Goal: Information Seeking & Learning: Learn about a topic

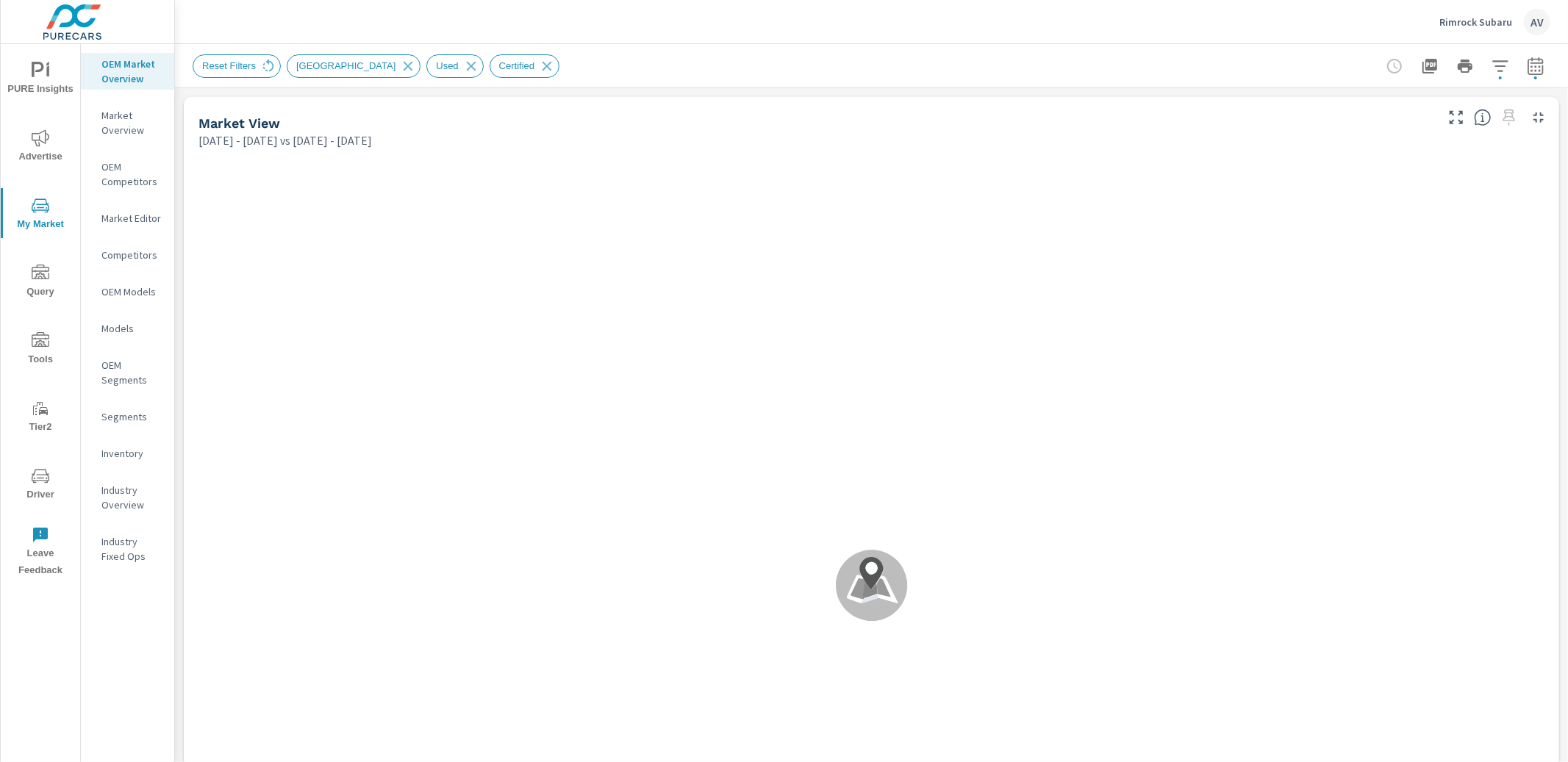
scroll to position [1606, 0]
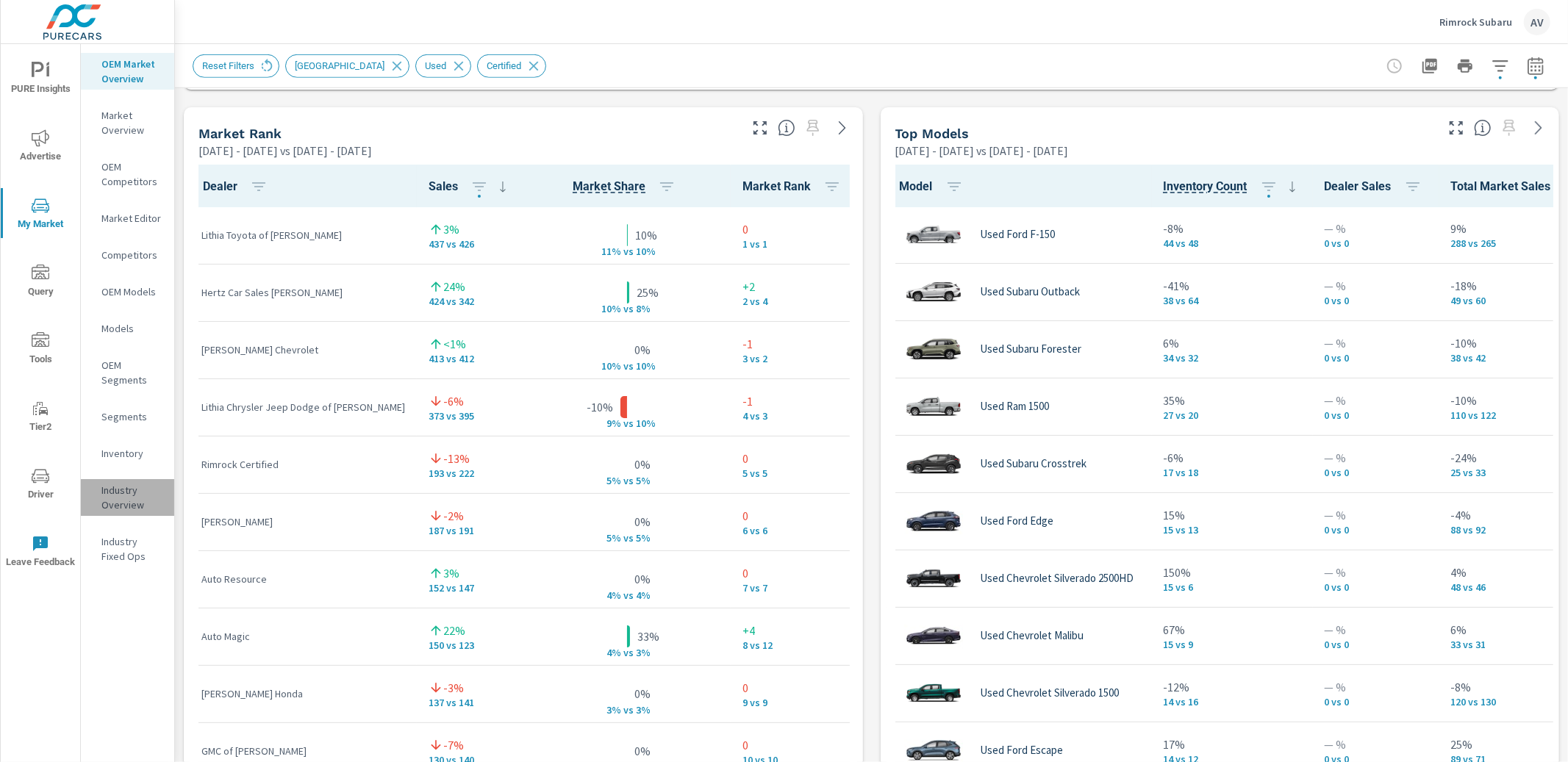
click at [123, 496] on p "Industry Overview" at bounding box center [132, 498] width 61 height 30
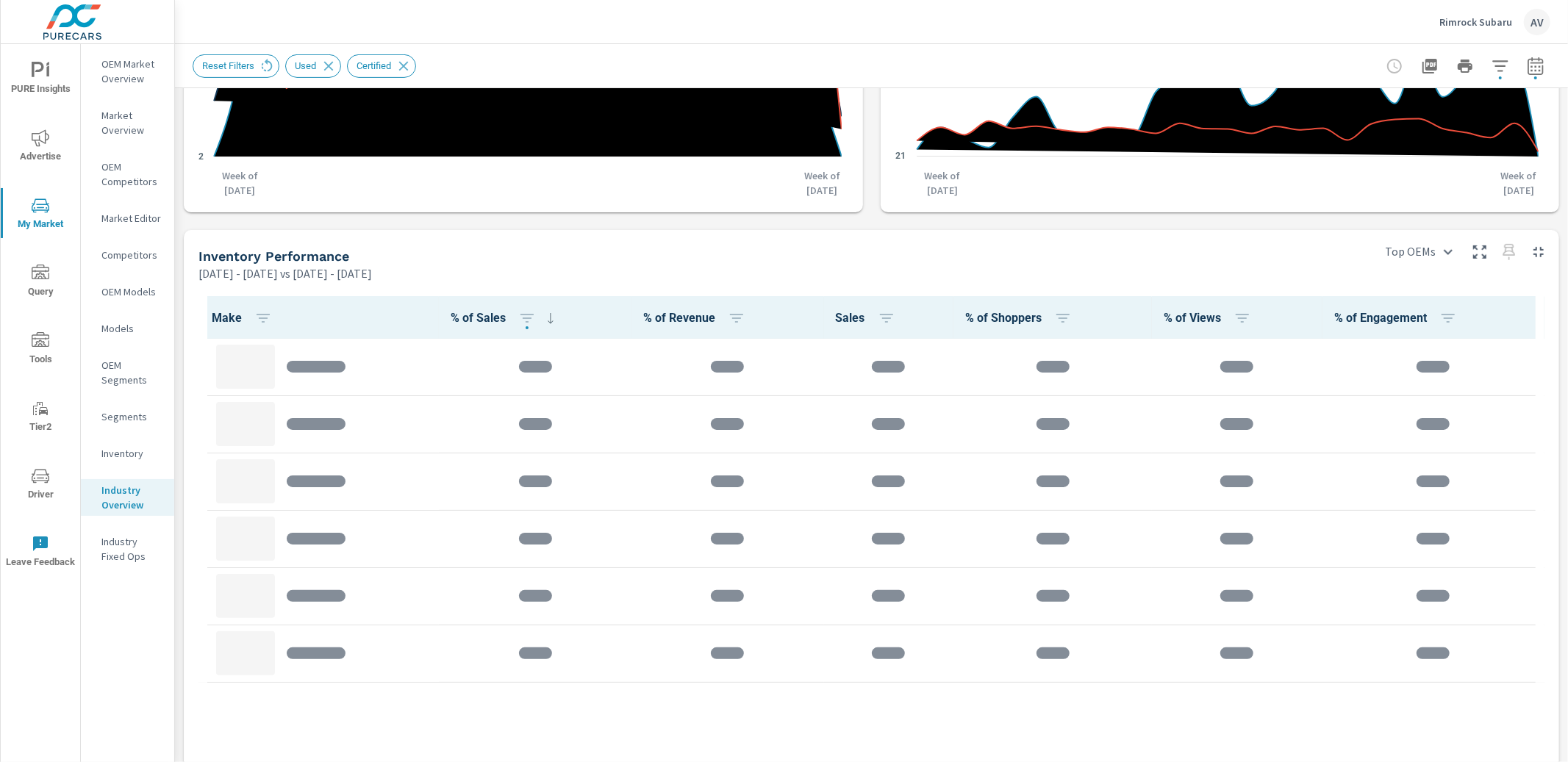
scroll to position [466, 0]
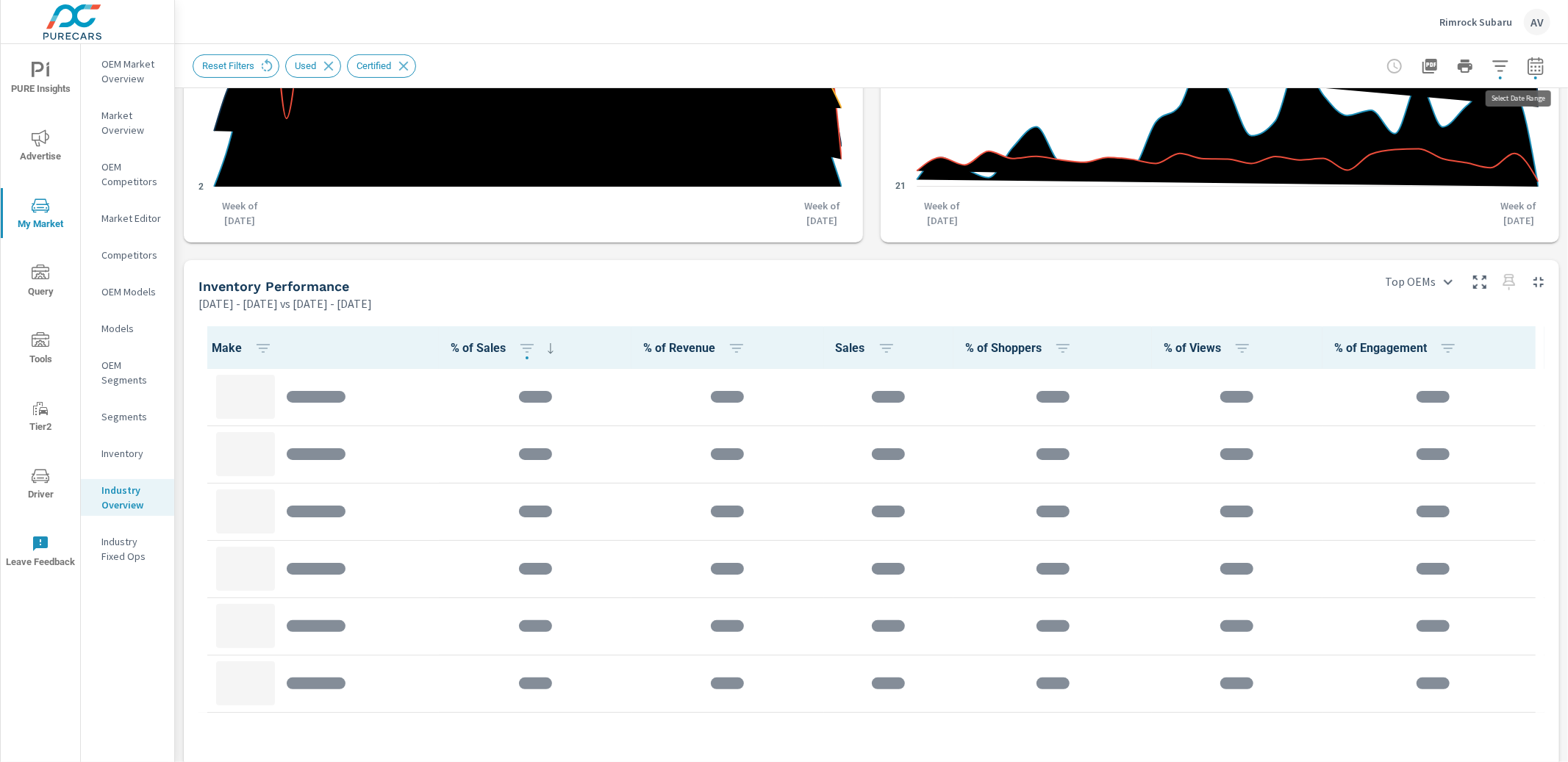
click at [1527, 68] on icon "button" at bounding box center [1536, 66] width 18 height 18
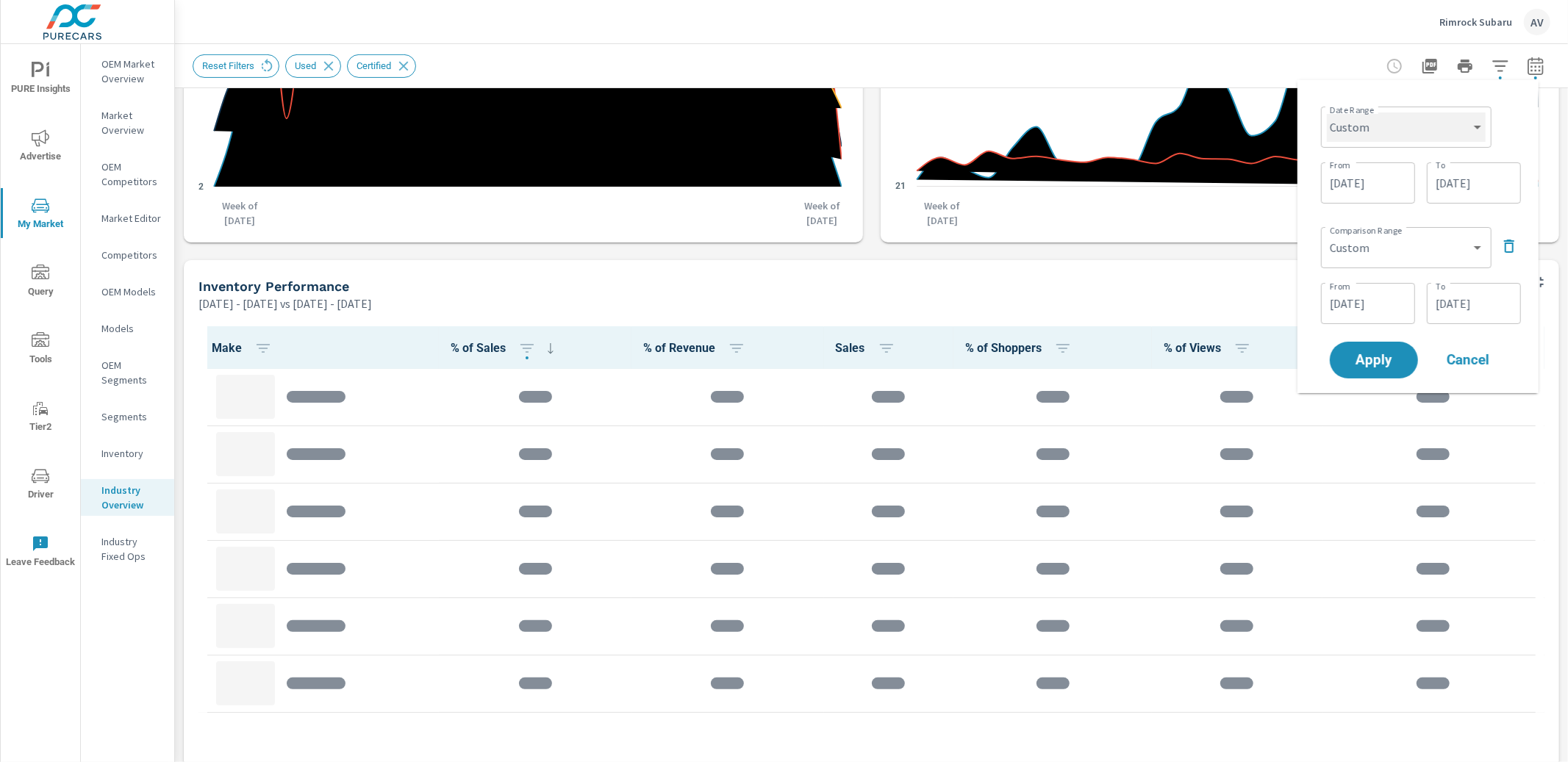
click at [1395, 131] on select "Custom [DATE] Last week Last 7 days Last 14 days Last 30 days Last 45 days Last…" at bounding box center [1406, 128] width 159 height 30
select select "Last 60 days"
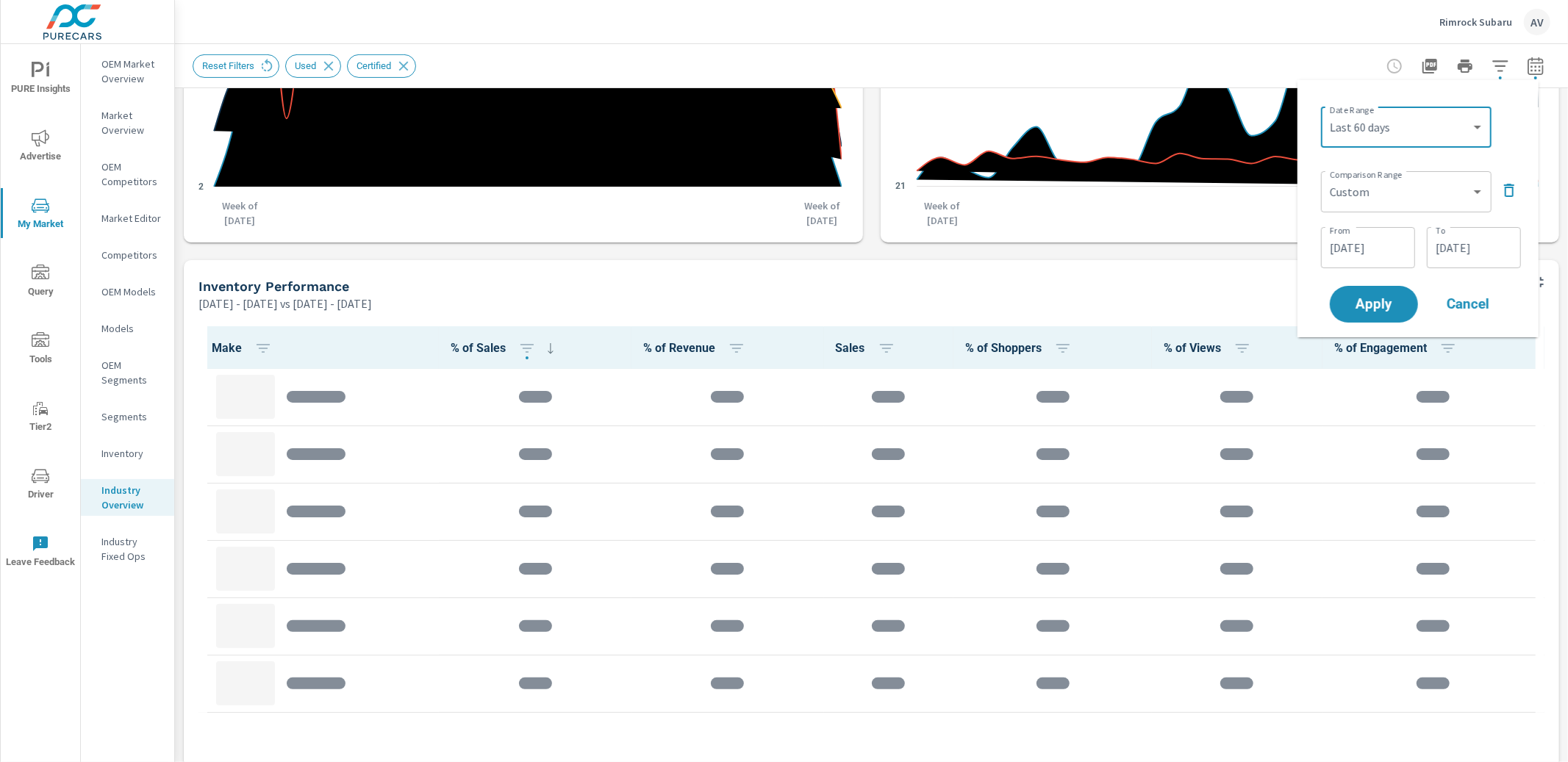
click at [1510, 188] on icon "button" at bounding box center [1509, 191] width 10 height 13
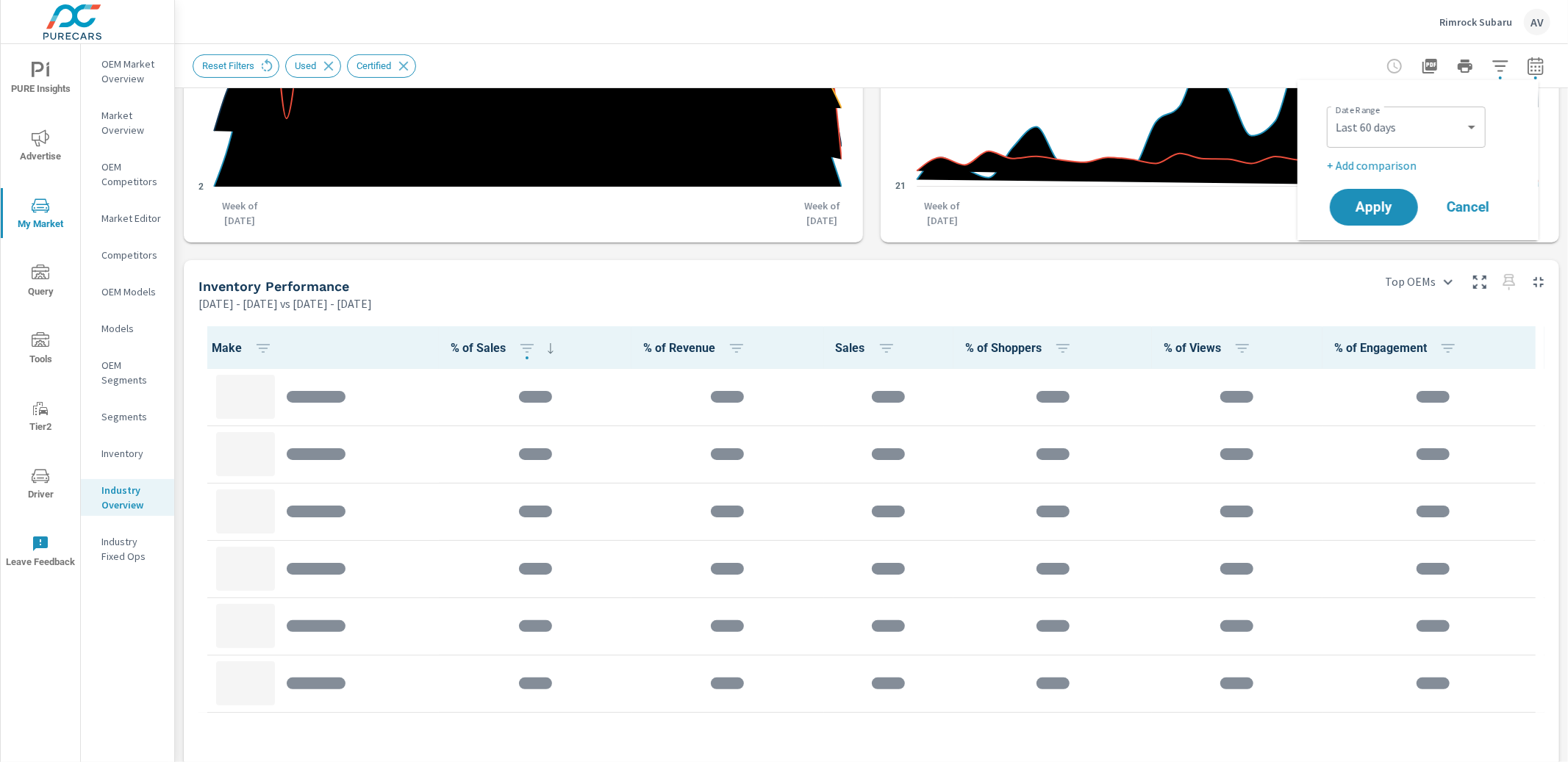
click at [1411, 168] on p "+ Add comparison" at bounding box center [1421, 165] width 189 height 18
select select "Previous period"
click at [1388, 242] on span "Apply" at bounding box center [1373, 249] width 60 height 14
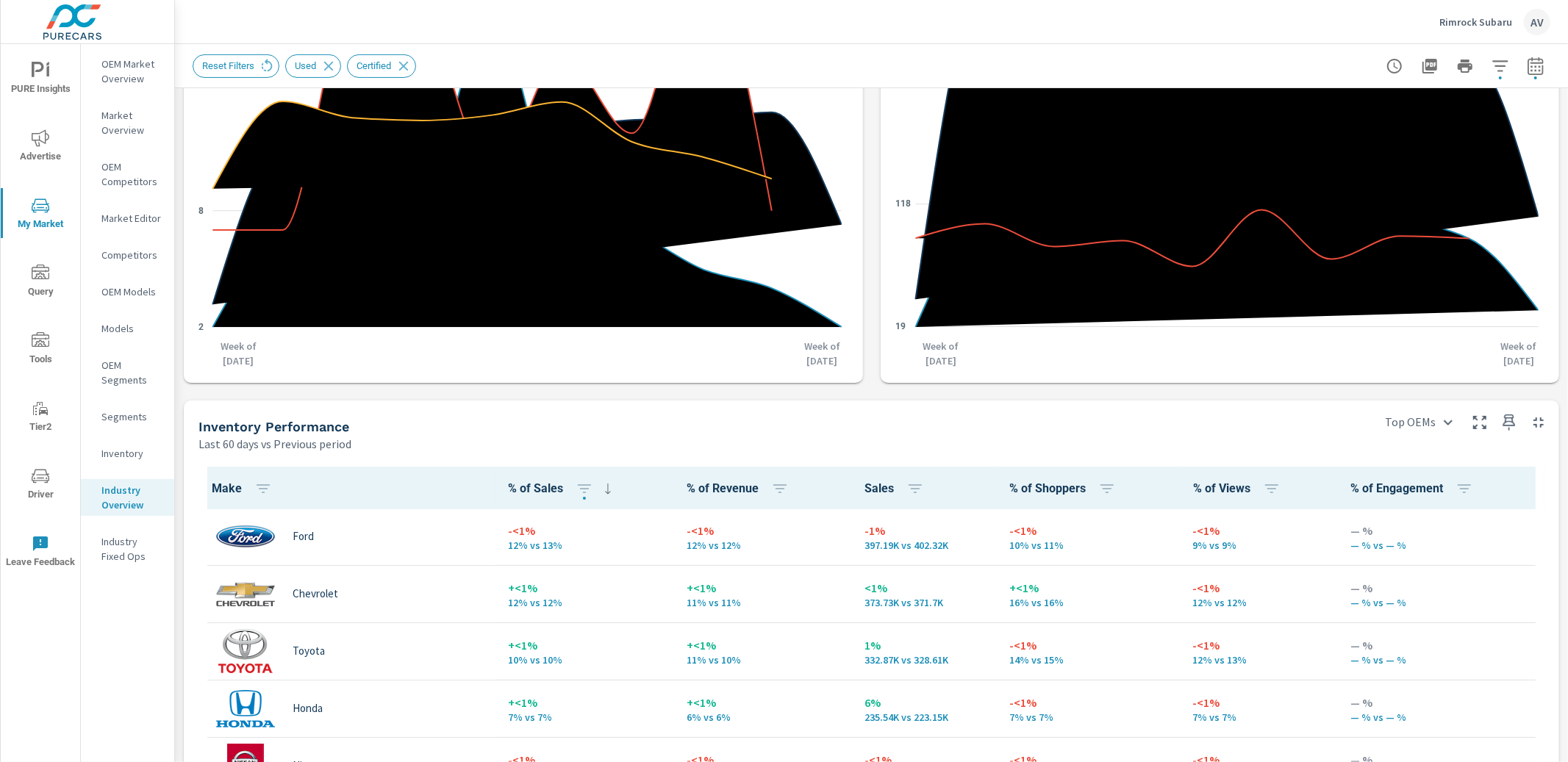
scroll to position [326, 0]
click at [1531, 62] on icon "button" at bounding box center [1535, 65] width 16 height 18
select select "Last 60 days"
select select "Previous period"
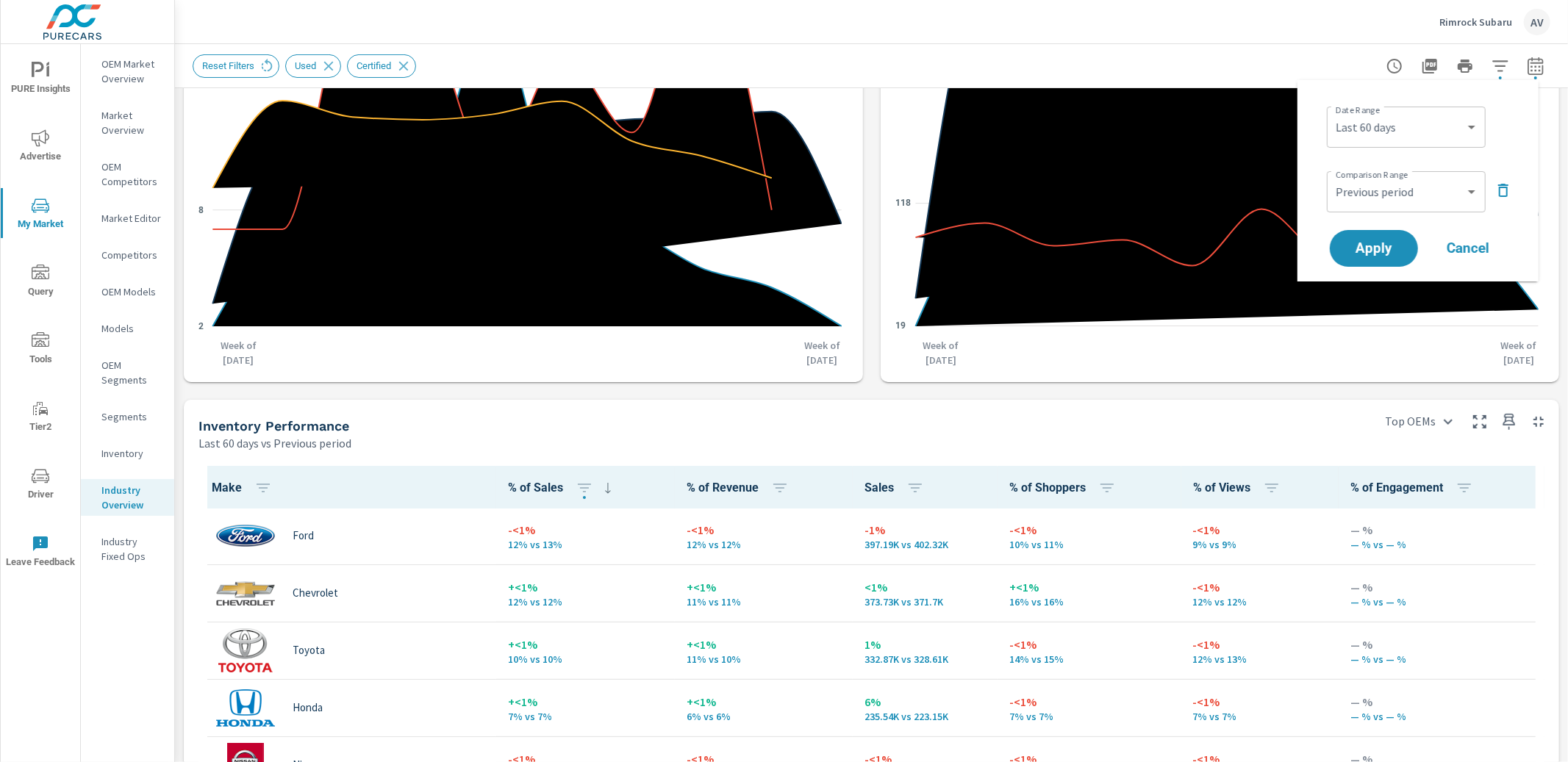
click at [1492, 73] on icon "button" at bounding box center [1500, 66] width 18 height 18
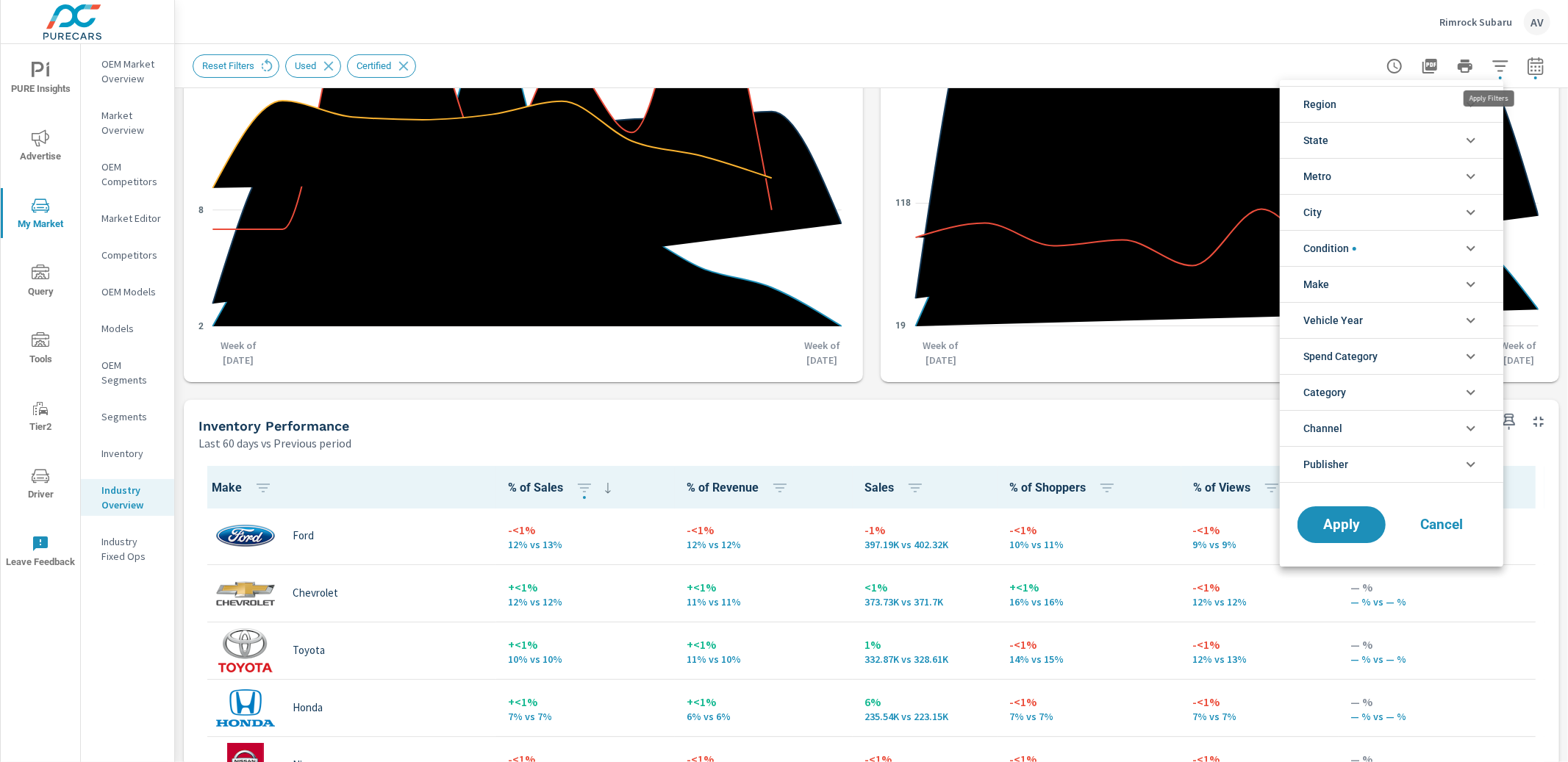
scroll to position [66, 0]
click at [1392, 93] on li "Region" at bounding box center [1391, 104] width 223 height 36
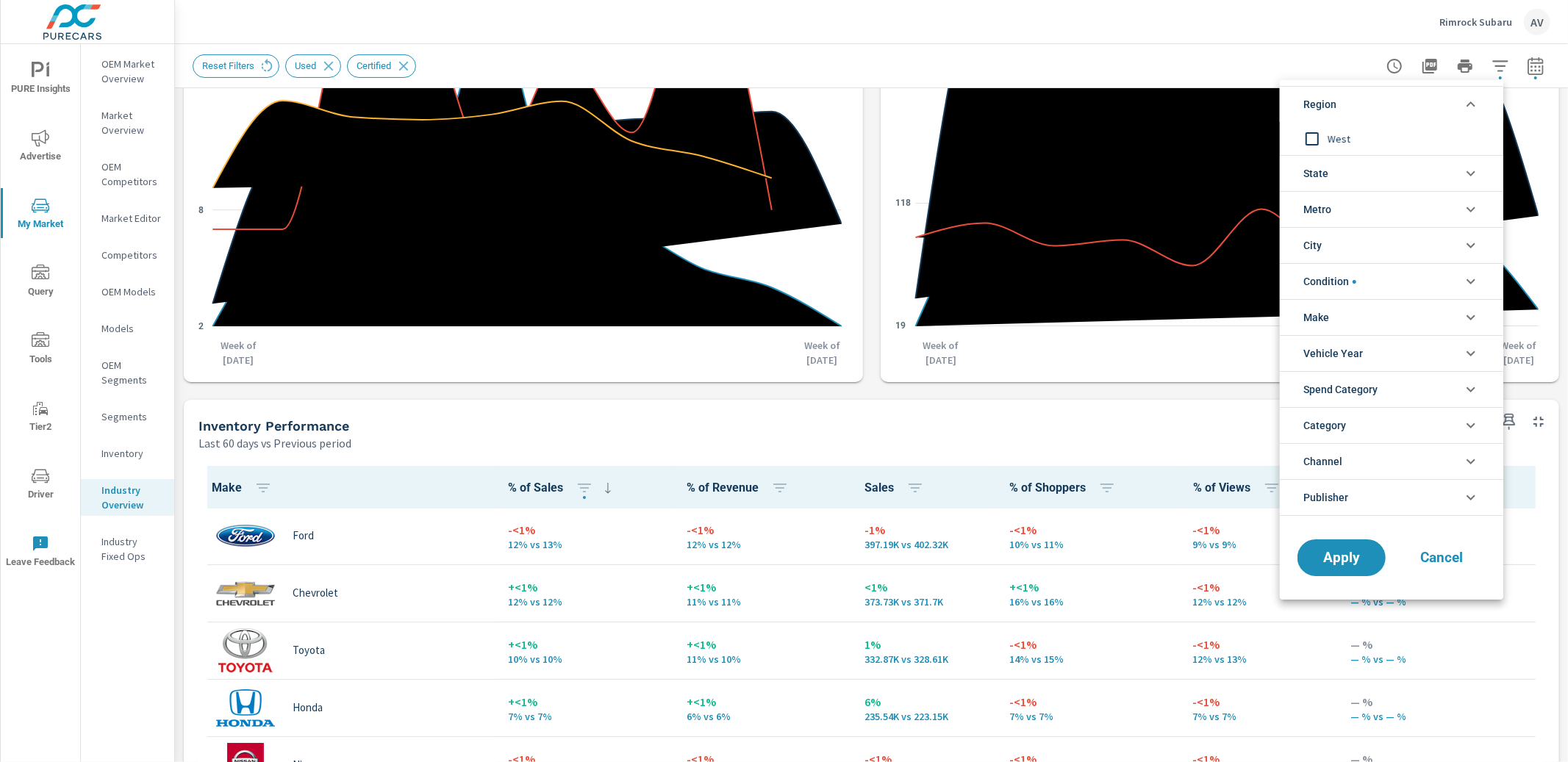
click at [1396, 183] on li "State" at bounding box center [1391, 173] width 223 height 36
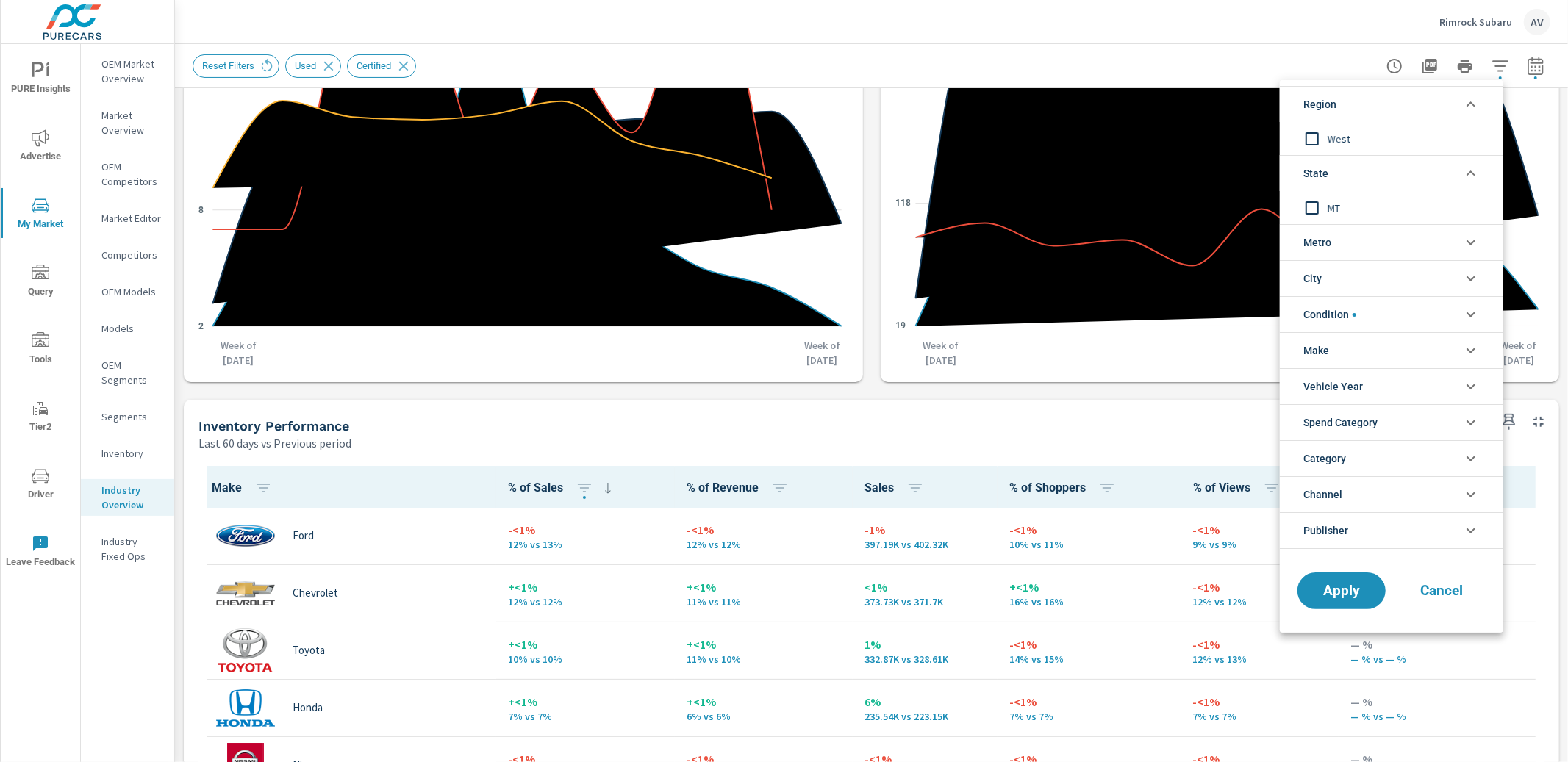
click at [1396, 122] on div "West" at bounding box center [1390, 138] width 220 height 33
click at [1394, 137] on span "West" at bounding box center [1408, 139] width 161 height 18
click at [1361, 343] on li "Make" at bounding box center [1391, 350] width 223 height 36
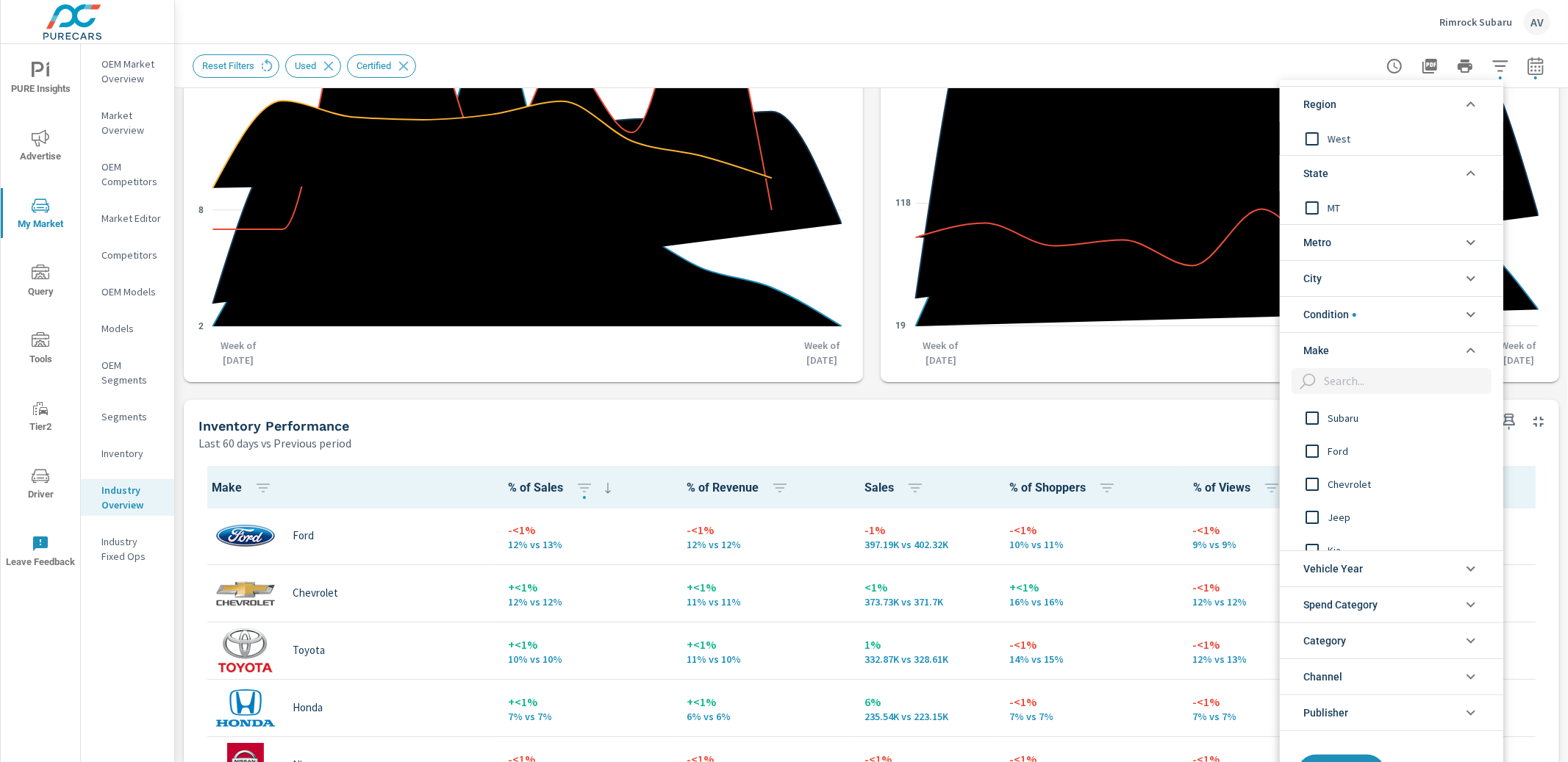
click at [1378, 308] on li "Condition" at bounding box center [1391, 314] width 223 height 36
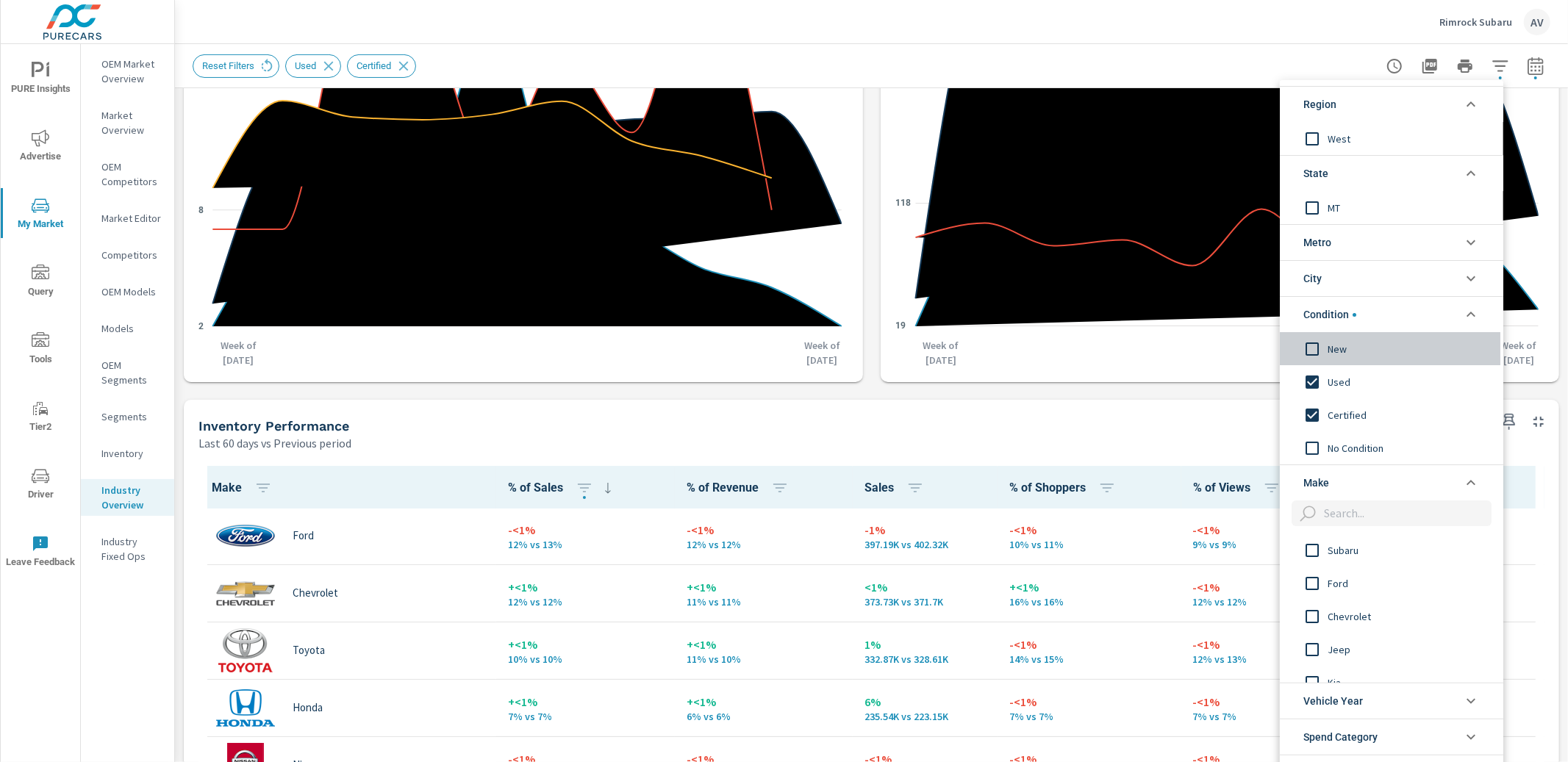
click at [1312, 346] on input "filter options" at bounding box center [1313, 349] width 31 height 31
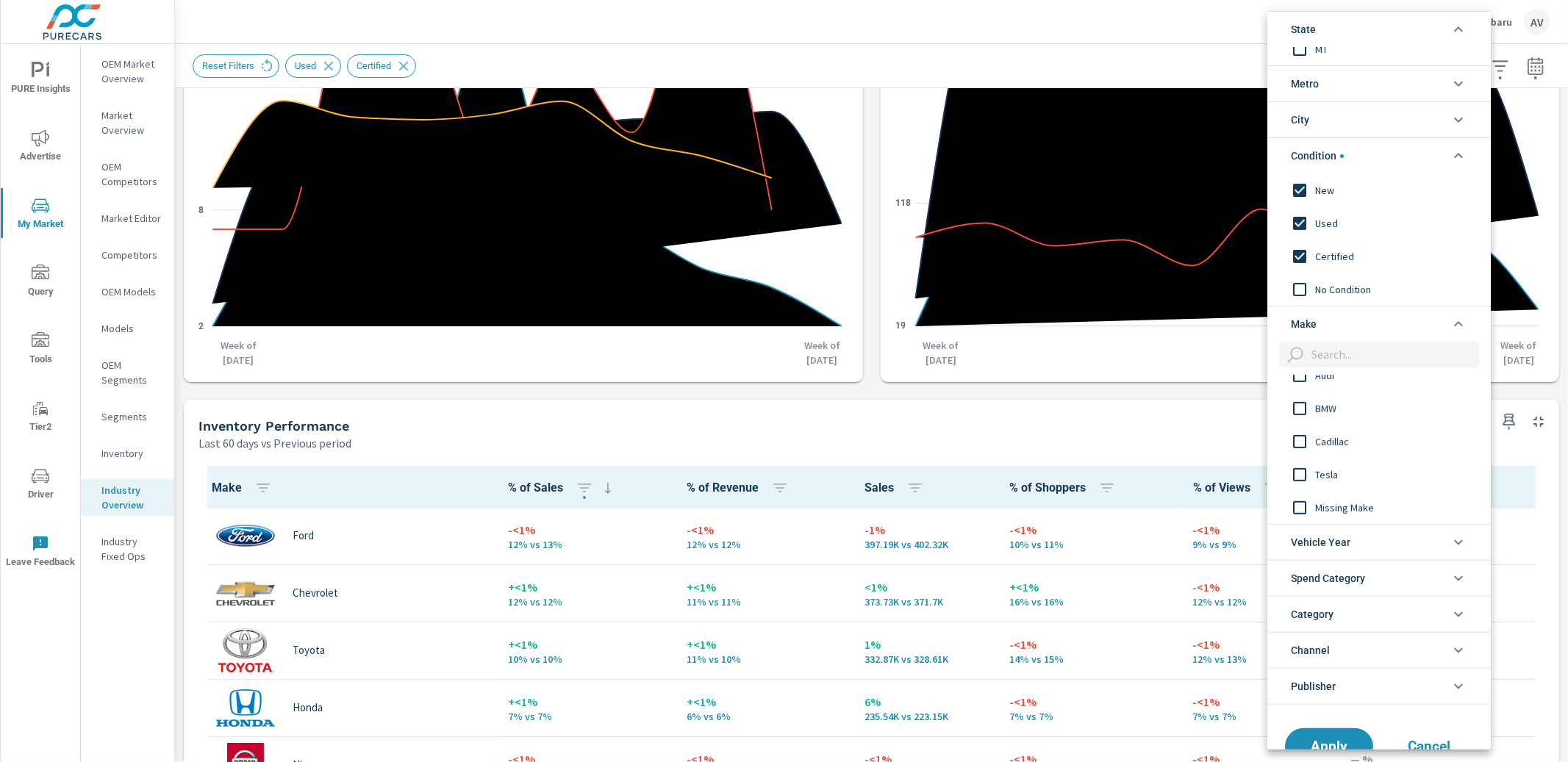
scroll to position [128, 0]
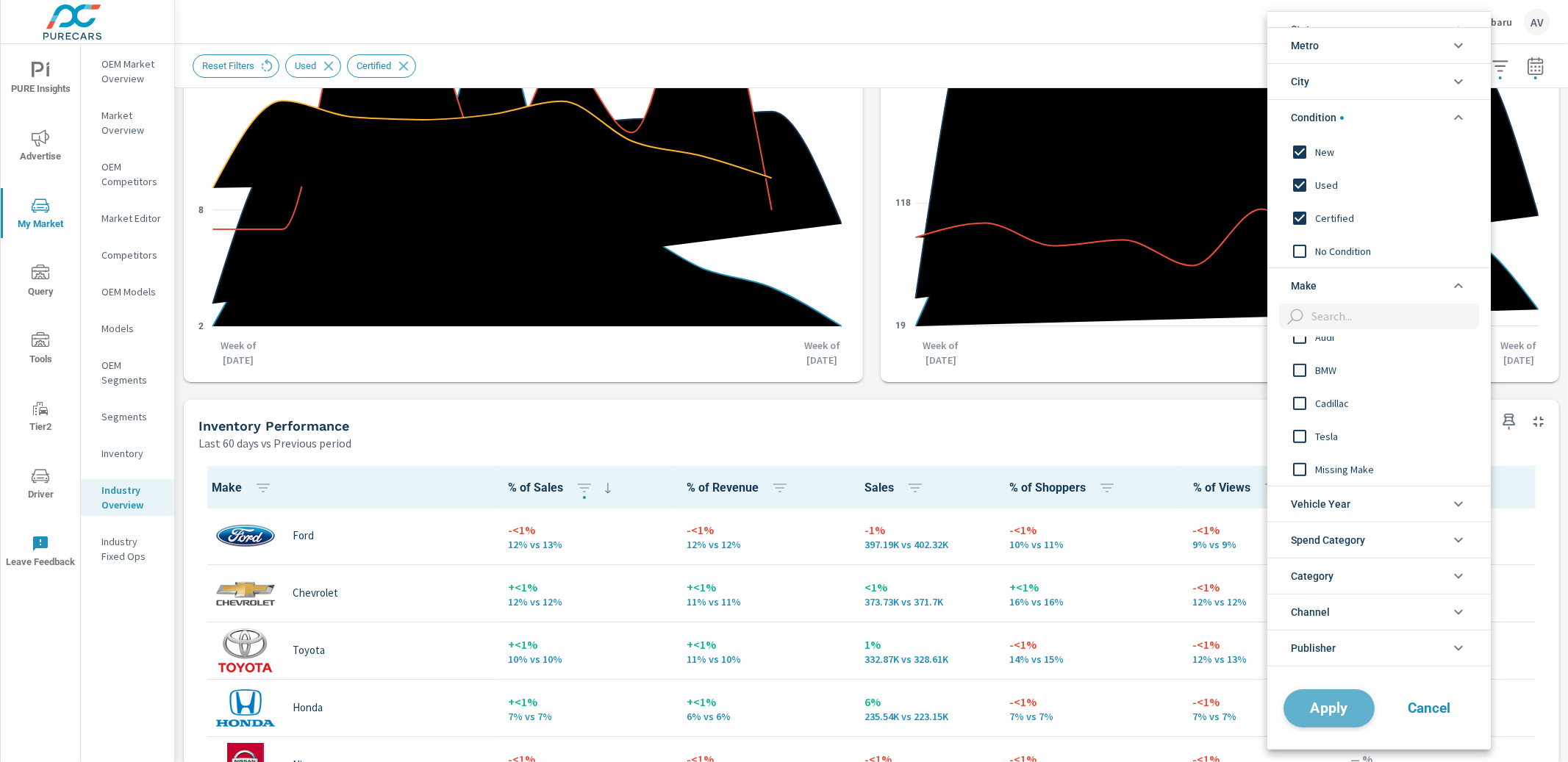
click at [1333, 710] on span "Apply" at bounding box center [1329, 708] width 60 height 14
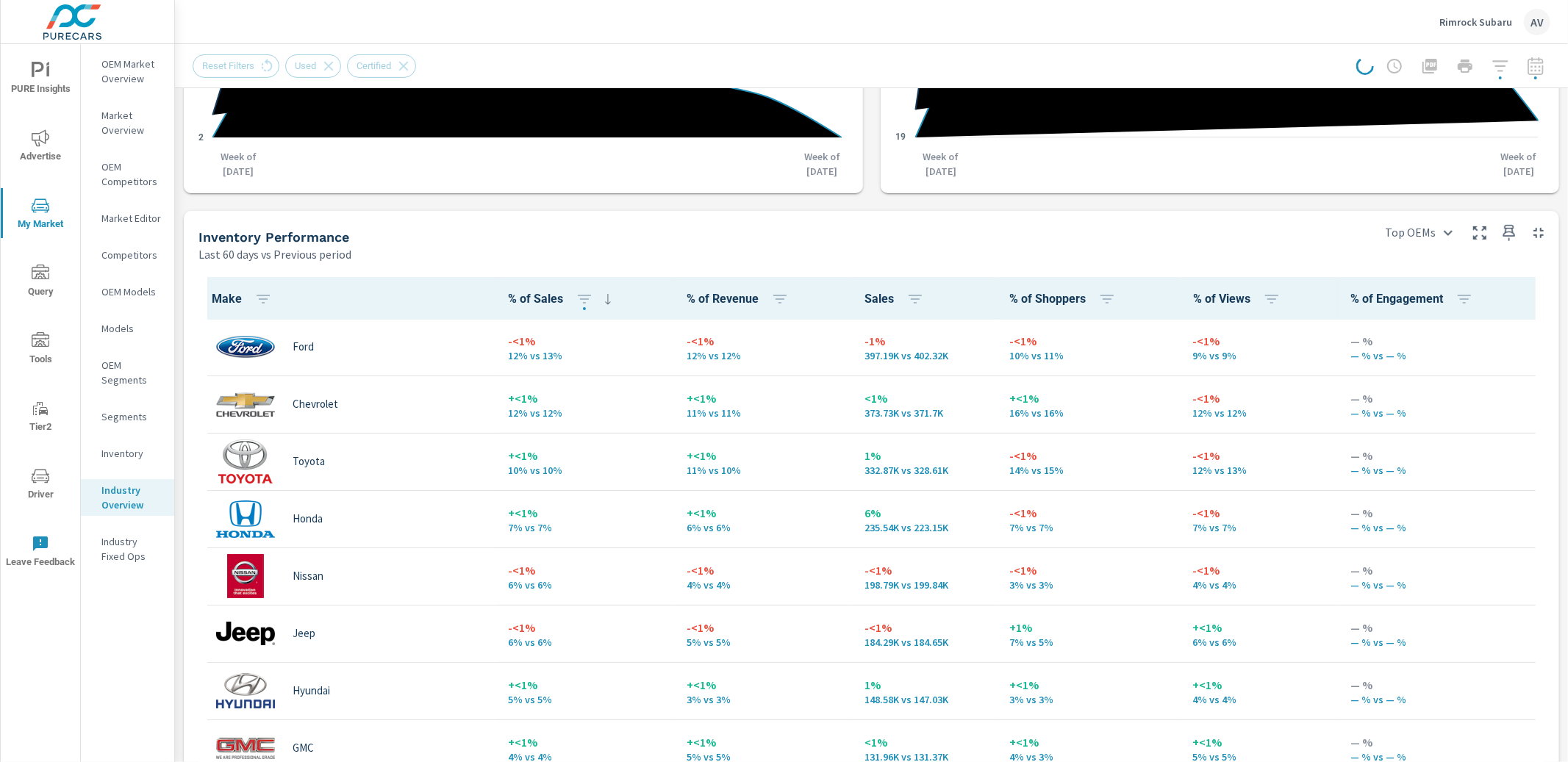
scroll to position [545, 0]
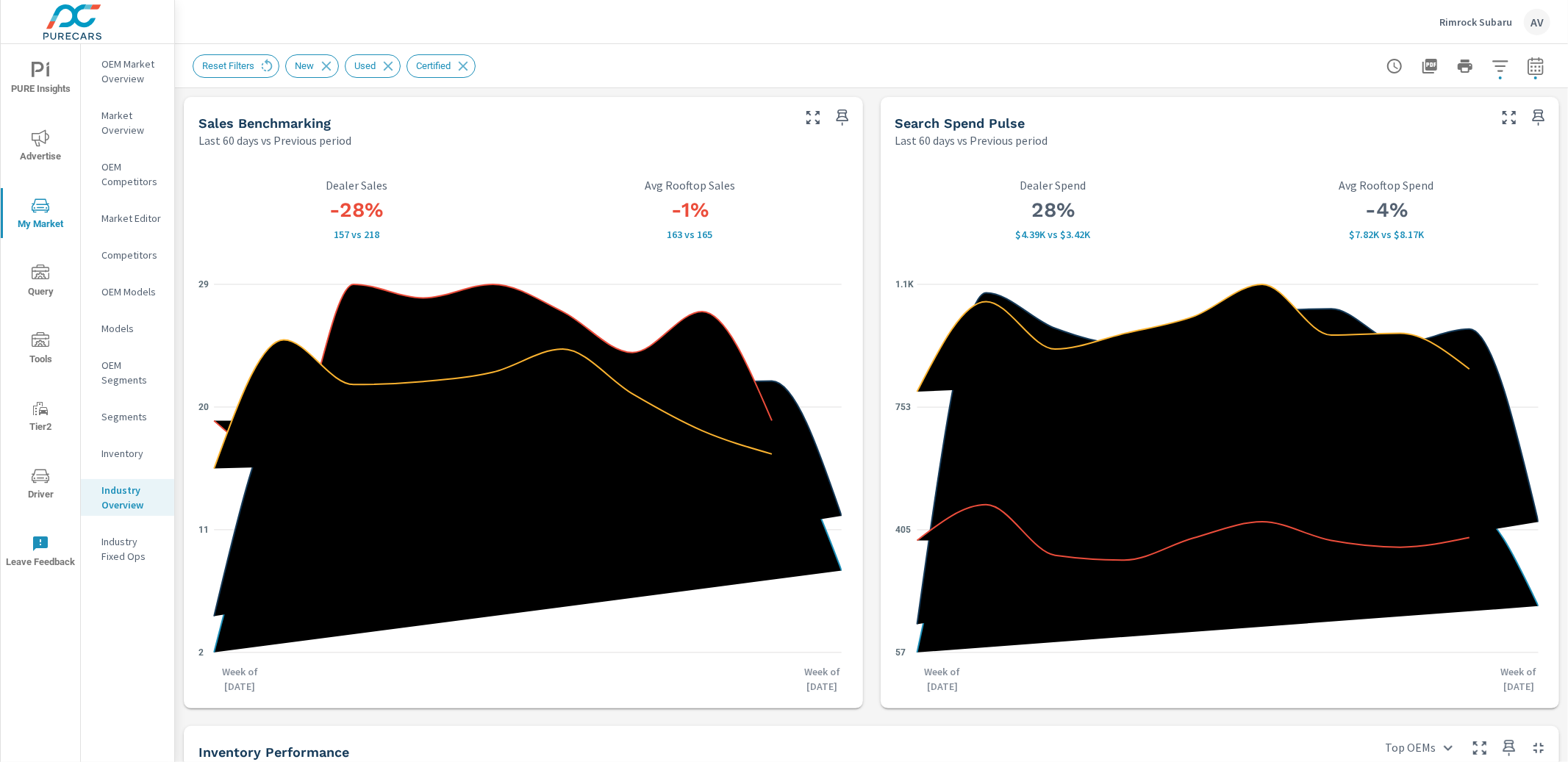
scroll to position [1, 0]
click at [898, 54] on div "Reset Filters New Used Certified" at bounding box center [768, 66] width 1152 height 24
click at [44, 143] on icon "nav menu" at bounding box center [41, 138] width 18 height 18
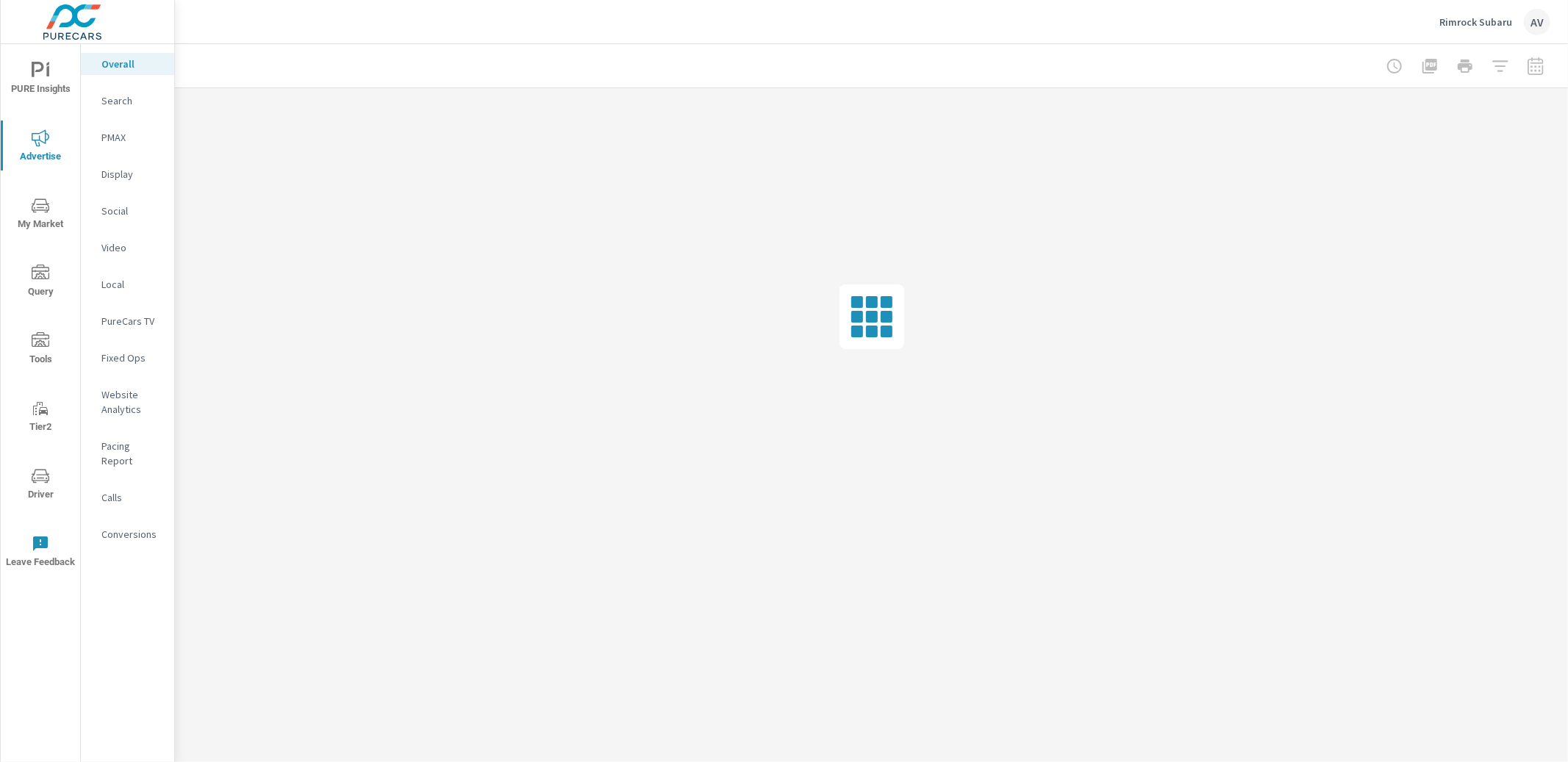
click at [116, 141] on p "PMAX" at bounding box center [132, 137] width 61 height 15
click at [131, 99] on p "Search" at bounding box center [132, 101] width 61 height 15
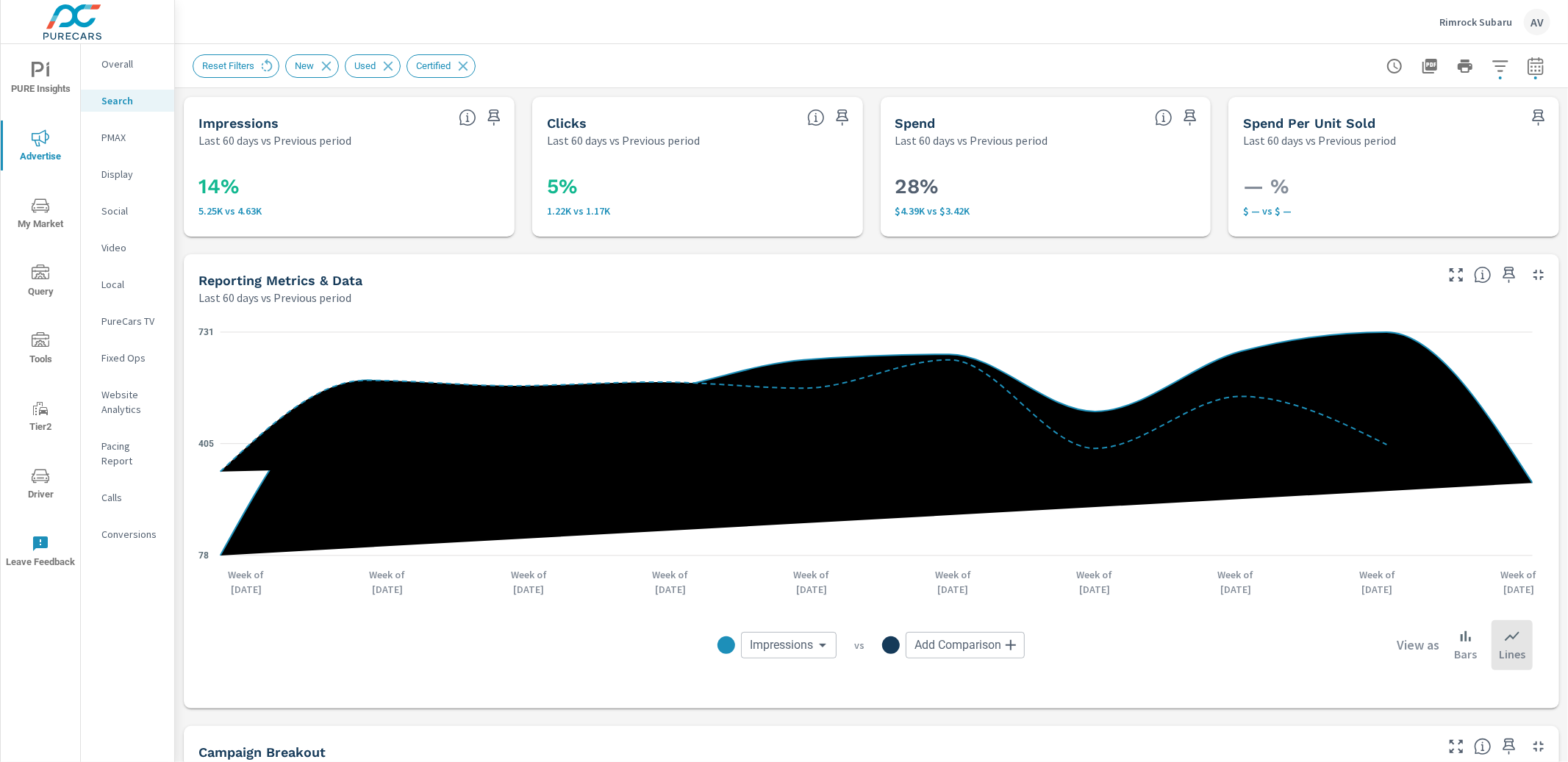
click at [184, 281] on div "Reporting Metrics & Data Last 60 days vs Previous period" at bounding box center [811, 280] width 1255 height 52
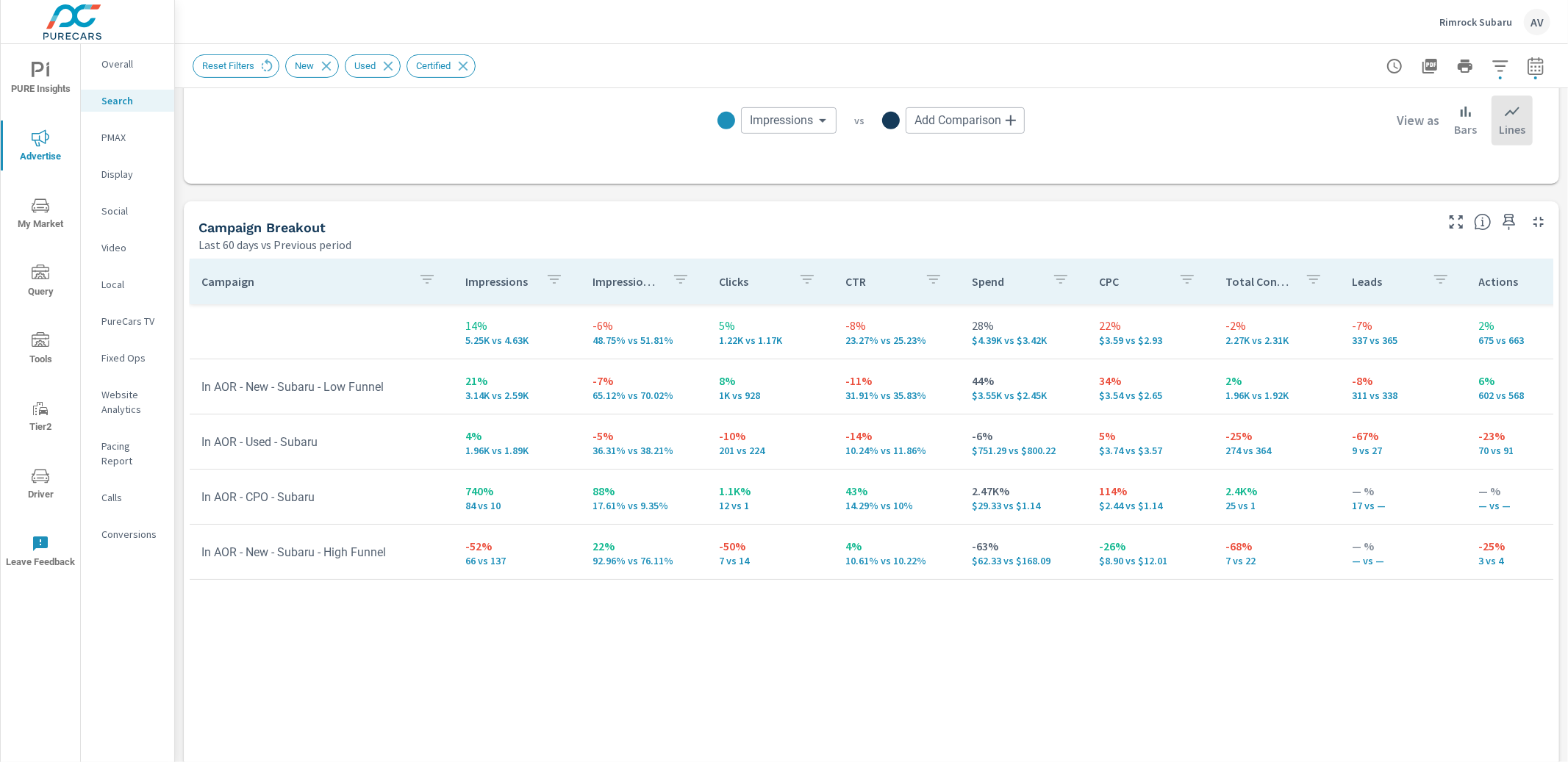
scroll to position [583, 0]
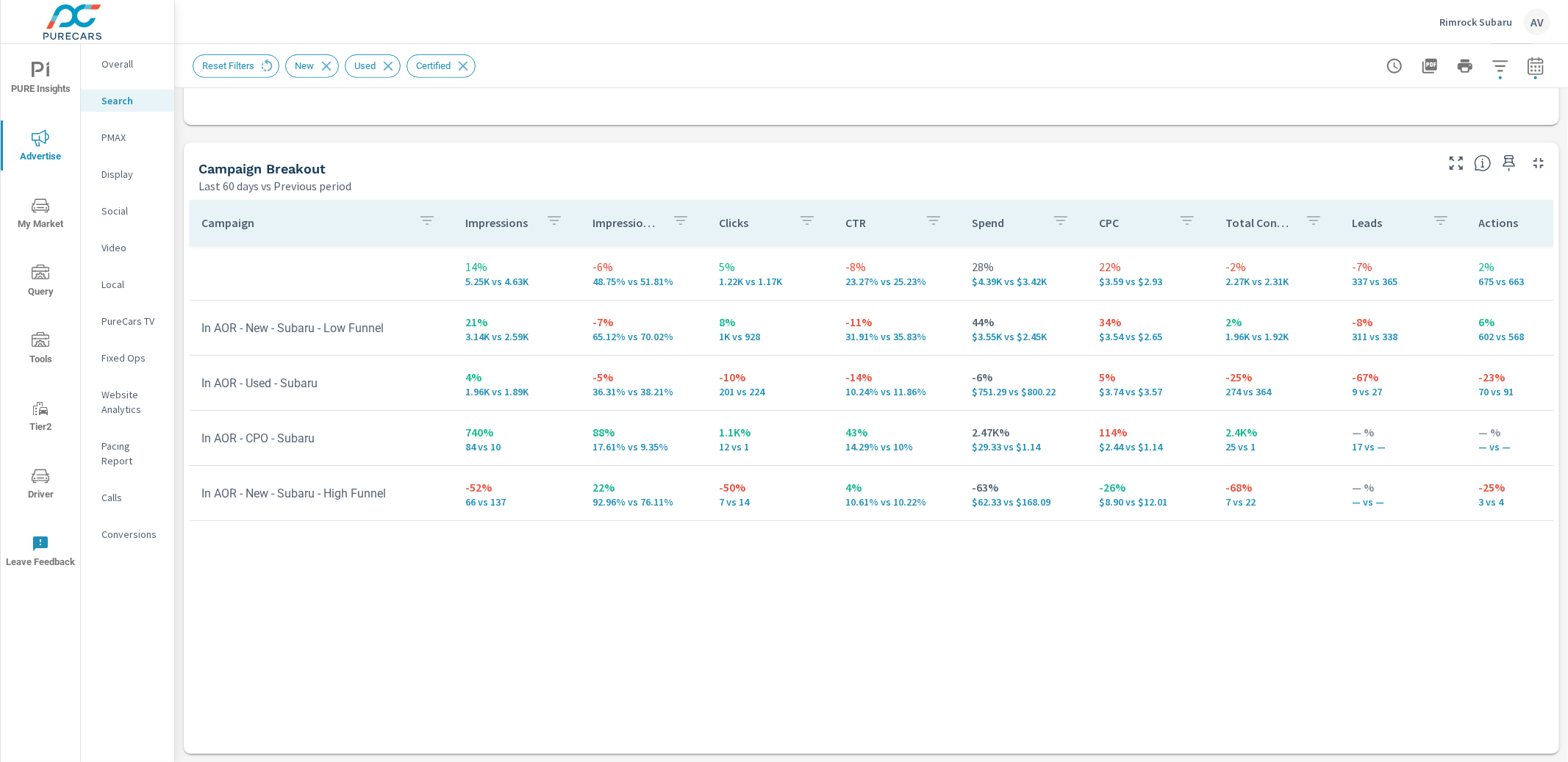
click at [767, 614] on div "Campaign Impressions Impression Share Clicks CTR Spend CPC Total Conversions Le…" at bounding box center [871, 462] width 1364 height 526
click at [1527, 69] on icon "button" at bounding box center [1536, 66] width 18 height 18
select select "Last 60 days"
select select "Previous period"
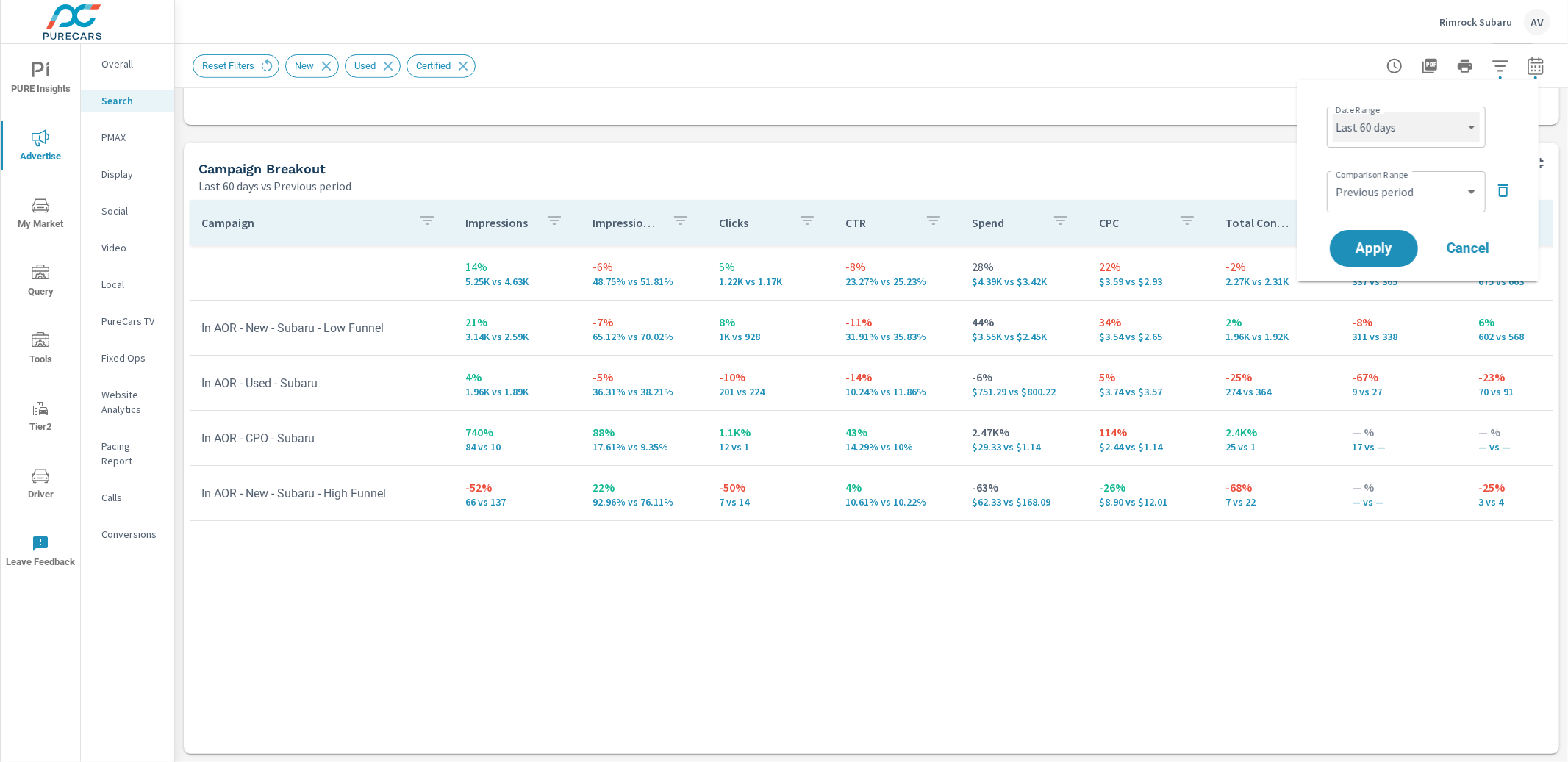
click at [1425, 130] on select "Custom [DATE] Last week Last 7 days Last 14 days Last 30 days Last 45 days Last…" at bounding box center [1406, 128] width 147 height 30
select select "Last 45 days"
click at [1388, 242] on span "Apply" at bounding box center [1373, 249] width 60 height 14
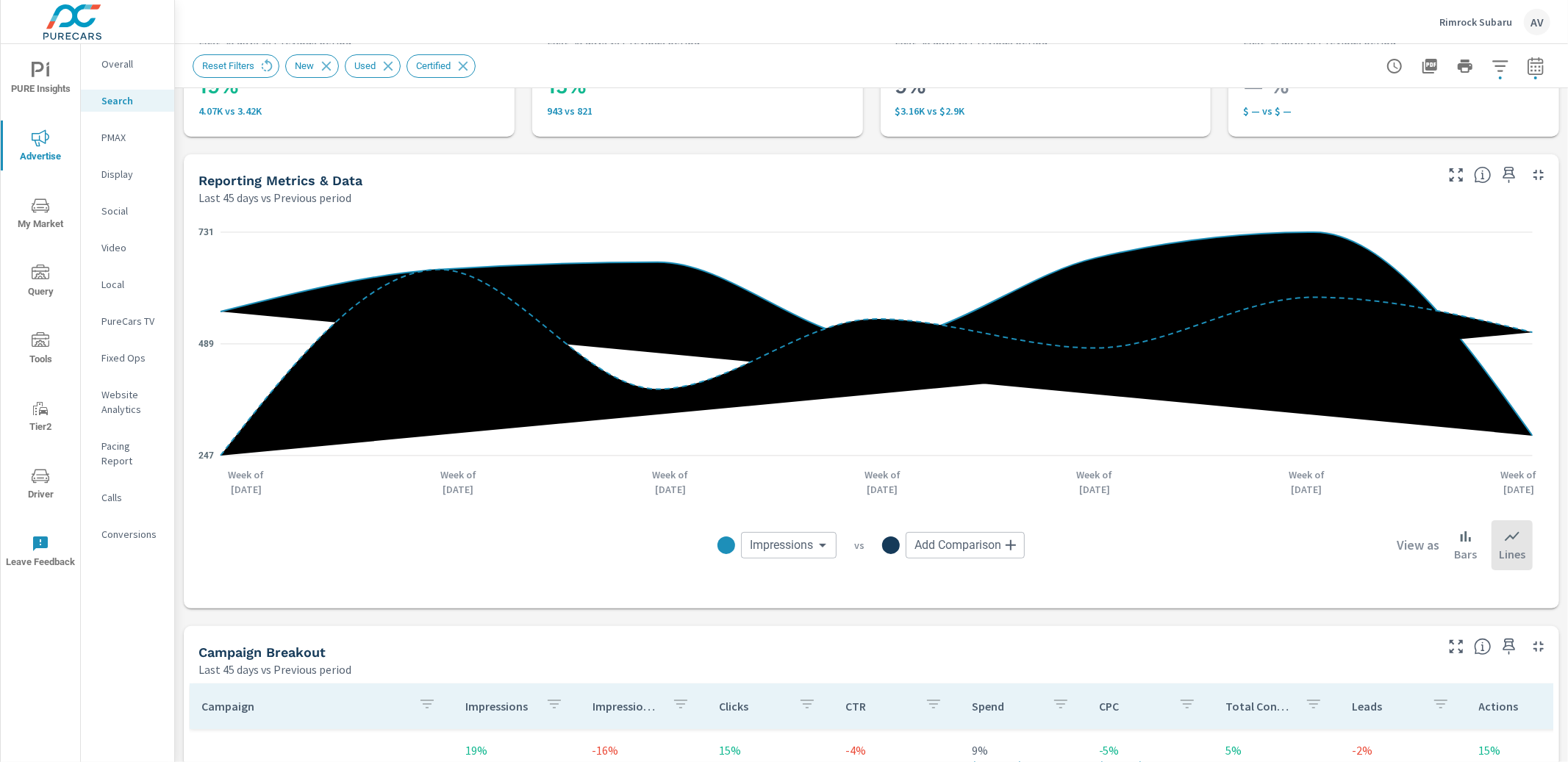
scroll to position [107, 0]
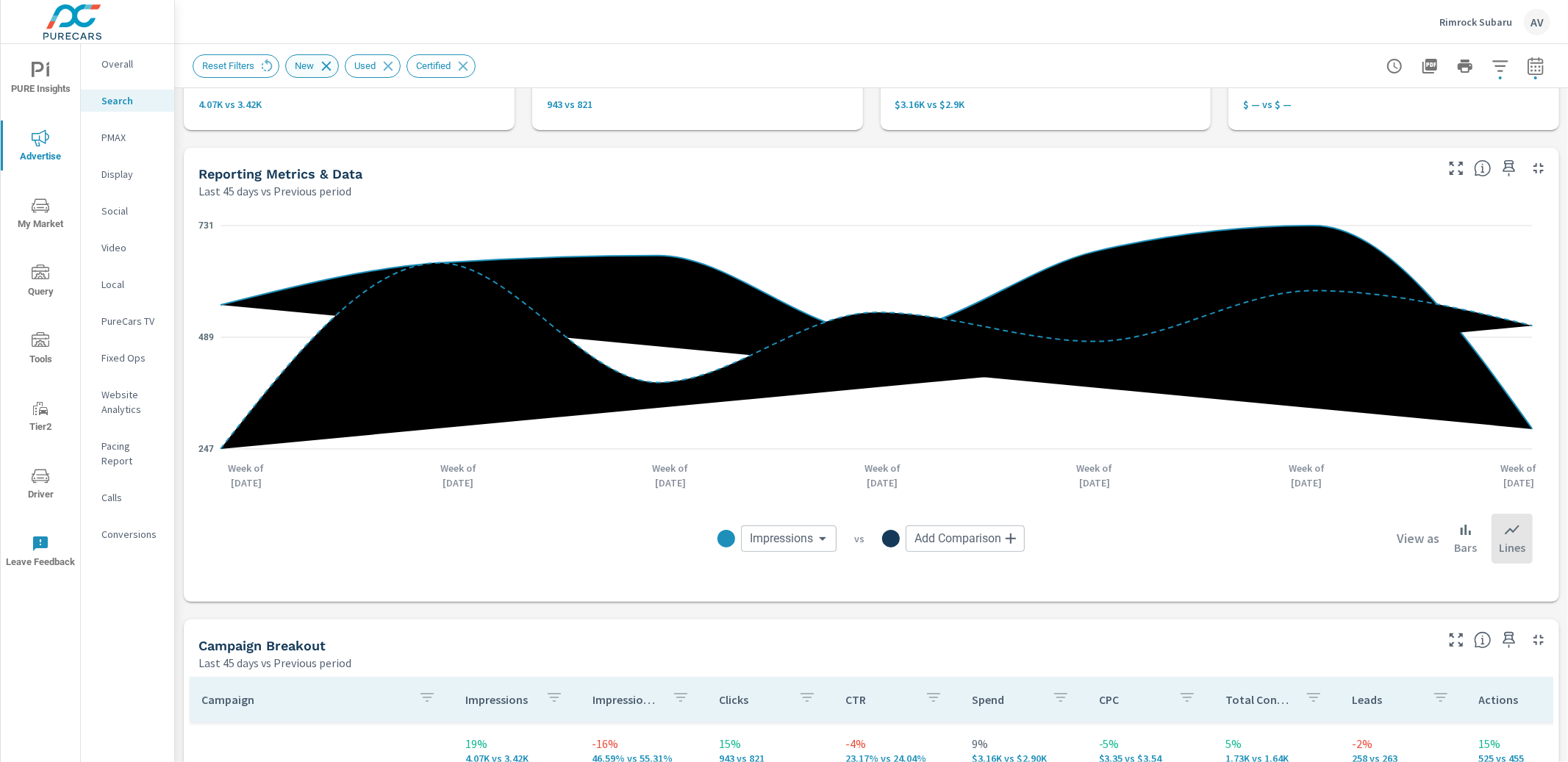
click at [331, 66] on icon at bounding box center [327, 65] width 10 height 10
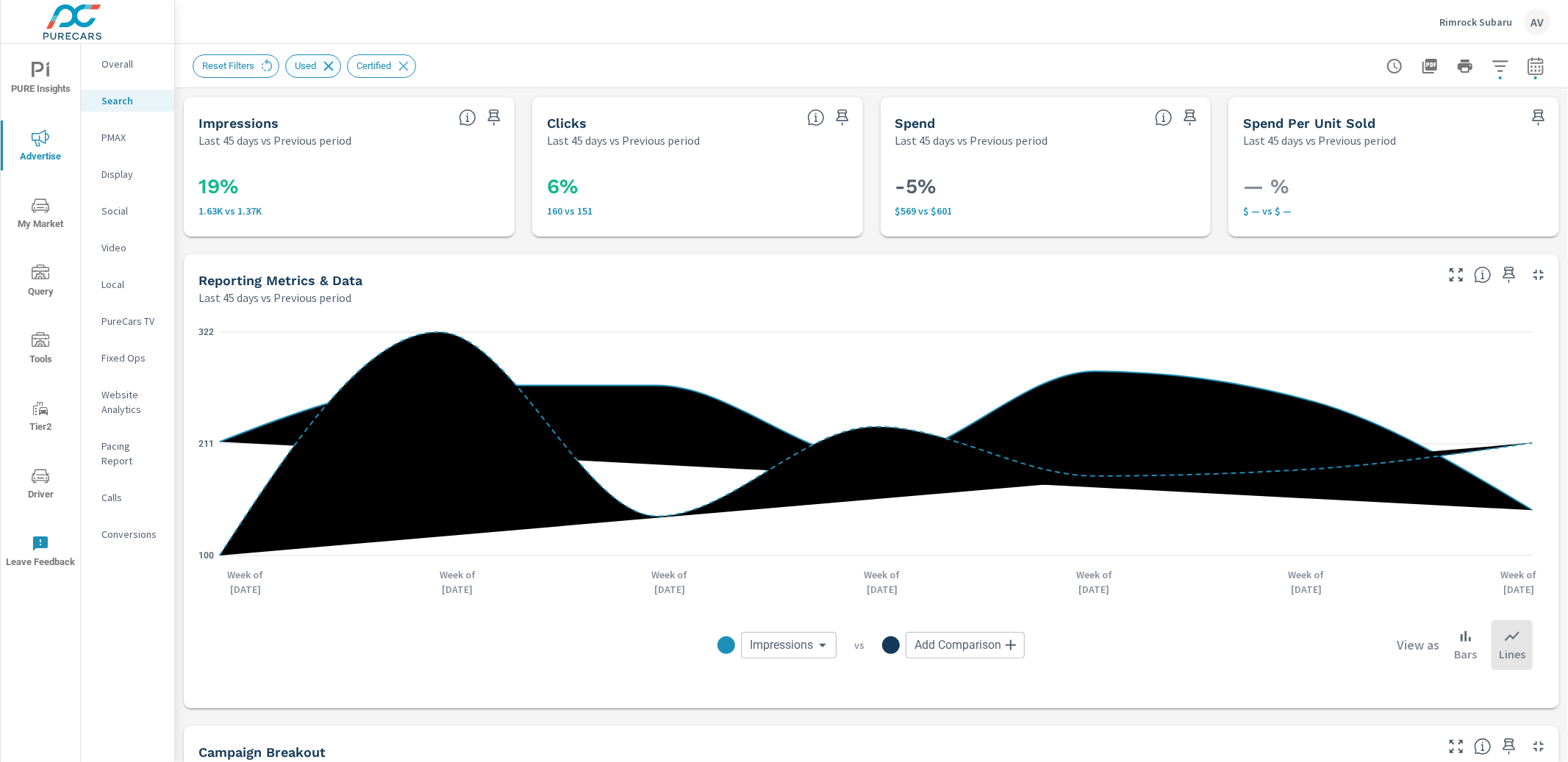
click at [337, 65] on icon at bounding box center [329, 66] width 16 height 16
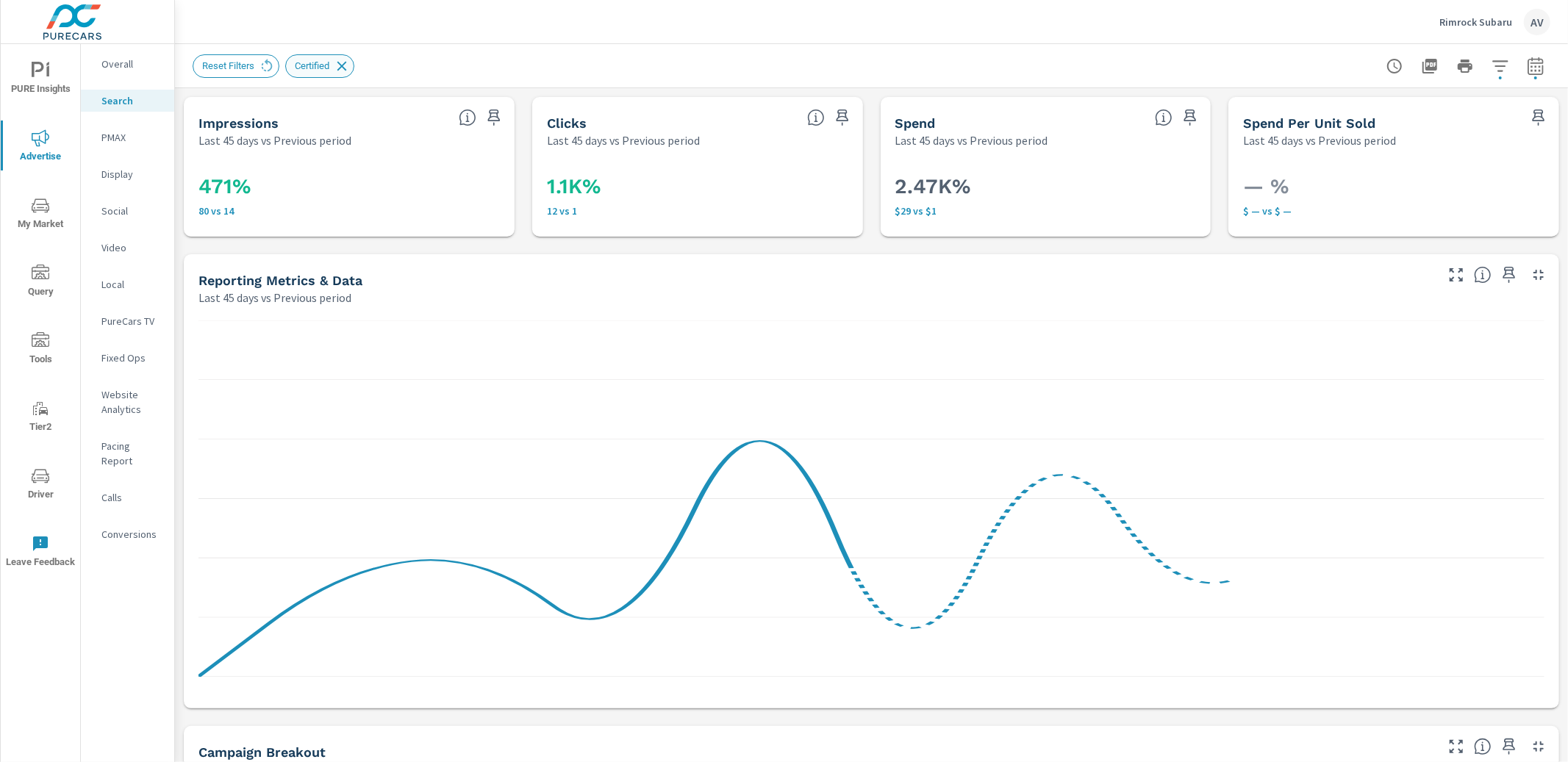
click at [350, 62] on icon at bounding box center [342, 66] width 16 height 16
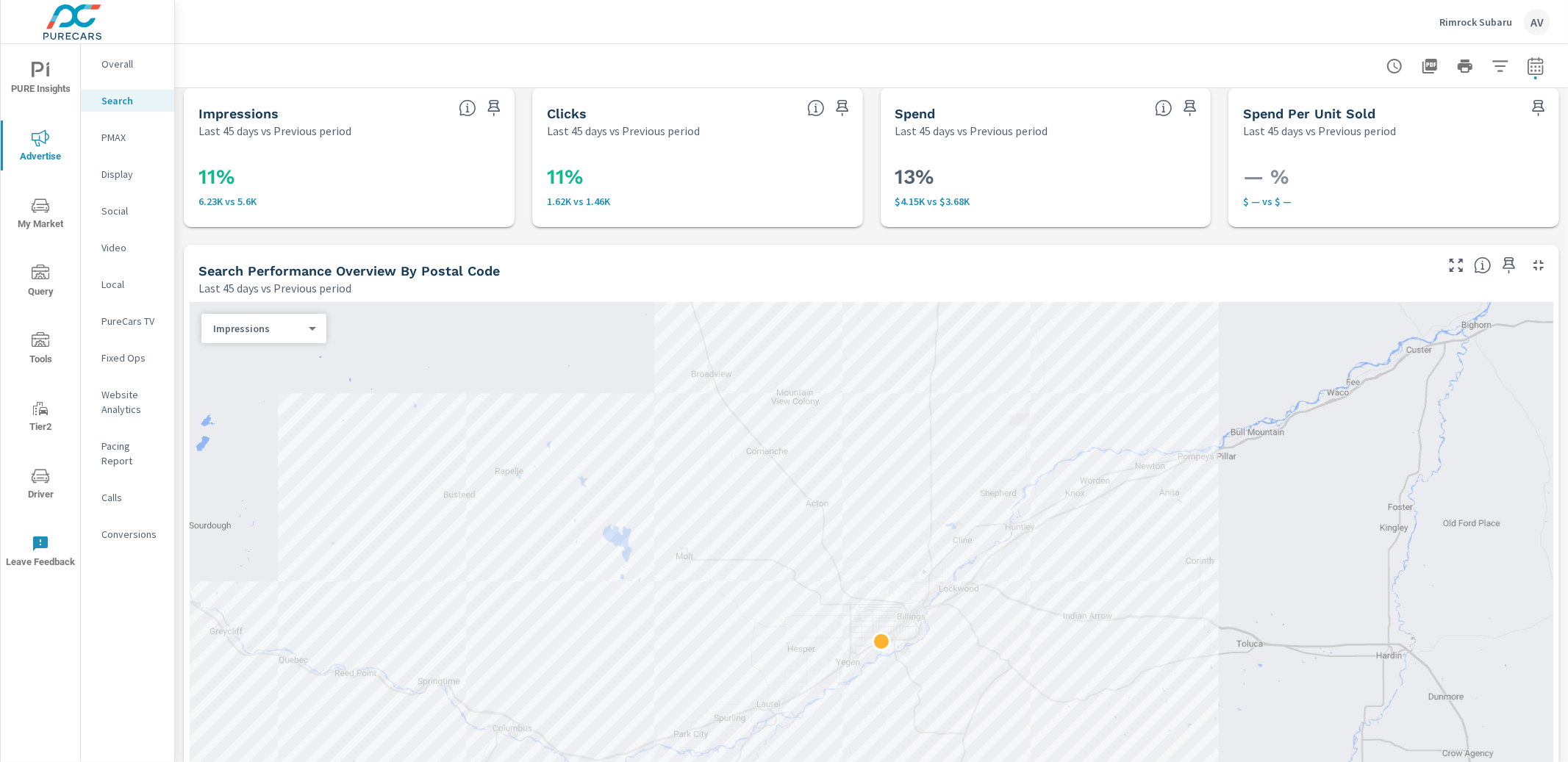
scroll to position [13, 0]
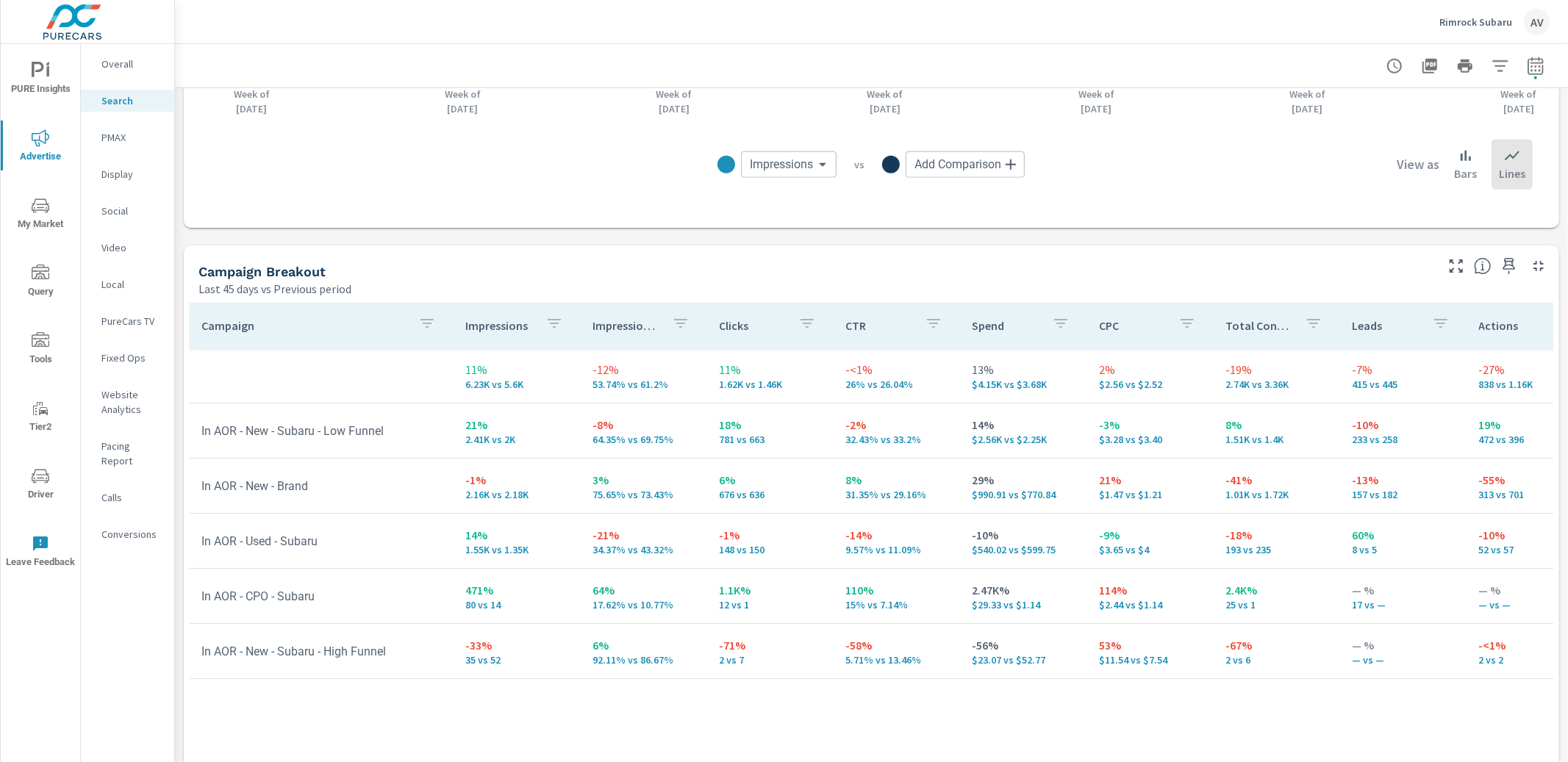
scroll to position [1270, 0]
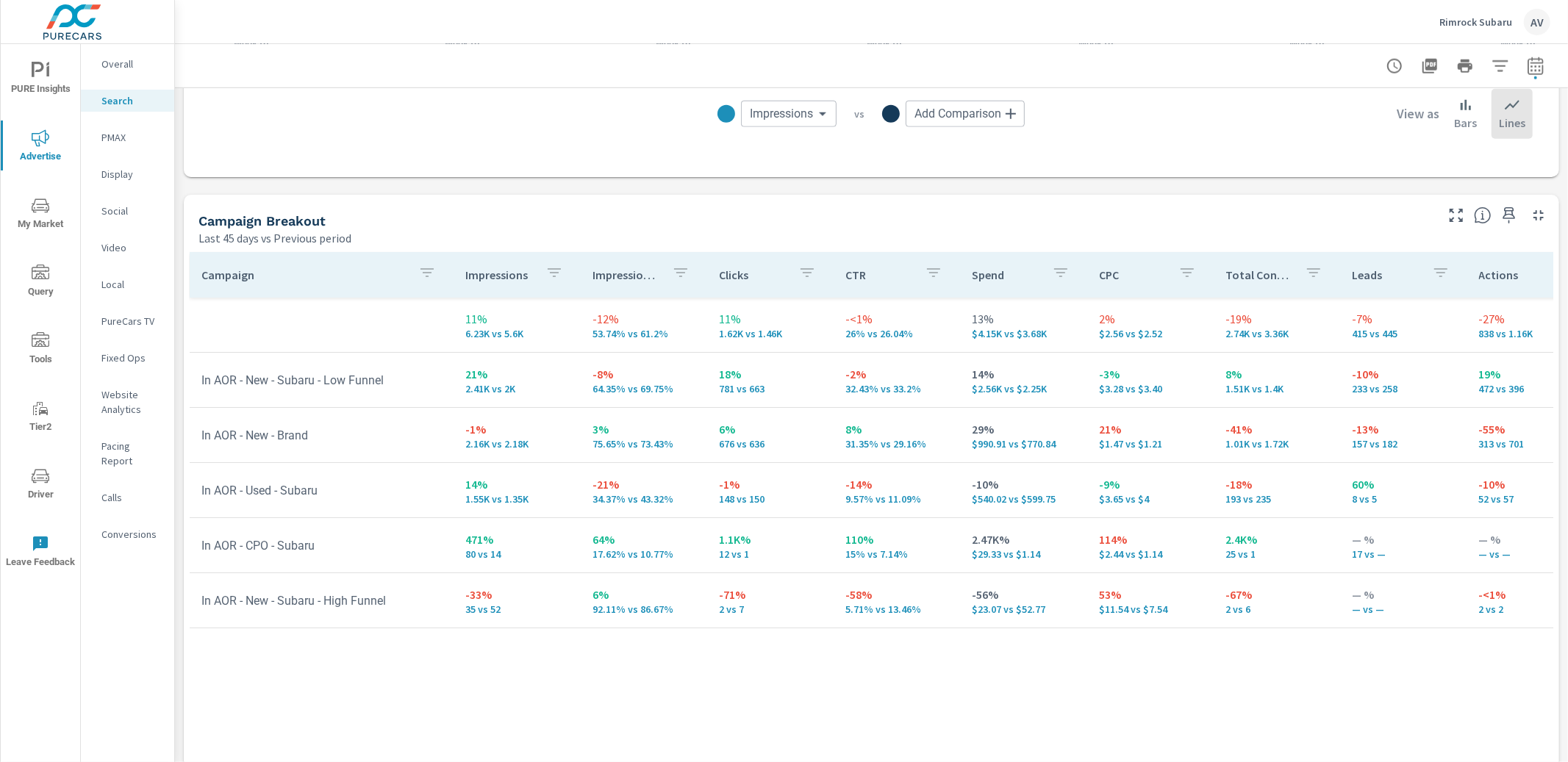
scroll to position [1370, 0]
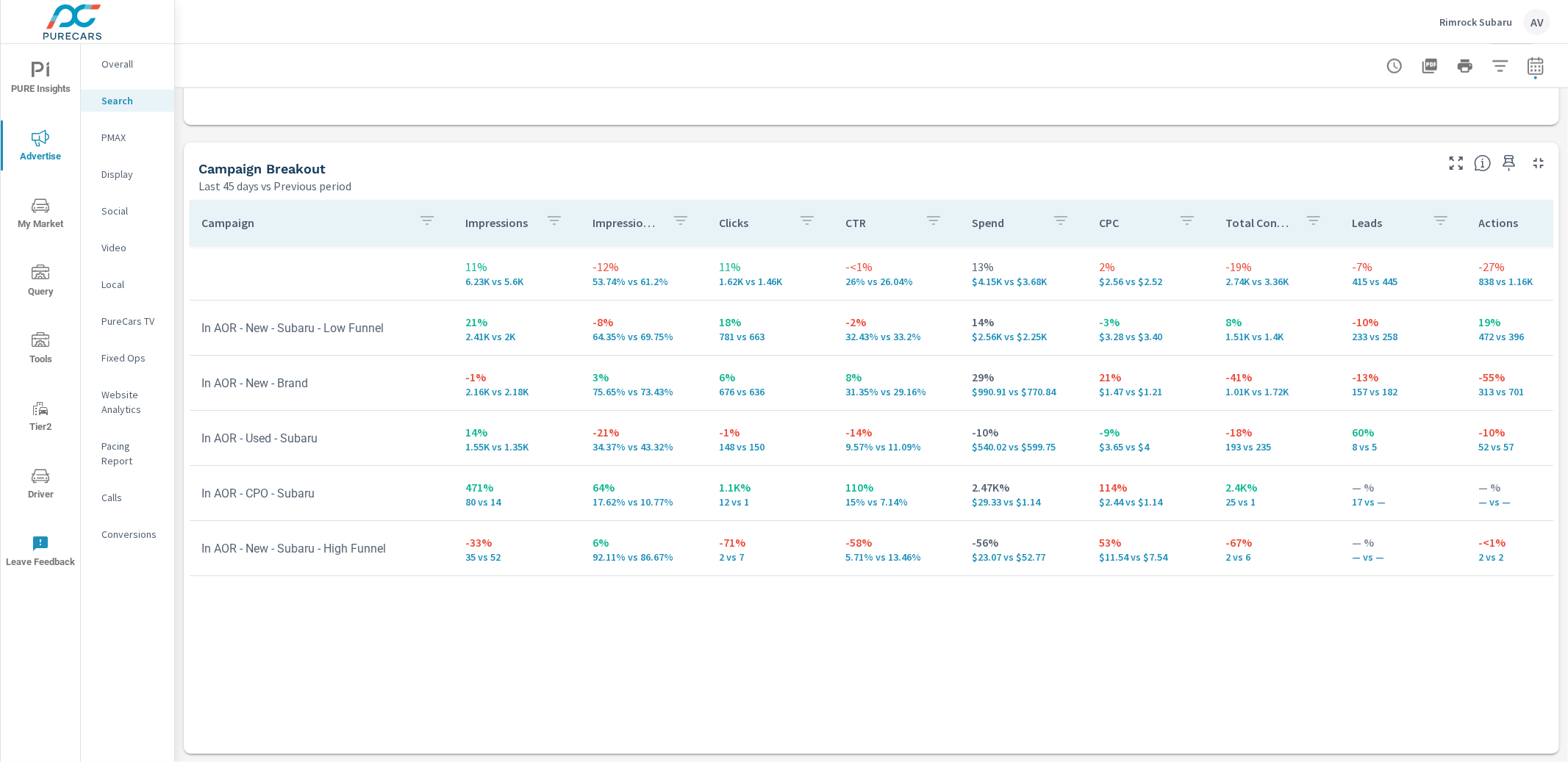
click at [1545, 271] on div "Campaign Impressions Impression Share Clicks CTR Spend CPC Total Conversions Le…" at bounding box center [872, 473] width 1376 height 560
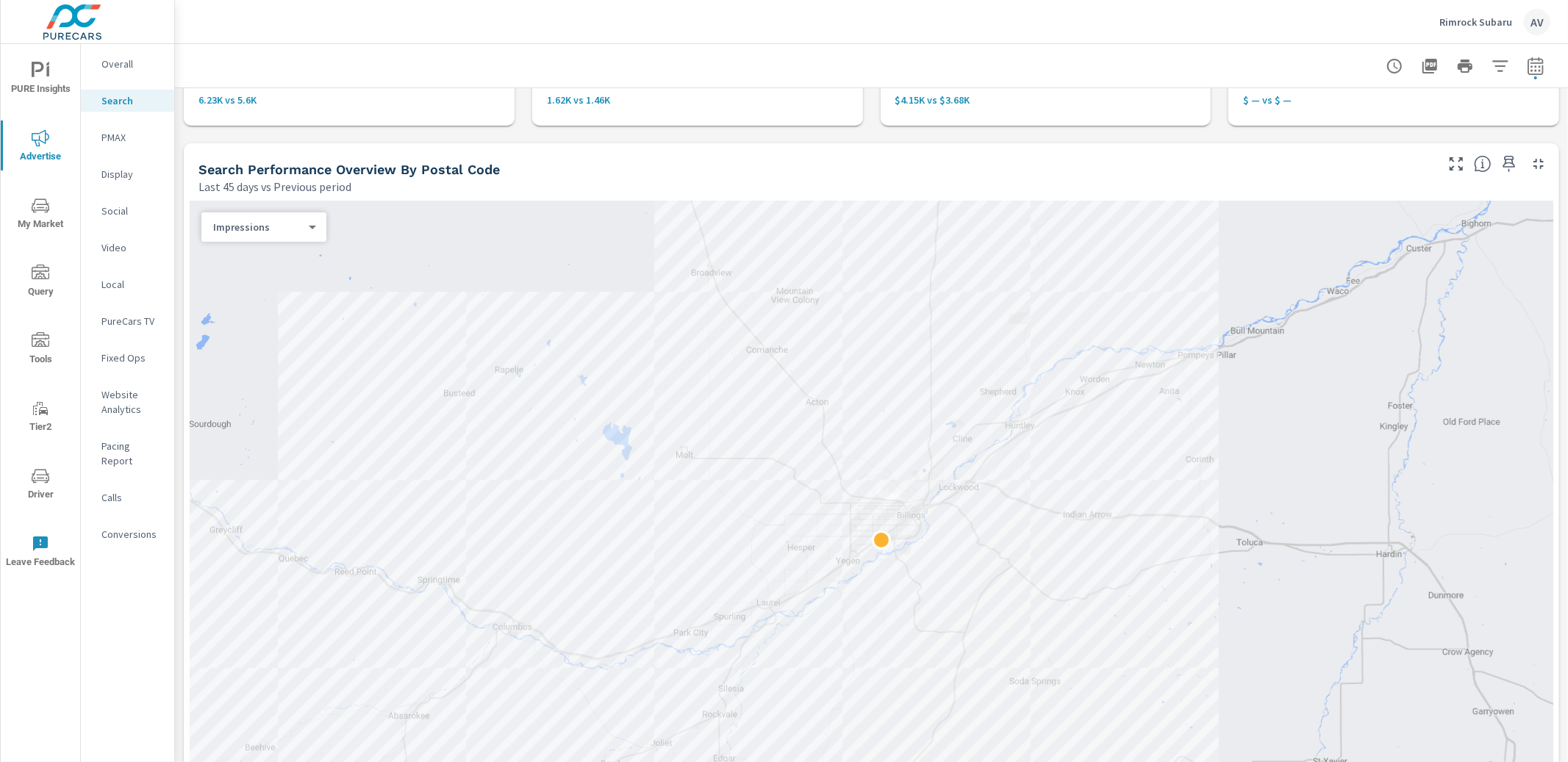
scroll to position [100, 0]
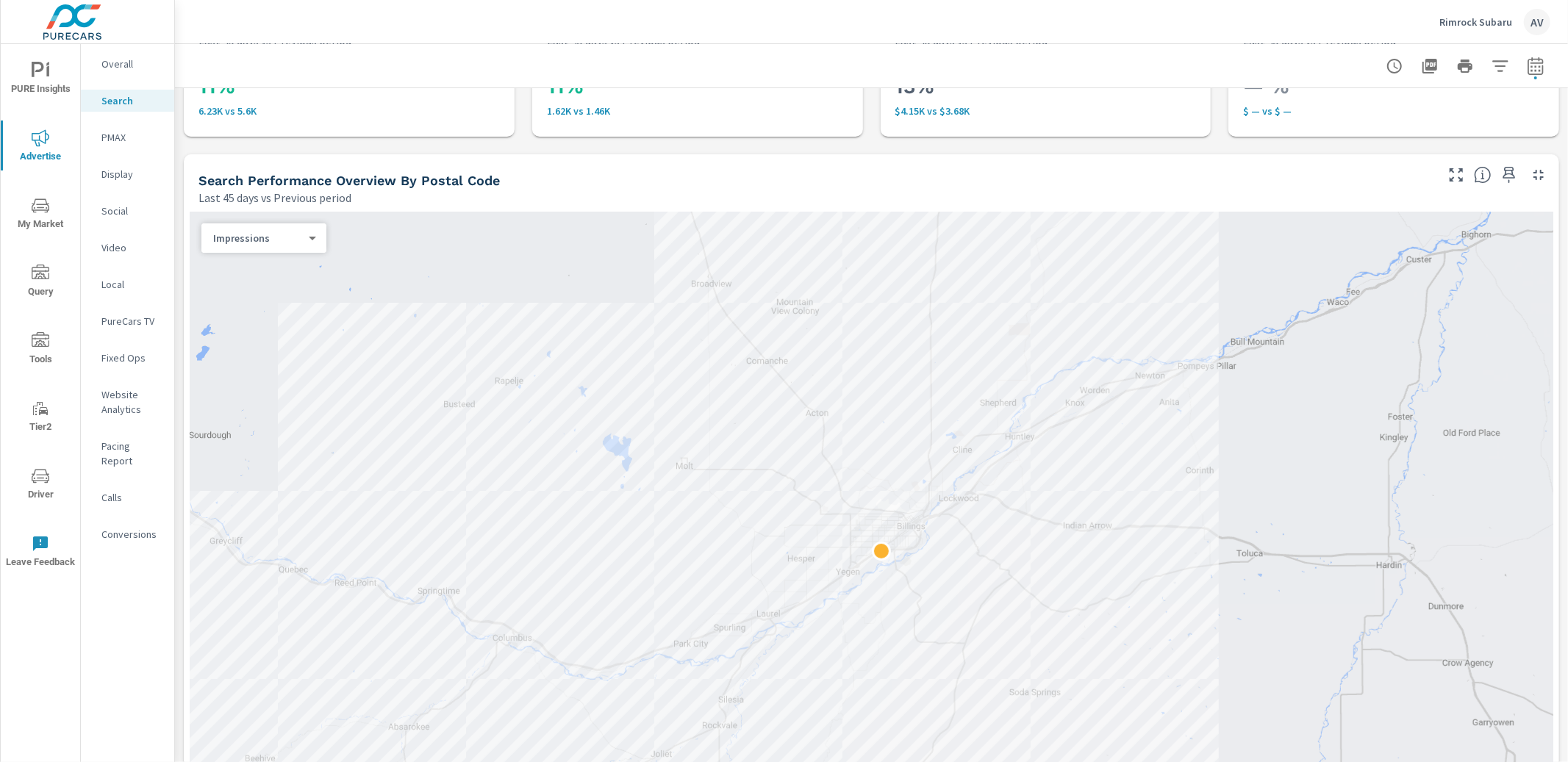
click at [1529, 73] on icon "button" at bounding box center [1535, 65] width 16 height 18
select select "Last 45 days"
select select "Previous period"
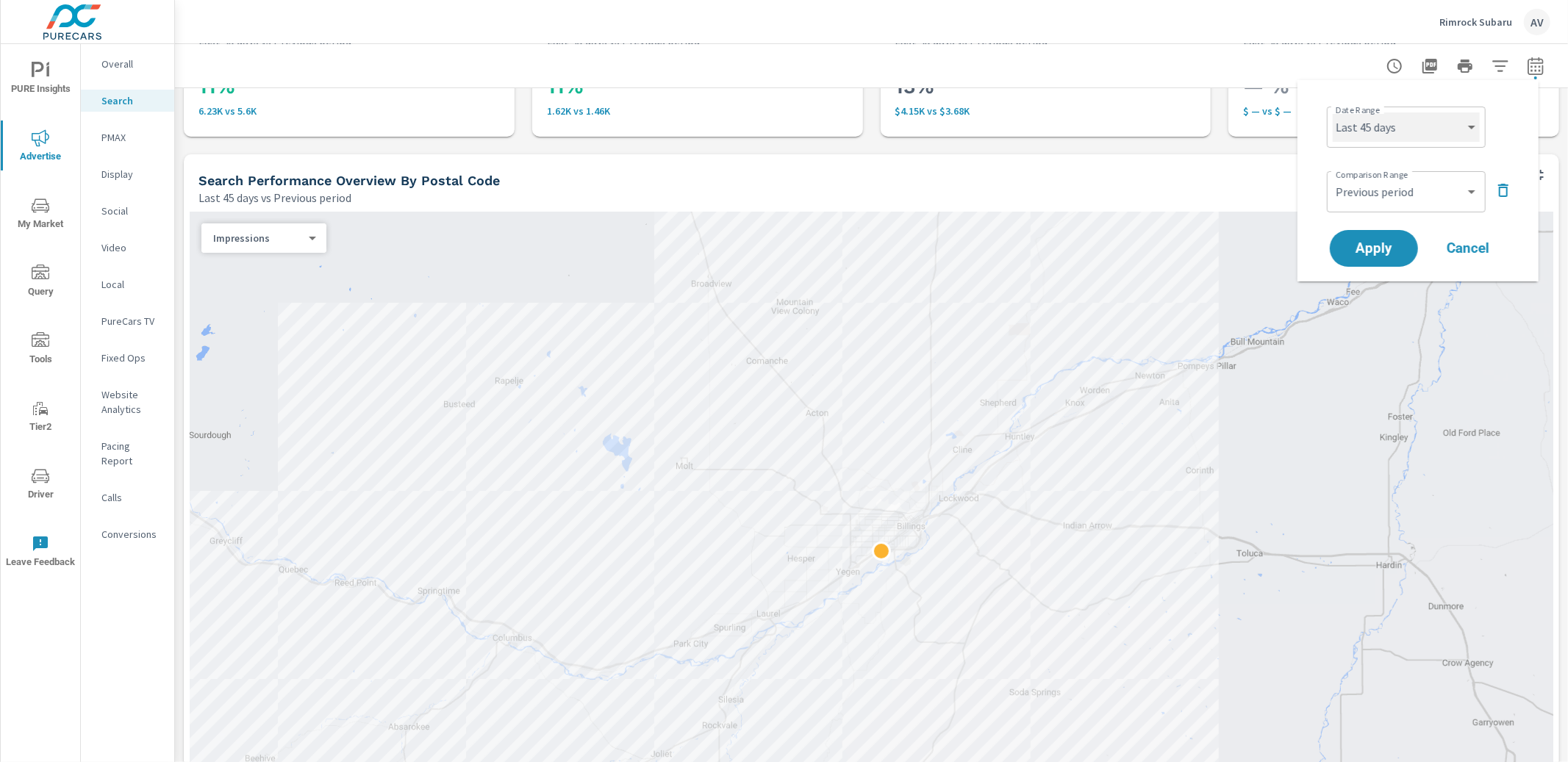
click at [1425, 131] on select "Custom [DATE] Last week Last 7 days Last 14 days Last 30 days Last 45 days Last…" at bounding box center [1406, 128] width 147 height 30
select select "Last 30 days"
click at [1393, 244] on span "Apply" at bounding box center [1373, 249] width 60 height 14
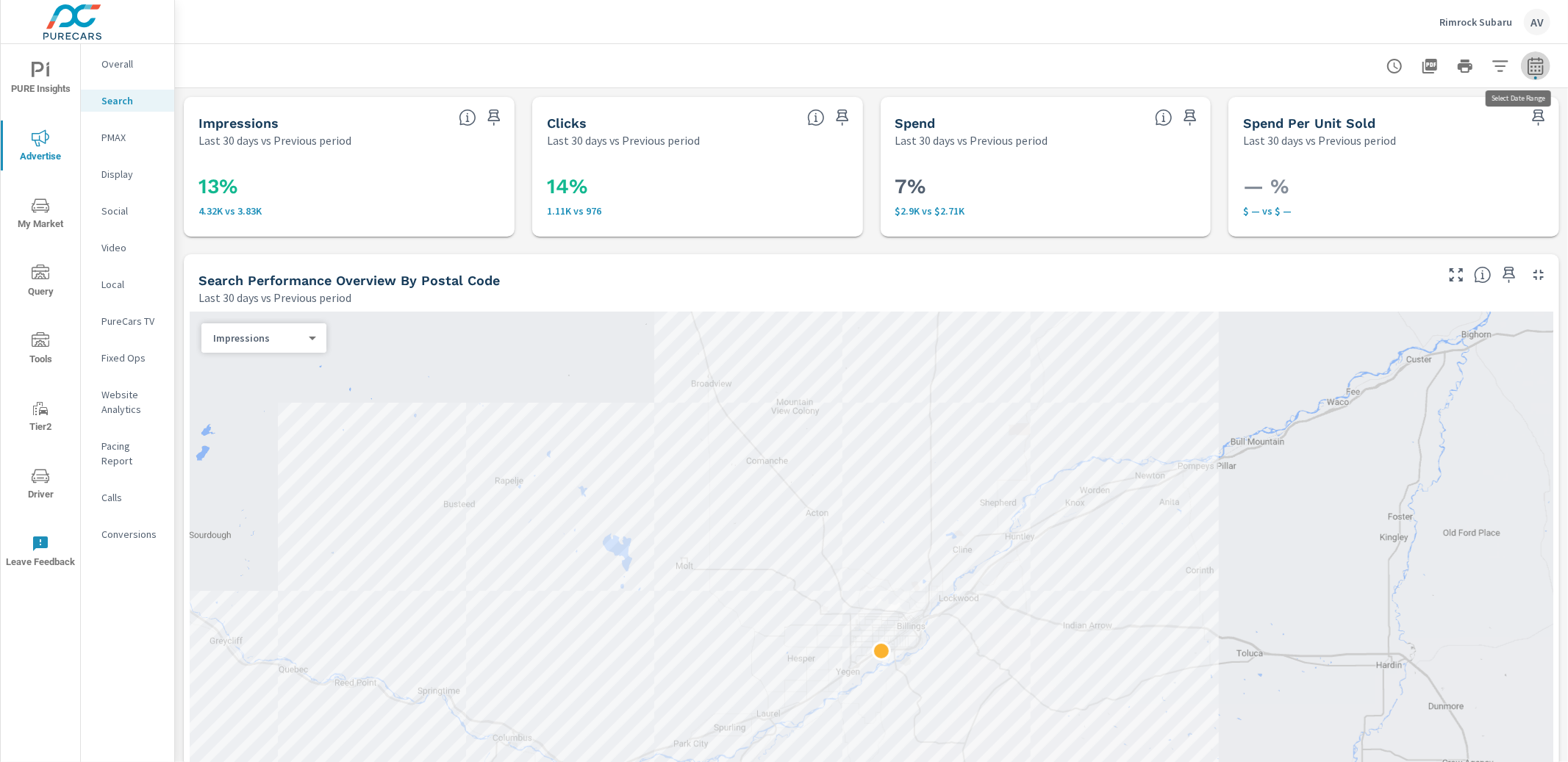
click at [1526, 55] on button "button" at bounding box center [1536, 66] width 30 height 30
select select "Last 30 days"
select select "Previous period"
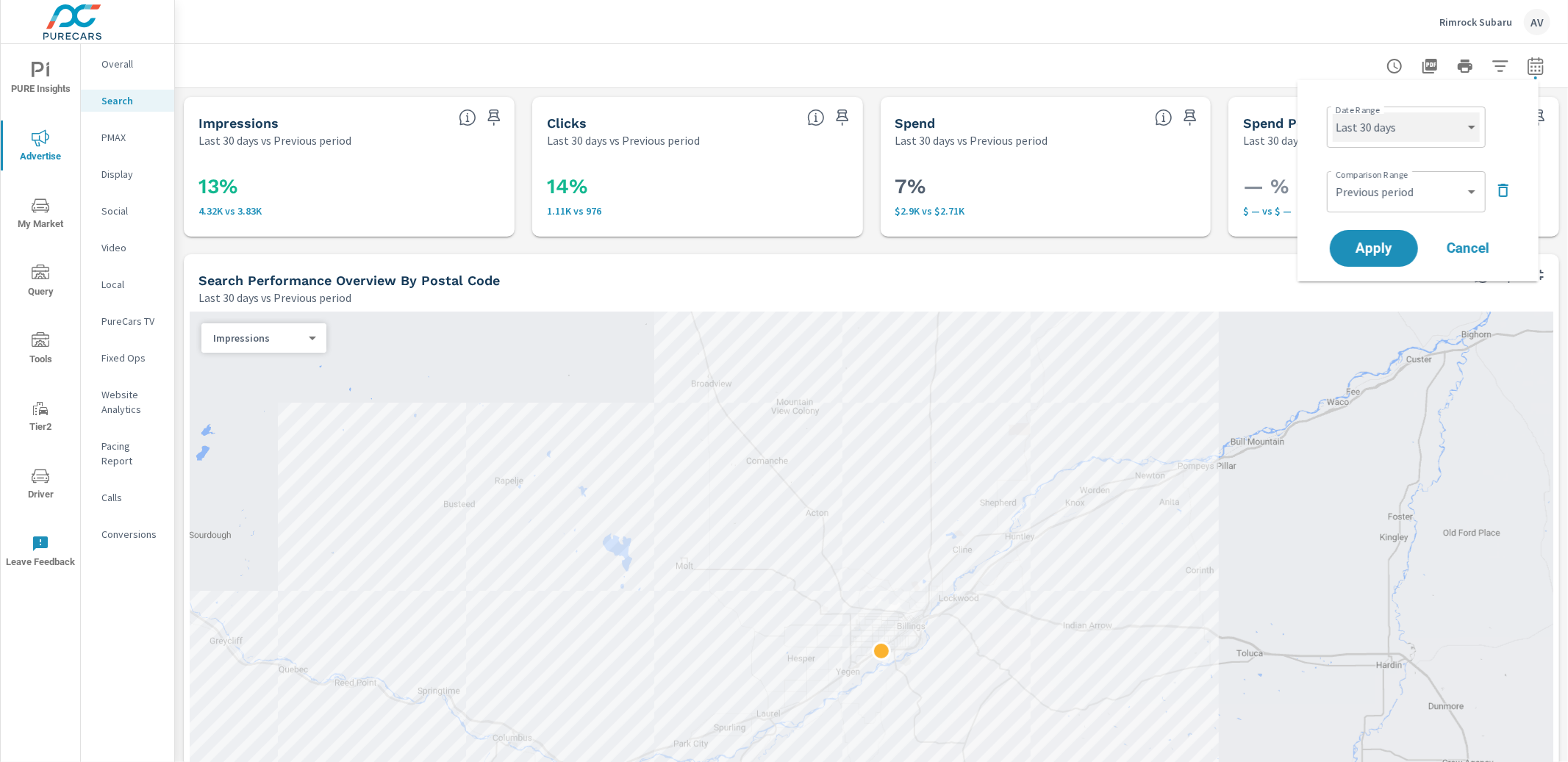
click at [1428, 131] on select "Custom [DATE] Last week Last 7 days Last 14 days Last 30 days Last 45 days Last…" at bounding box center [1406, 128] width 147 height 30
select select "Month to date"
click at [1389, 242] on span "Apply" at bounding box center [1373, 249] width 60 height 14
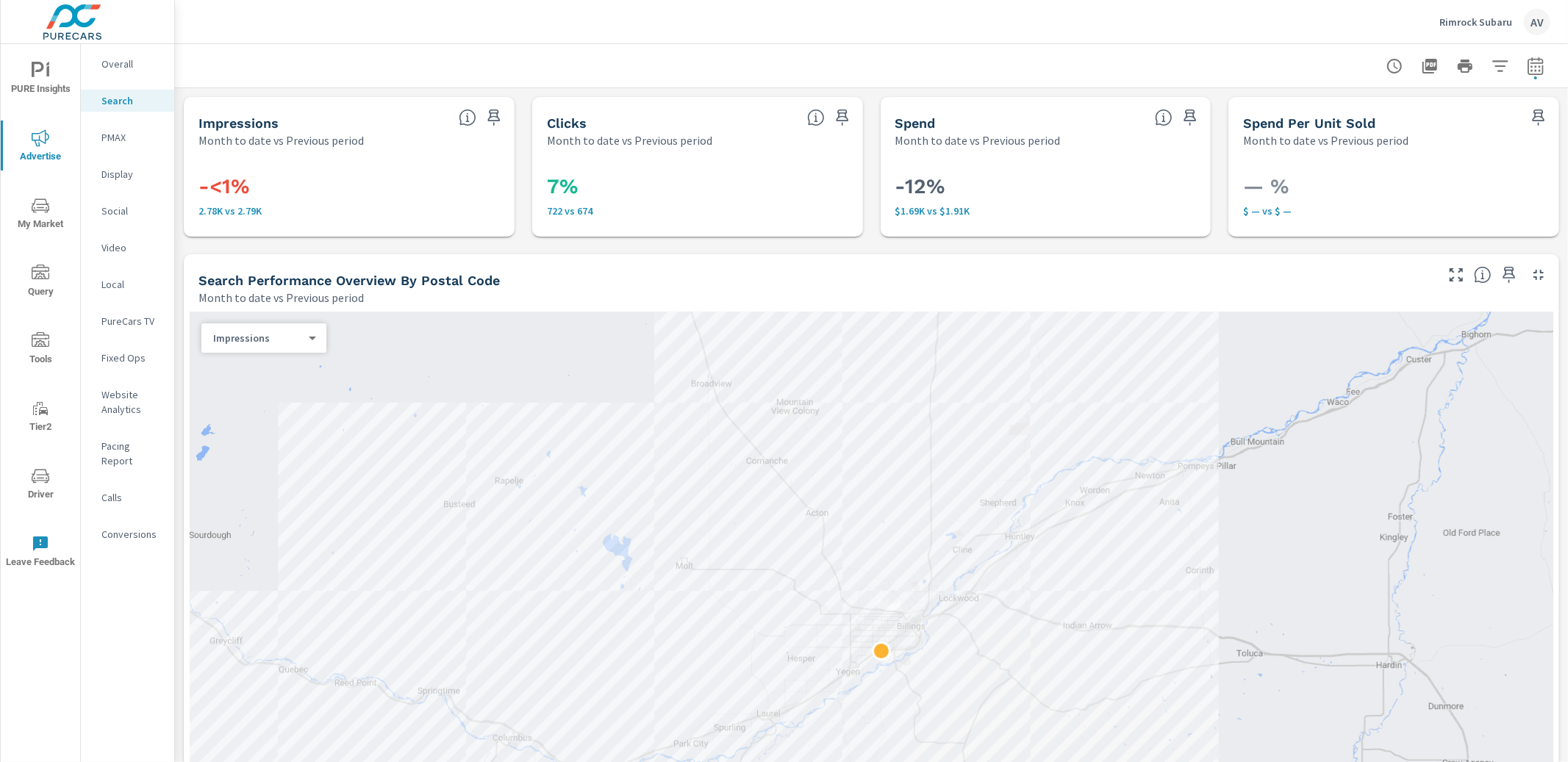
click at [185, 148] on div "Impressions Month to date vs Previous period" at bounding box center [318, 123] width 269 height 52
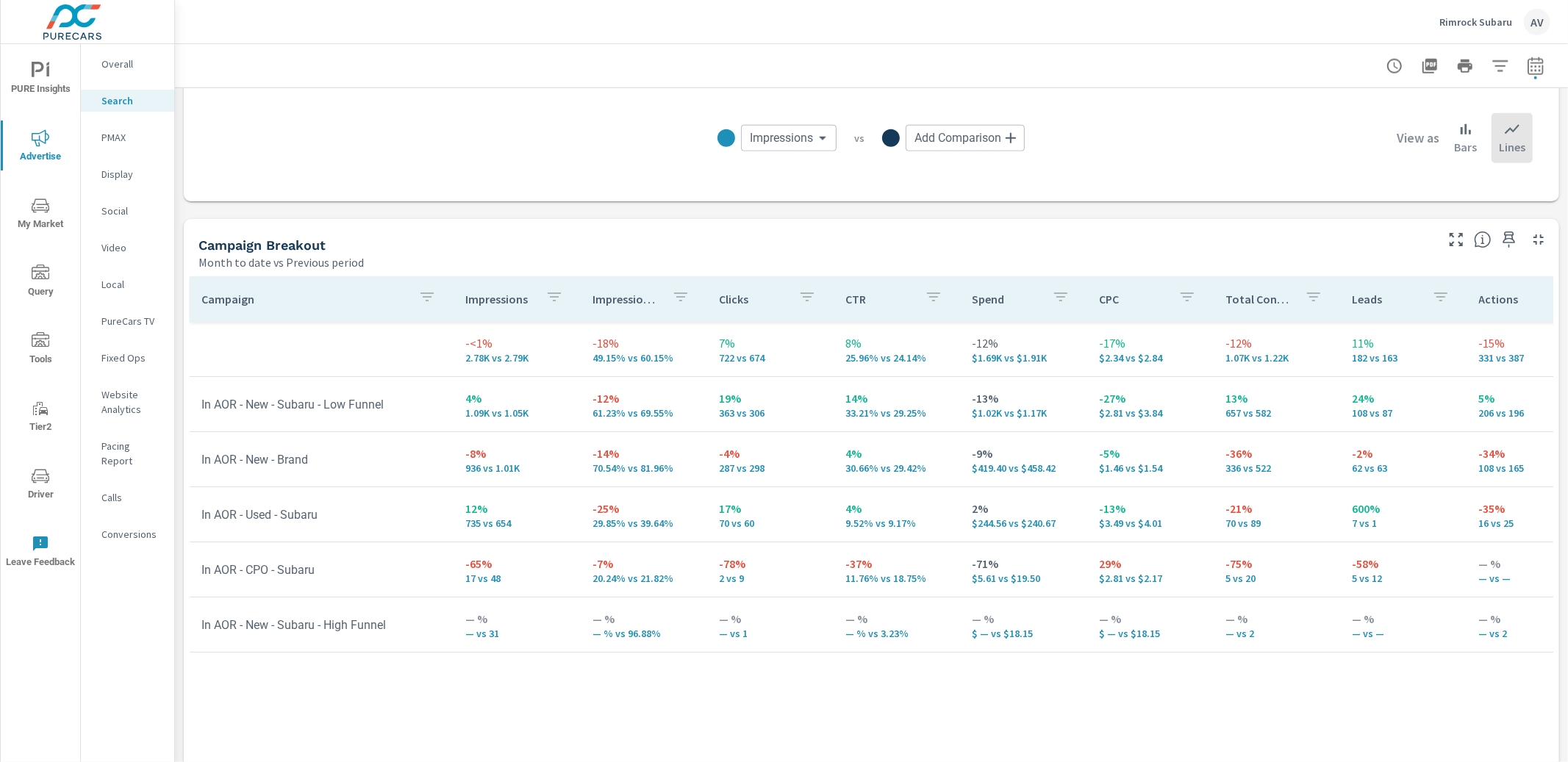
scroll to position [1325, 0]
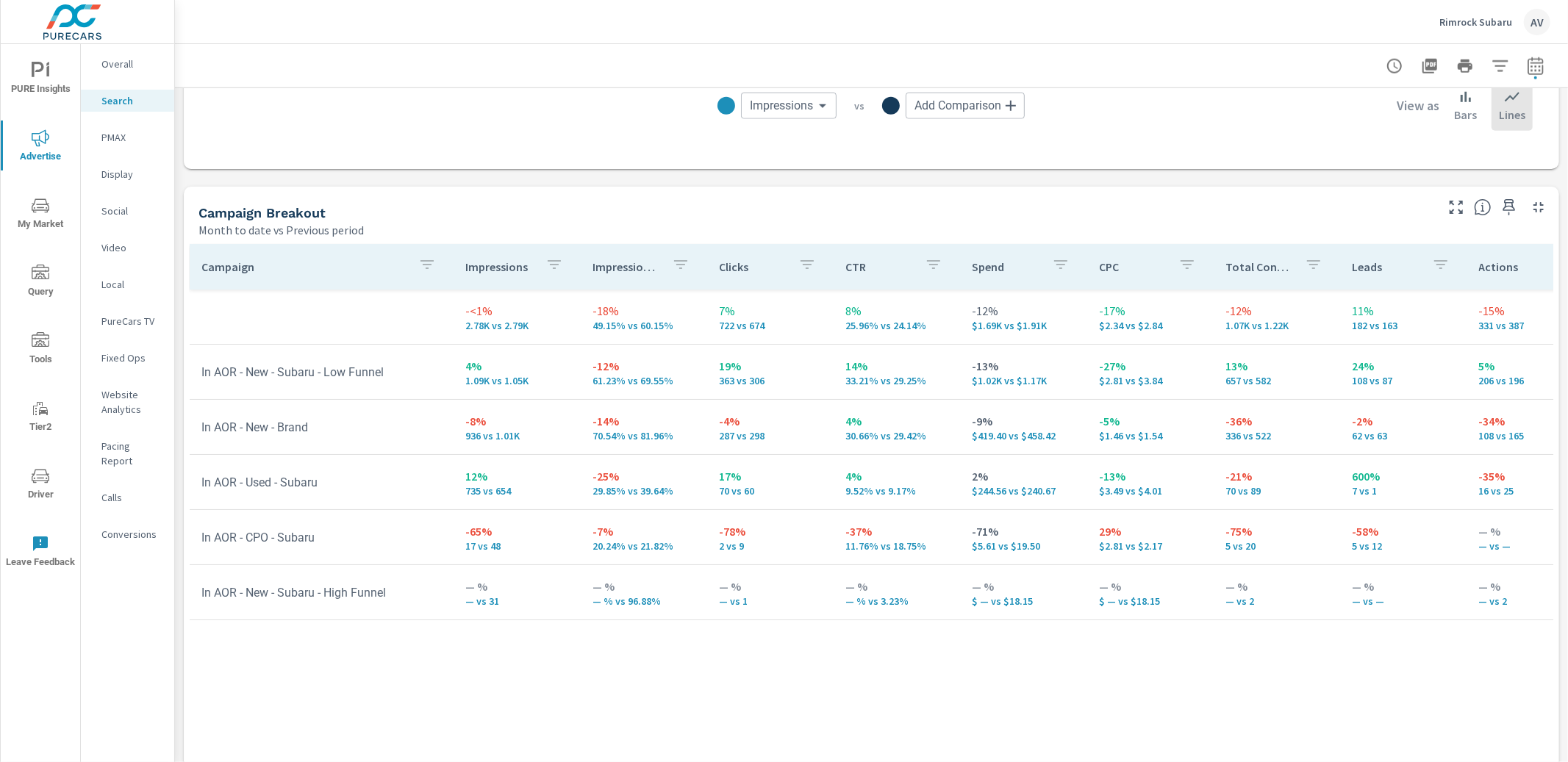
click at [1028, 195] on div "Campaign Breakout Month to date vs Previous period" at bounding box center [811, 213] width 1255 height 52
click at [657, 197] on div "Campaign Breakout Month to date vs Previous period" at bounding box center [811, 213] width 1255 height 52
click at [1080, 226] on div "Month to date vs Previous period" at bounding box center [815, 230] width 1235 height 18
click at [1532, 64] on button "button" at bounding box center [1536, 66] width 30 height 30
select select "Month to date"
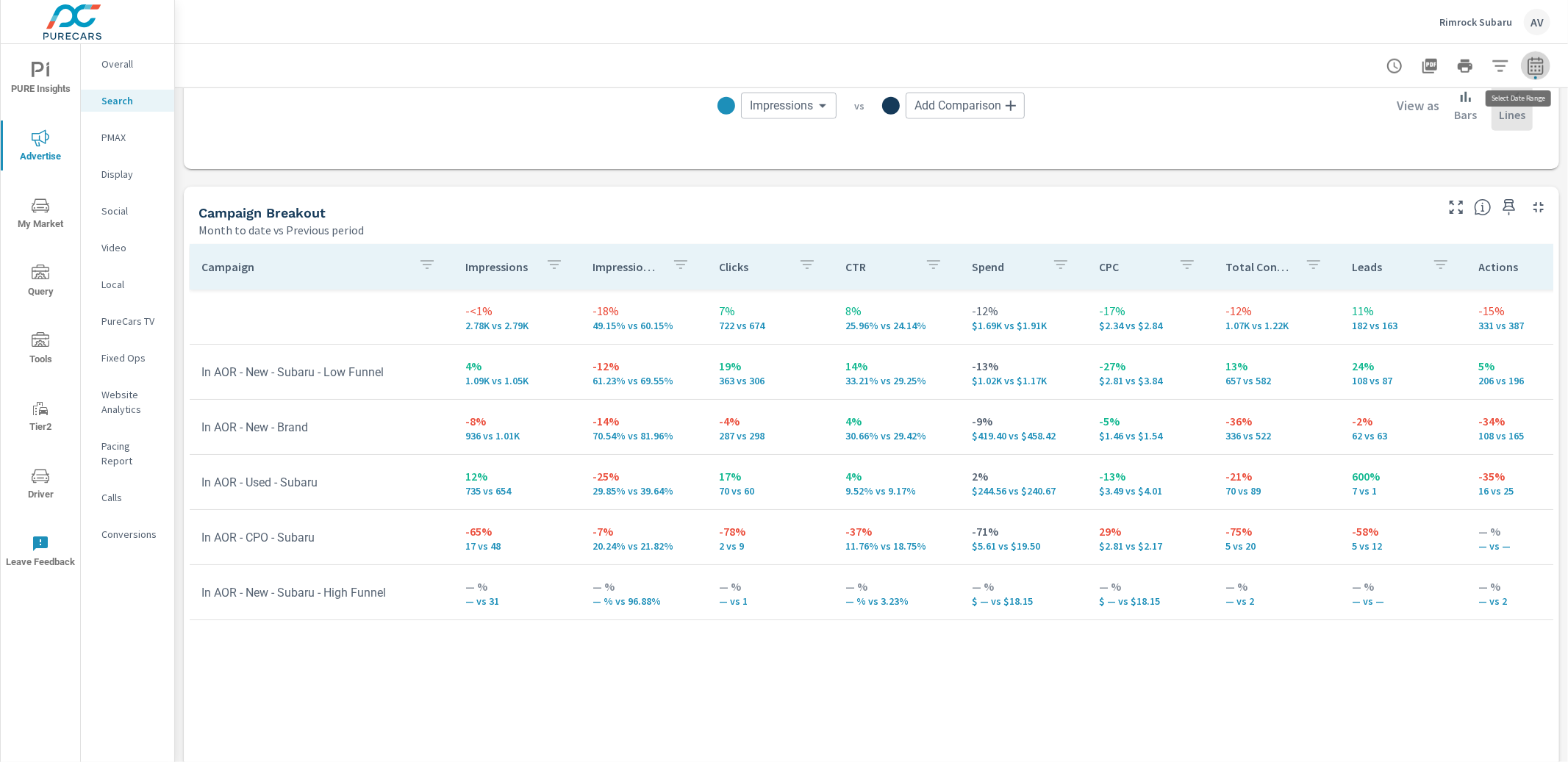
select select "Previous period"
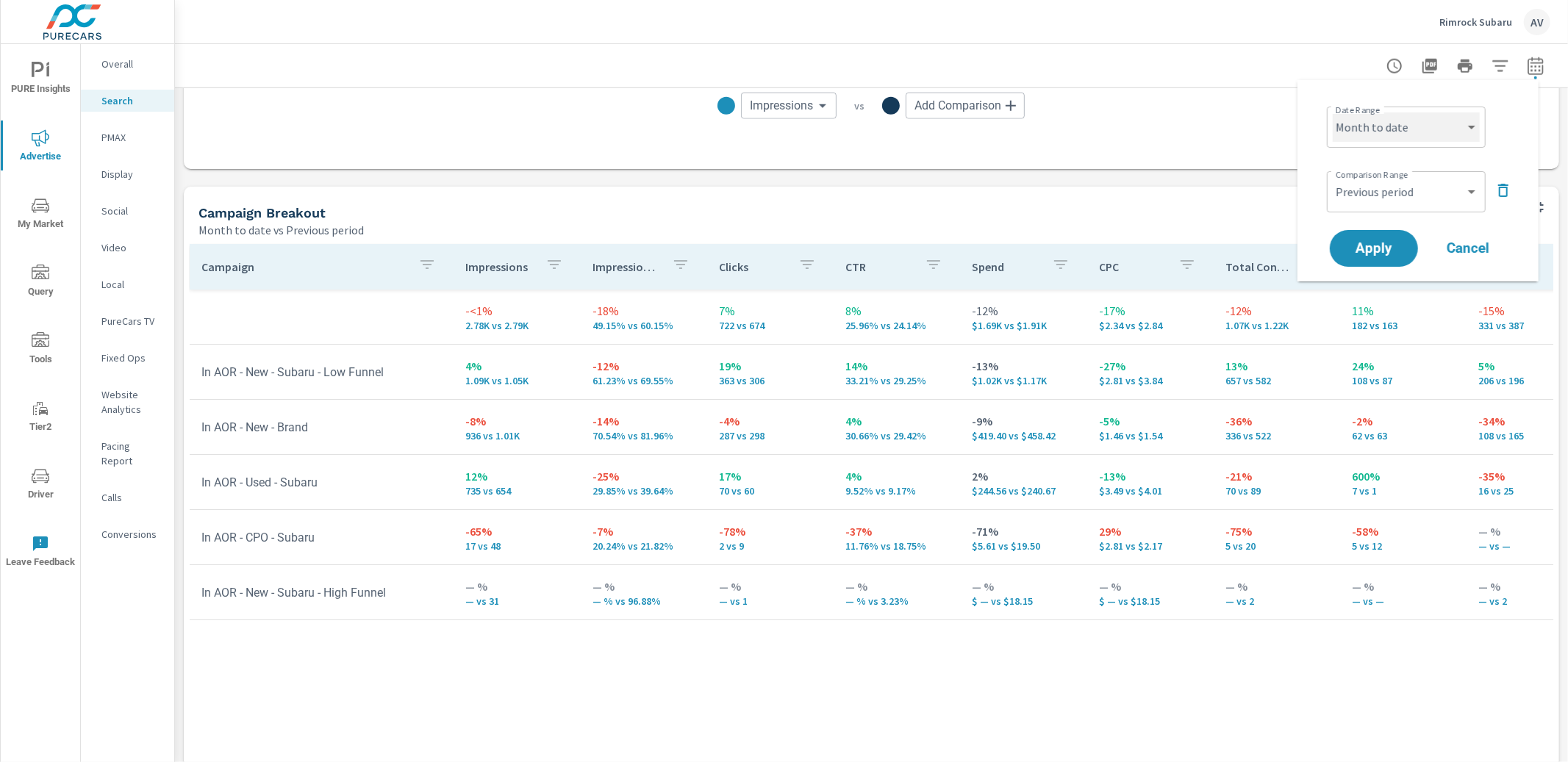
click at [1450, 124] on select "Custom [DATE] Last week Last 7 days Last 14 days Last 30 days Last 45 days Last…" at bounding box center [1406, 128] width 147 height 30
click at [1463, 242] on span "Cancel" at bounding box center [1468, 249] width 59 height 13
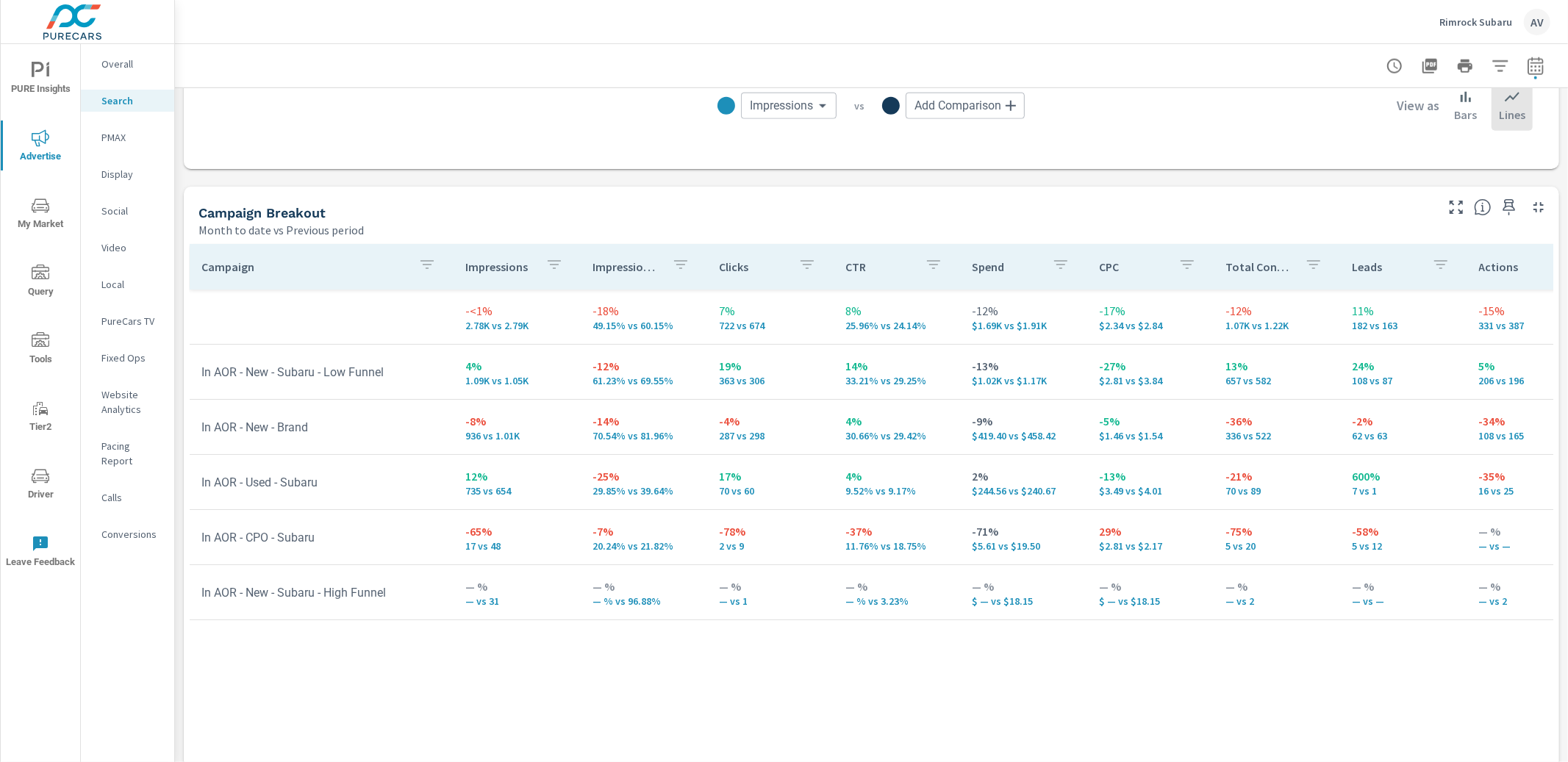
click at [902, 205] on div "Campaign Breakout" at bounding box center [815, 212] width 1235 height 17
click at [1422, 62] on icon "button" at bounding box center [1430, 66] width 15 height 15
click at [1531, 70] on icon "button" at bounding box center [1535, 68] width 10 height 6
select select "Month to date"
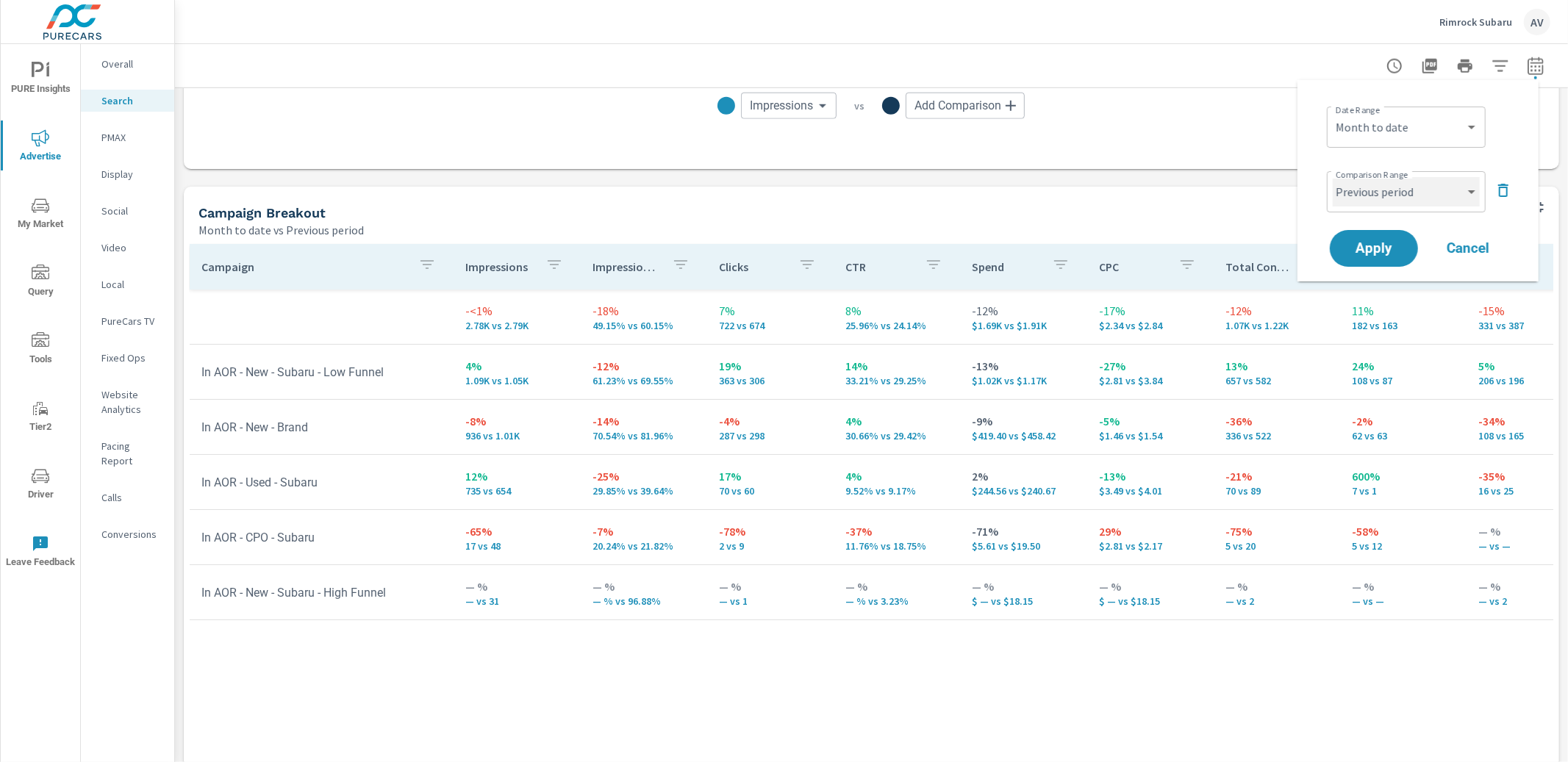
click at [1432, 198] on select "Custom Previous period Previous month Previous year" at bounding box center [1406, 192] width 147 height 30
select select "Previous month"
click at [1399, 245] on span "Apply" at bounding box center [1373, 249] width 60 height 14
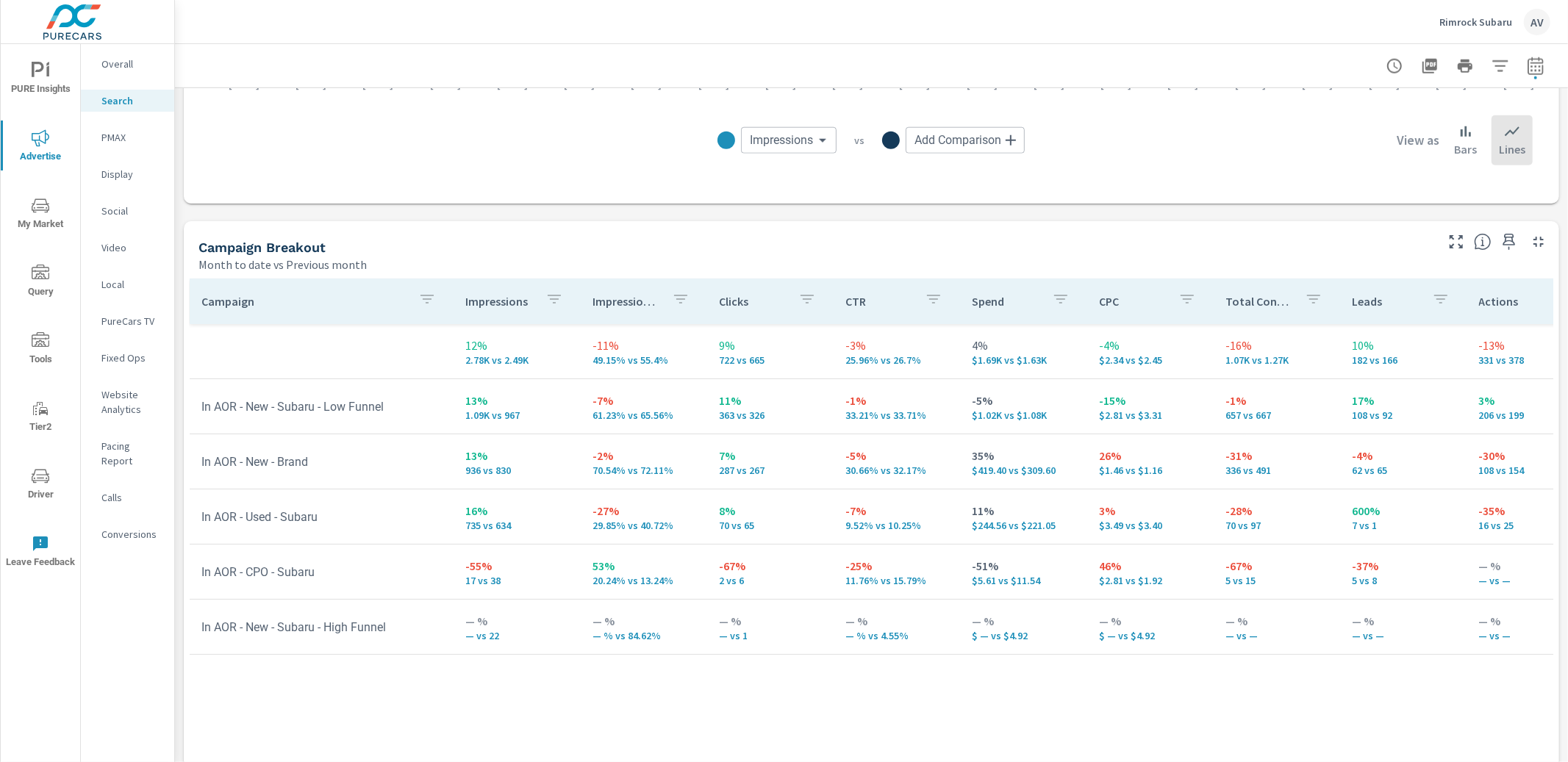
scroll to position [1296, 0]
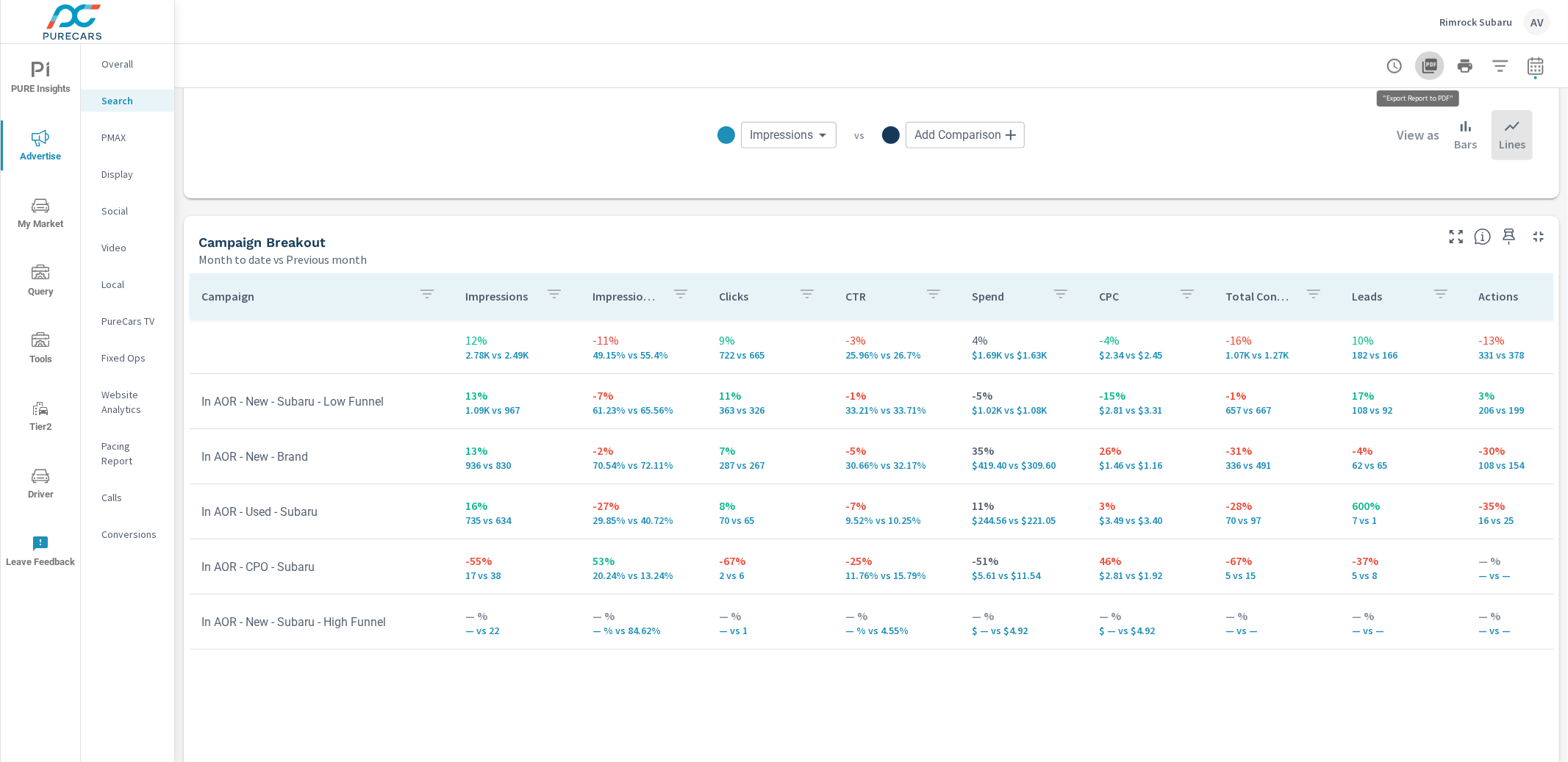
click at [1422, 65] on icon "button" at bounding box center [1430, 66] width 15 height 15
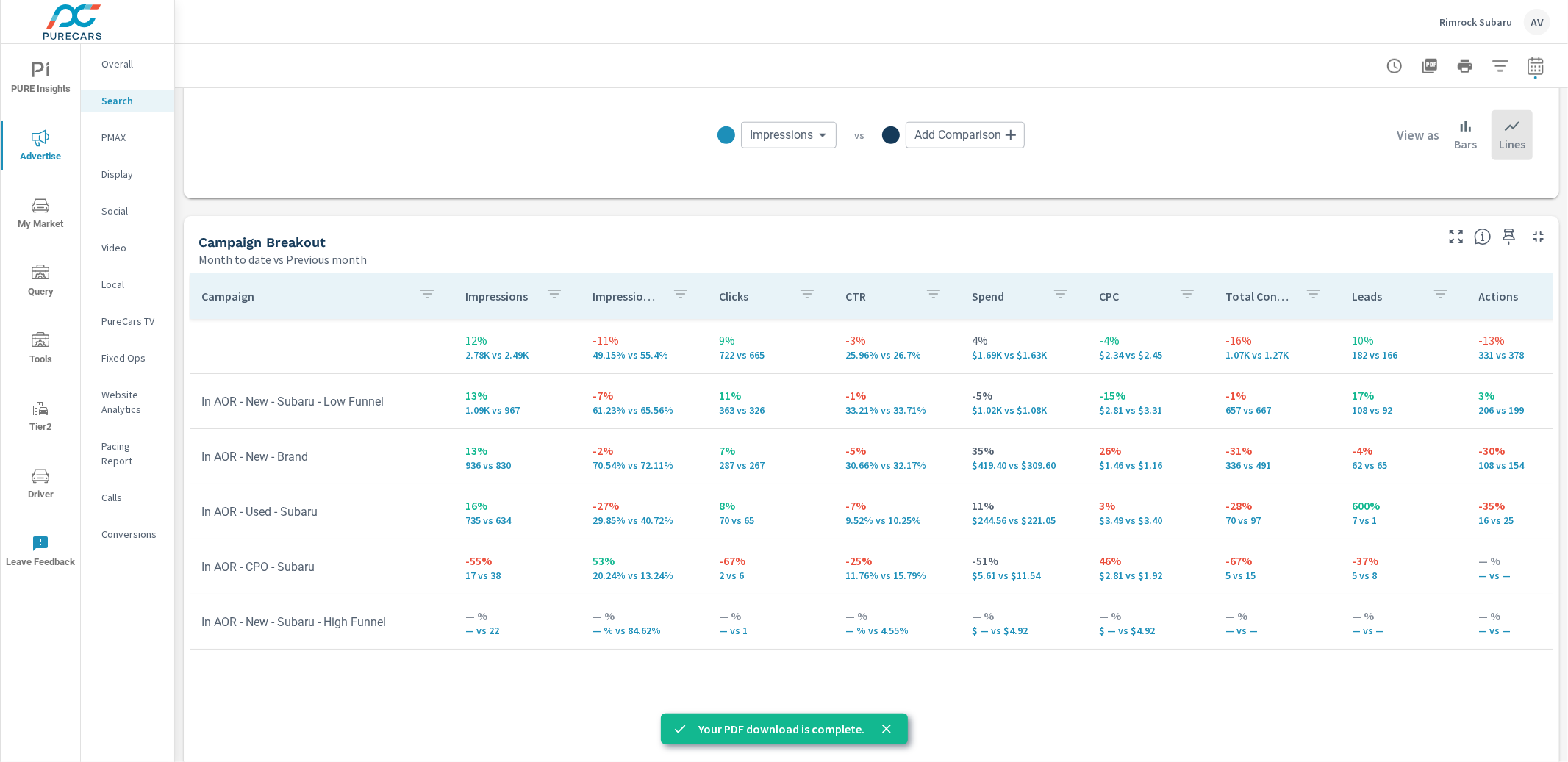
click at [633, 251] on div "Month to date vs Previous month" at bounding box center [815, 260] width 1235 height 18
click at [562, 258] on div "Month to date vs Previous month" at bounding box center [815, 260] width 1235 height 18
click at [1531, 66] on icon "button" at bounding box center [1535, 68] width 10 height 6
select select "Month to date"
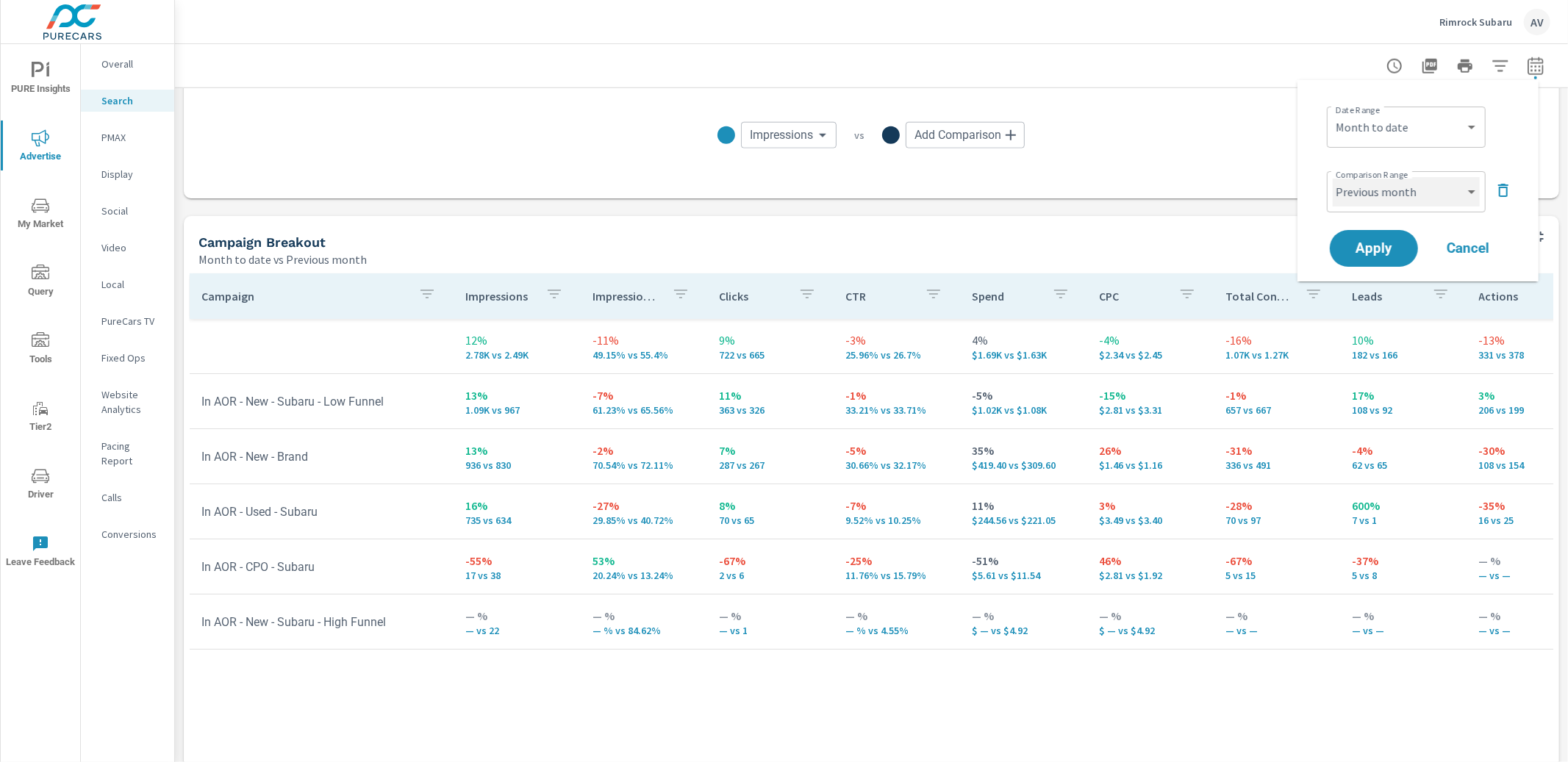
click at [1439, 189] on select "Custom Previous period Previous month Previous year" at bounding box center [1406, 192] width 147 height 30
select select "Previous year"
click at [1356, 259] on button "Apply" at bounding box center [1373, 248] width 91 height 38
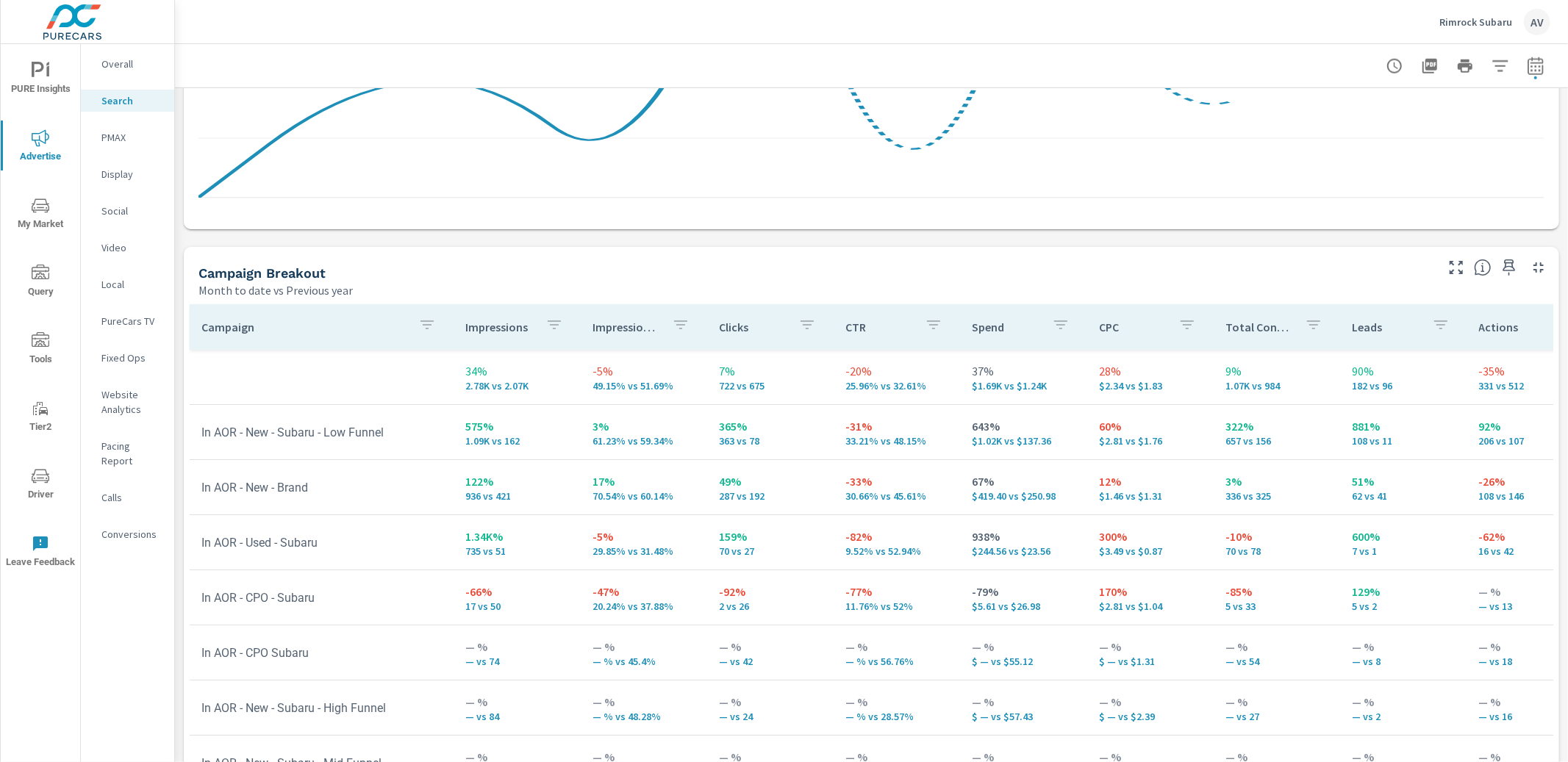
scroll to position [1325, 0]
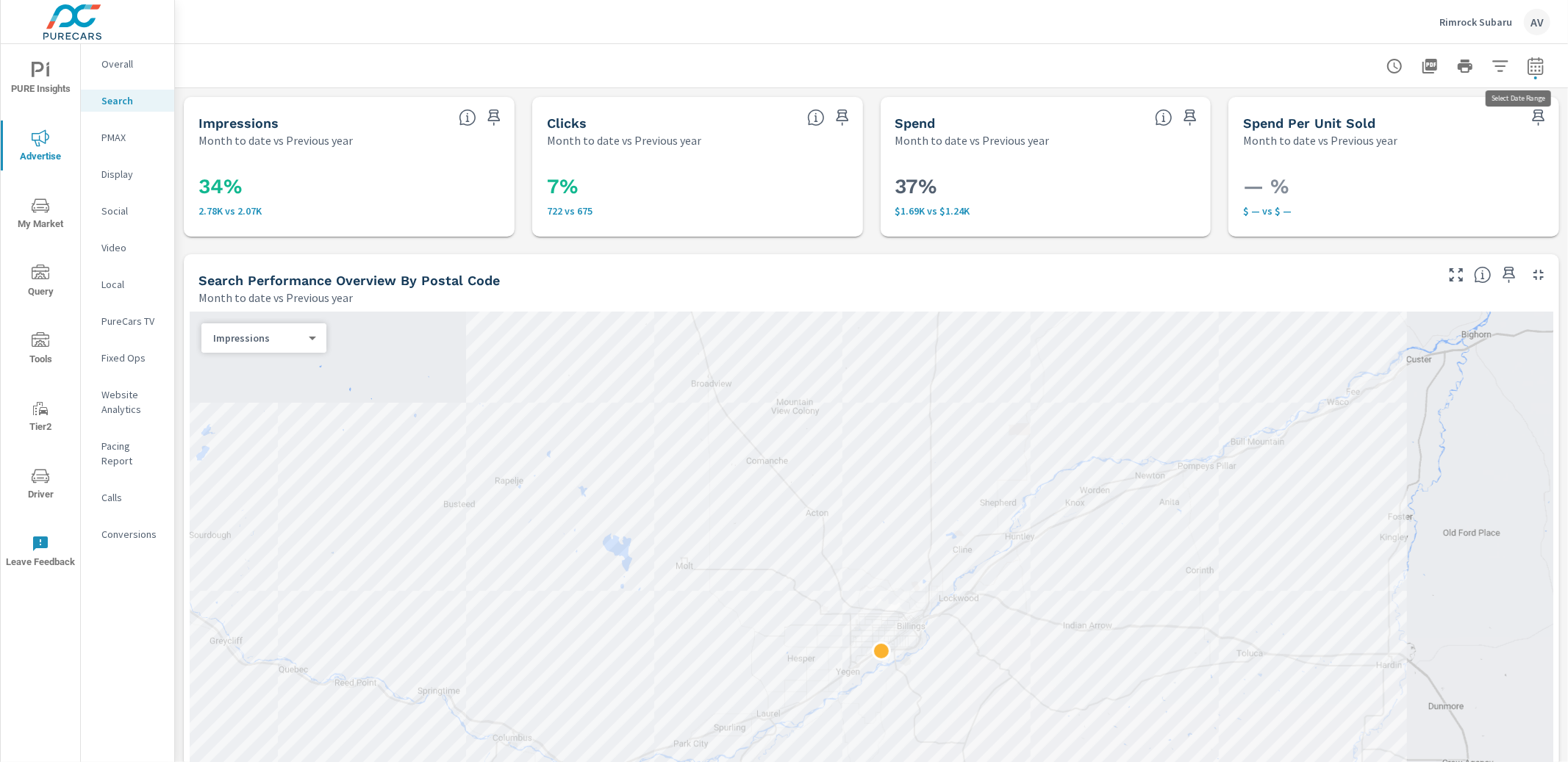
click at [1527, 71] on icon "button" at bounding box center [1536, 66] width 18 height 18
select select "Month to date"
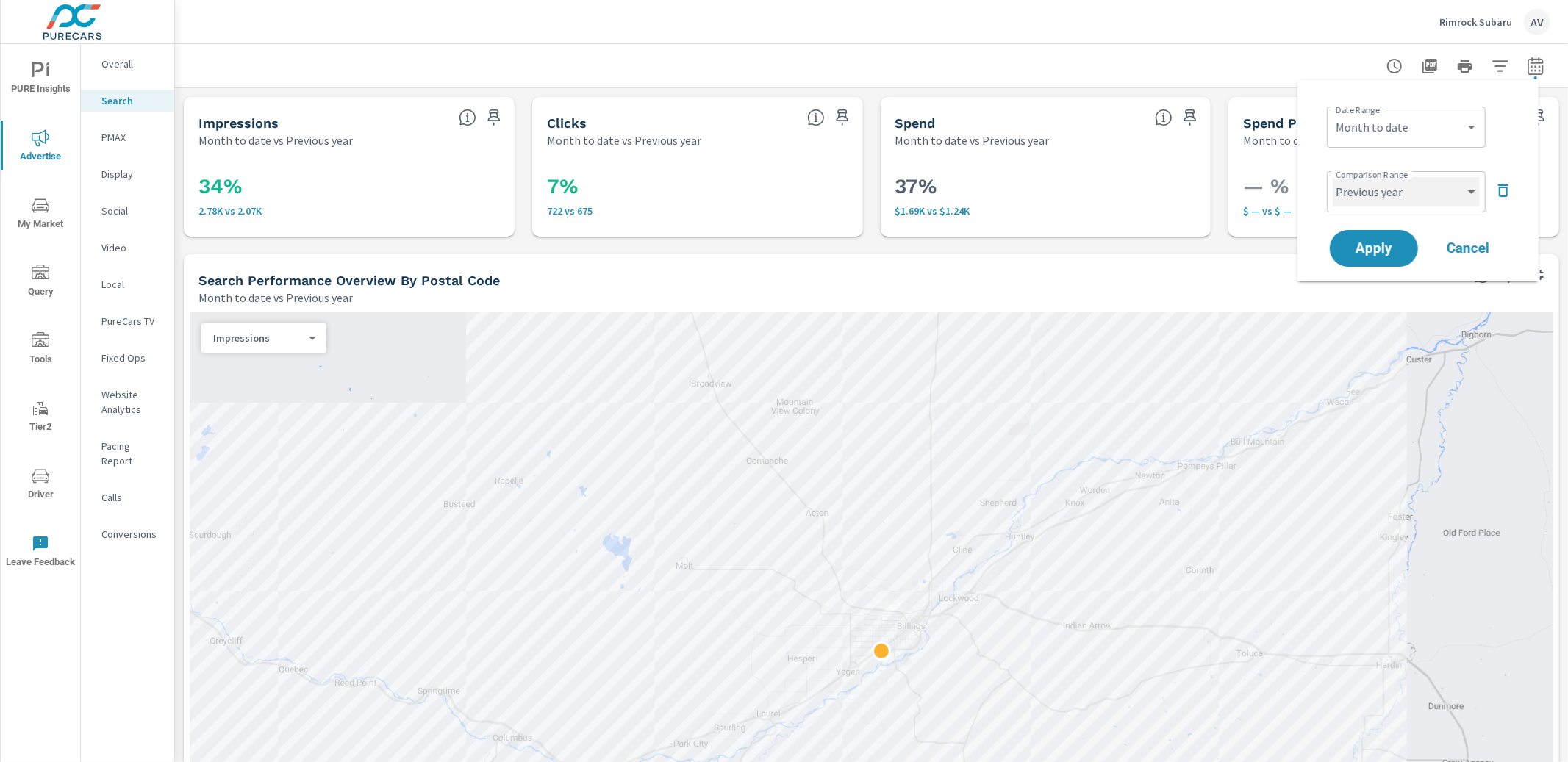
click at [1430, 196] on select "Custom Previous period Previous month Previous year" at bounding box center [1406, 192] width 147 height 30
select select "Previous month"
click at [1395, 243] on span "Apply" at bounding box center [1373, 249] width 60 height 14
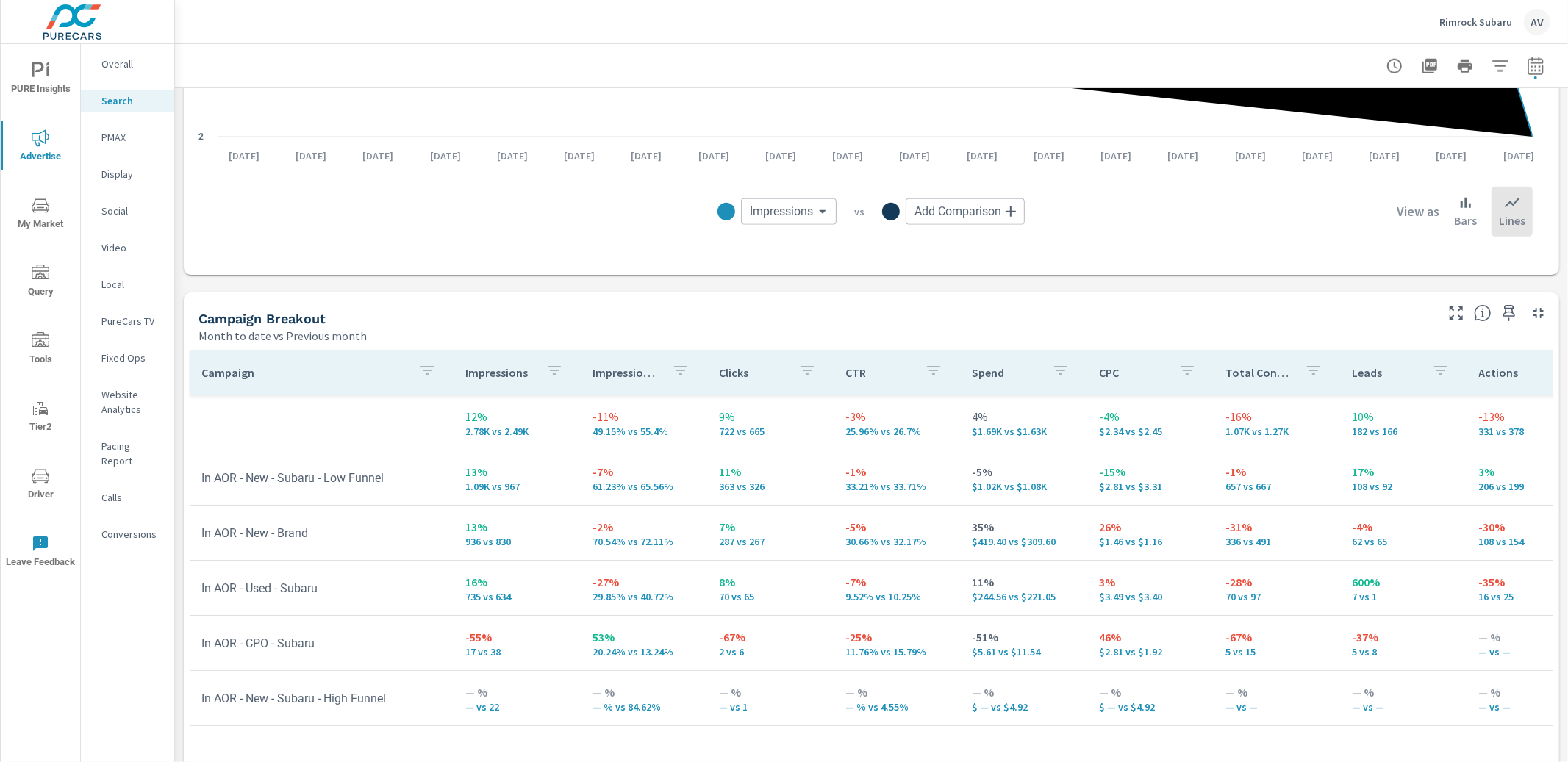
scroll to position [1357, 0]
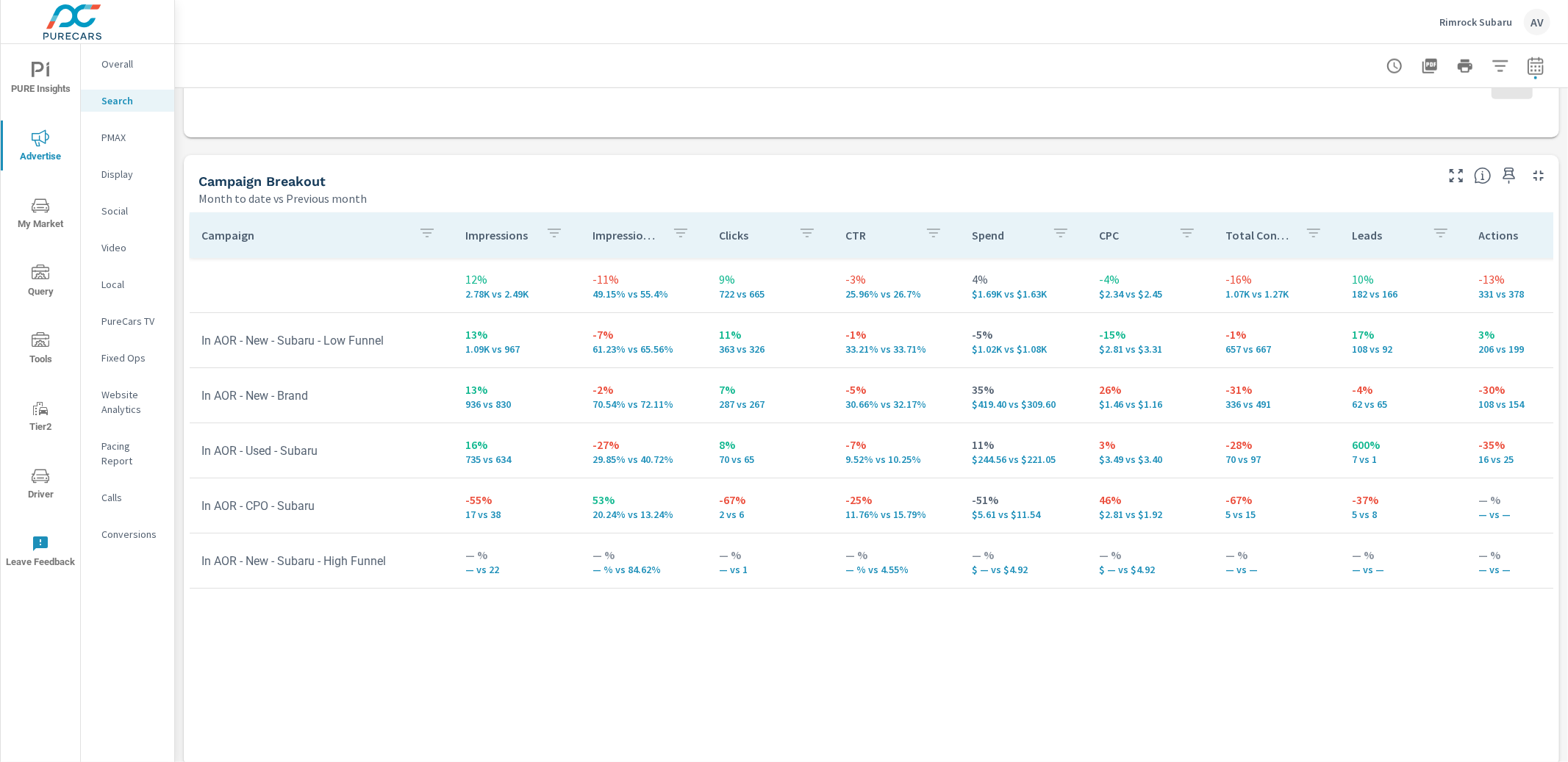
click at [1362, 334] on p "17%" at bounding box center [1403, 335] width 103 height 18
click at [128, 144] on div "PMAX" at bounding box center [128, 137] width 94 height 22
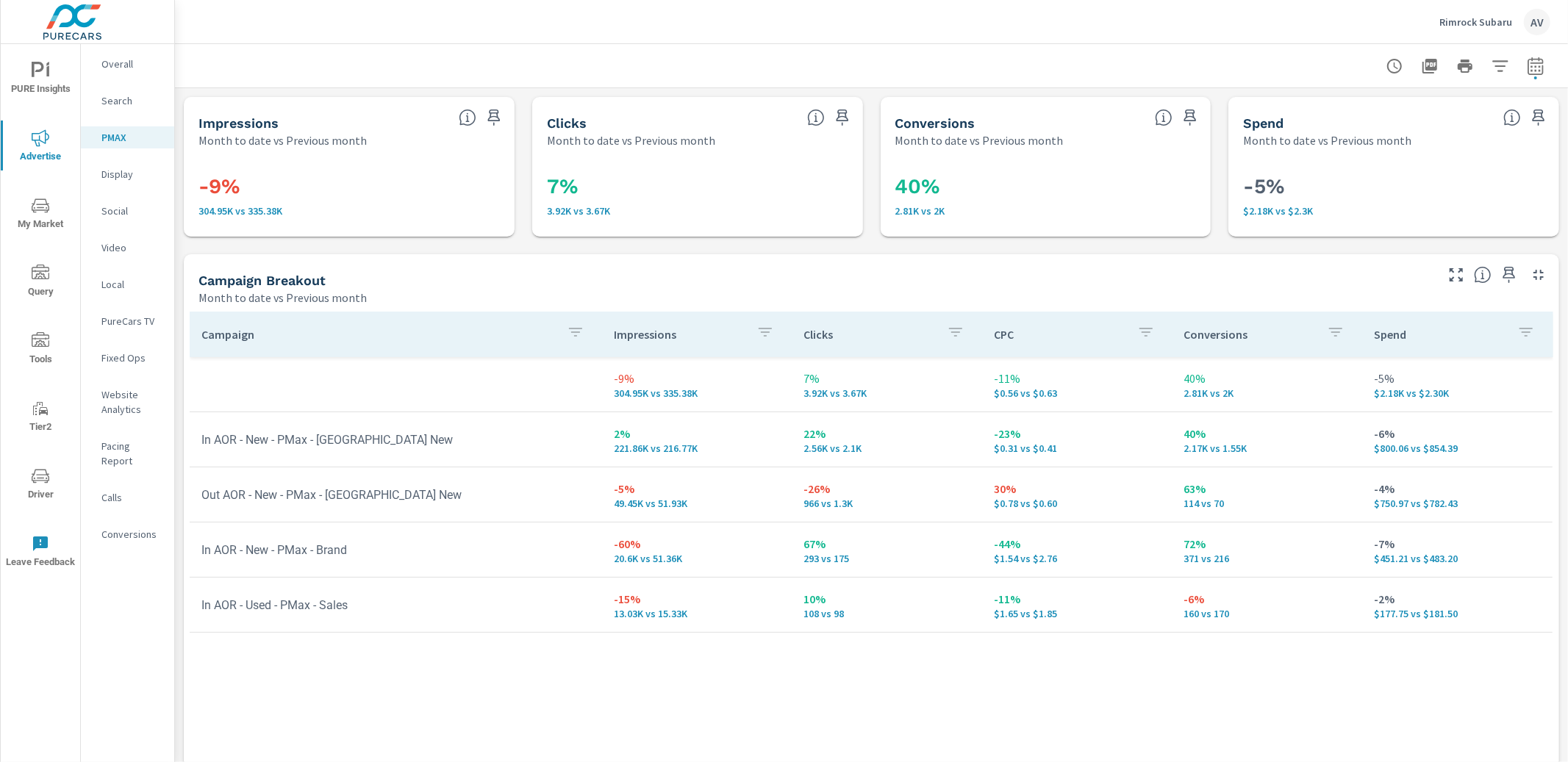
click at [575, 657] on div "Campaign Impressions Clicks CPC Conversions Spend -9% 304.95K vs 335.38K 7% 3.9…" at bounding box center [871, 574] width 1364 height 526
click at [1214, 176] on div "Impressions Month to date vs Previous month -9% 304.95K vs 335.38K Clicks Month…" at bounding box center [872, 482] width 1394 height 786
click at [269, 250] on div "Impressions Month to date vs Previous month -9% 304.95K vs 335.38K Clicks Month…" at bounding box center [872, 482] width 1394 height 786
click at [116, 403] on p "Website Analytics" at bounding box center [132, 402] width 61 height 30
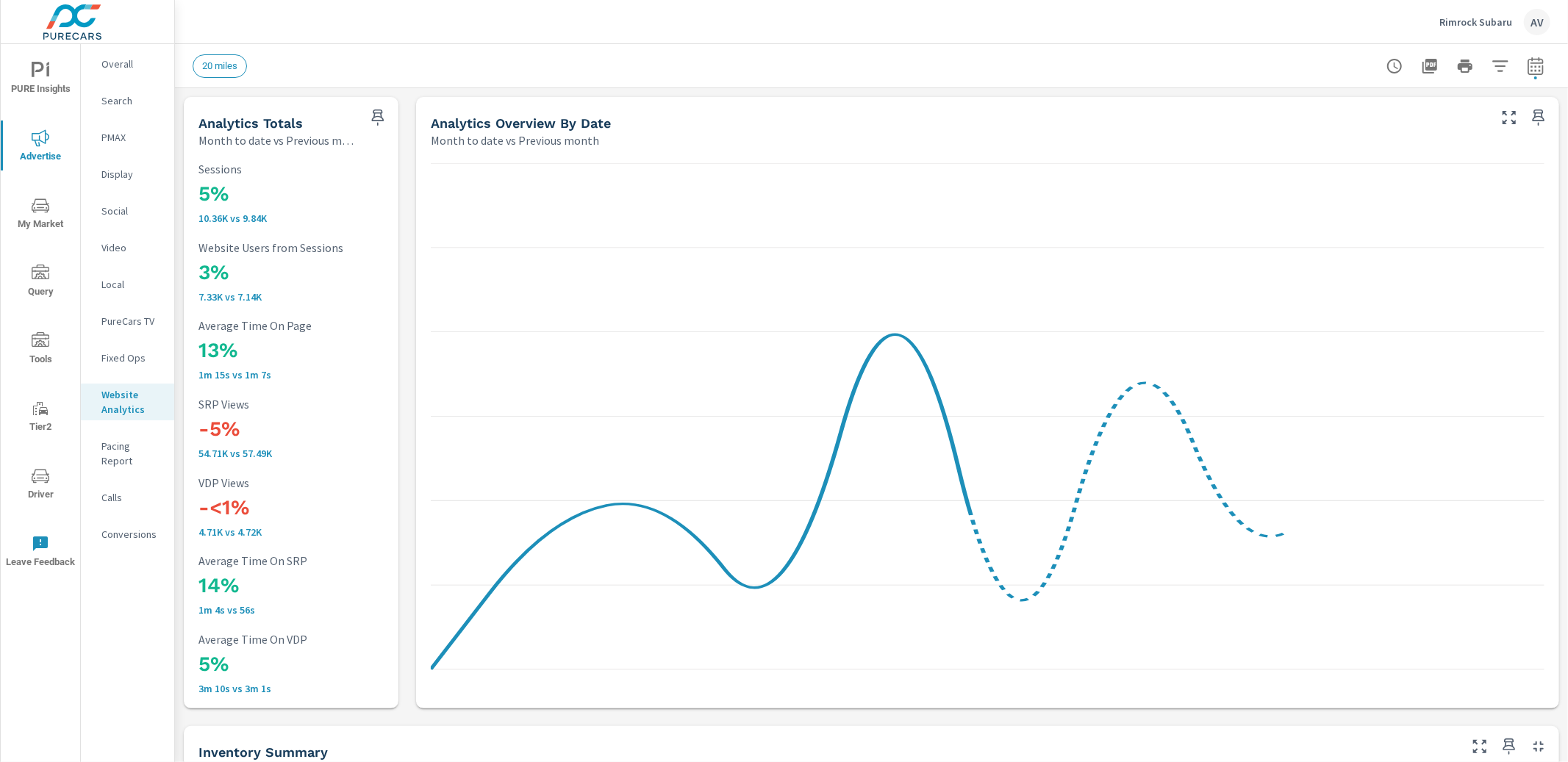
scroll to position [1, 0]
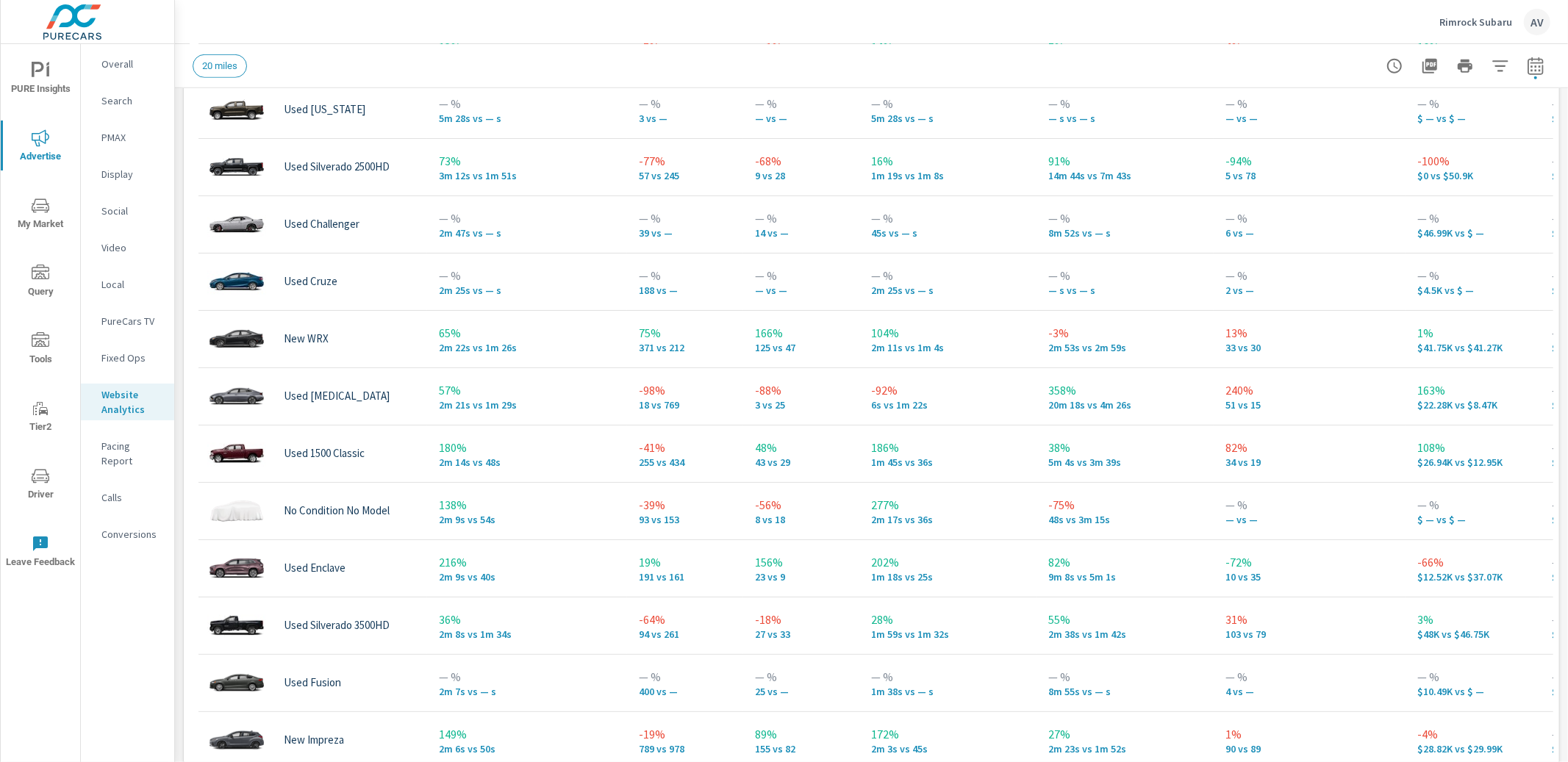
scroll to position [897, 0]
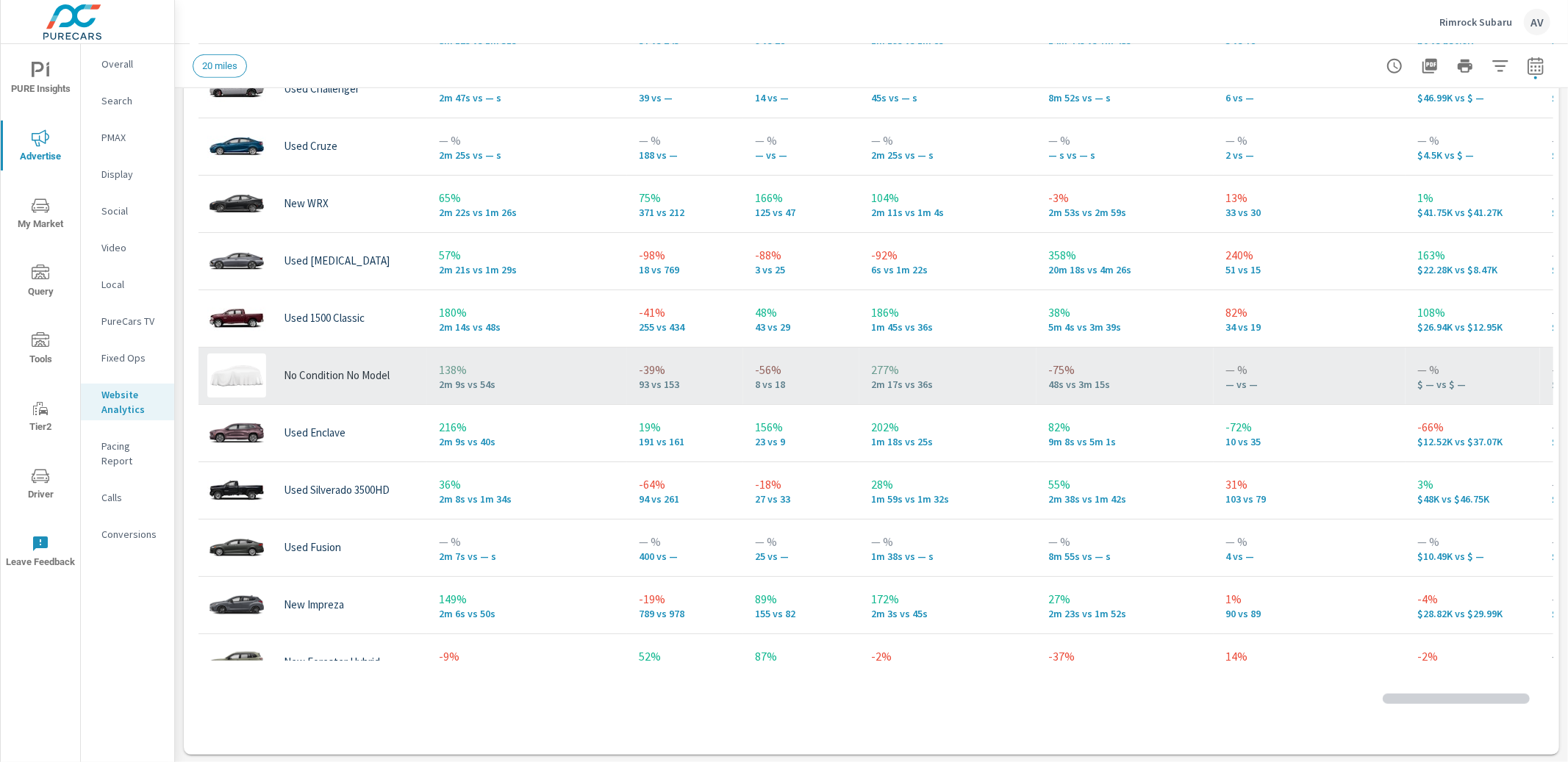
scroll to position [24, 0]
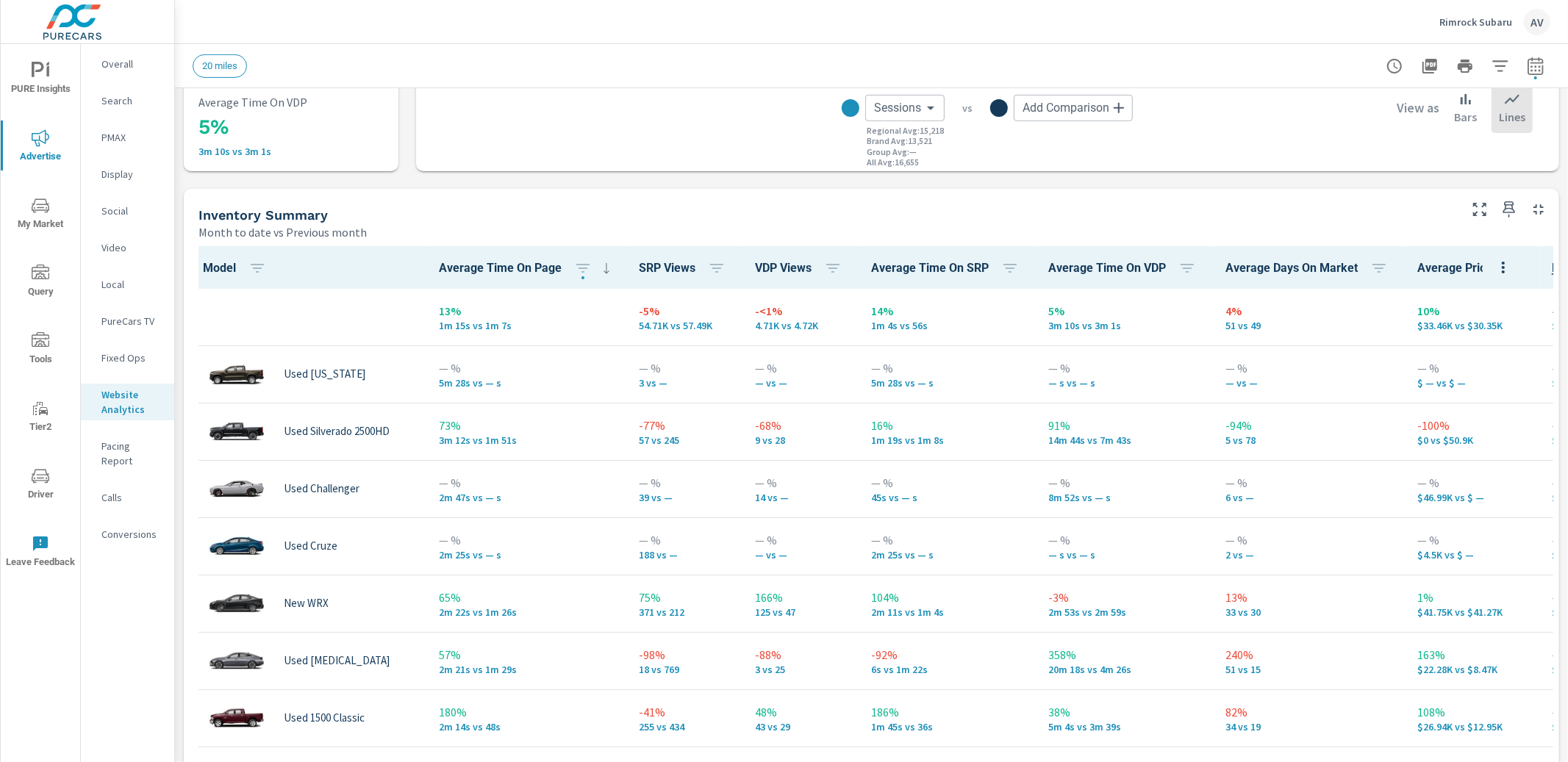
scroll to position [533, 0]
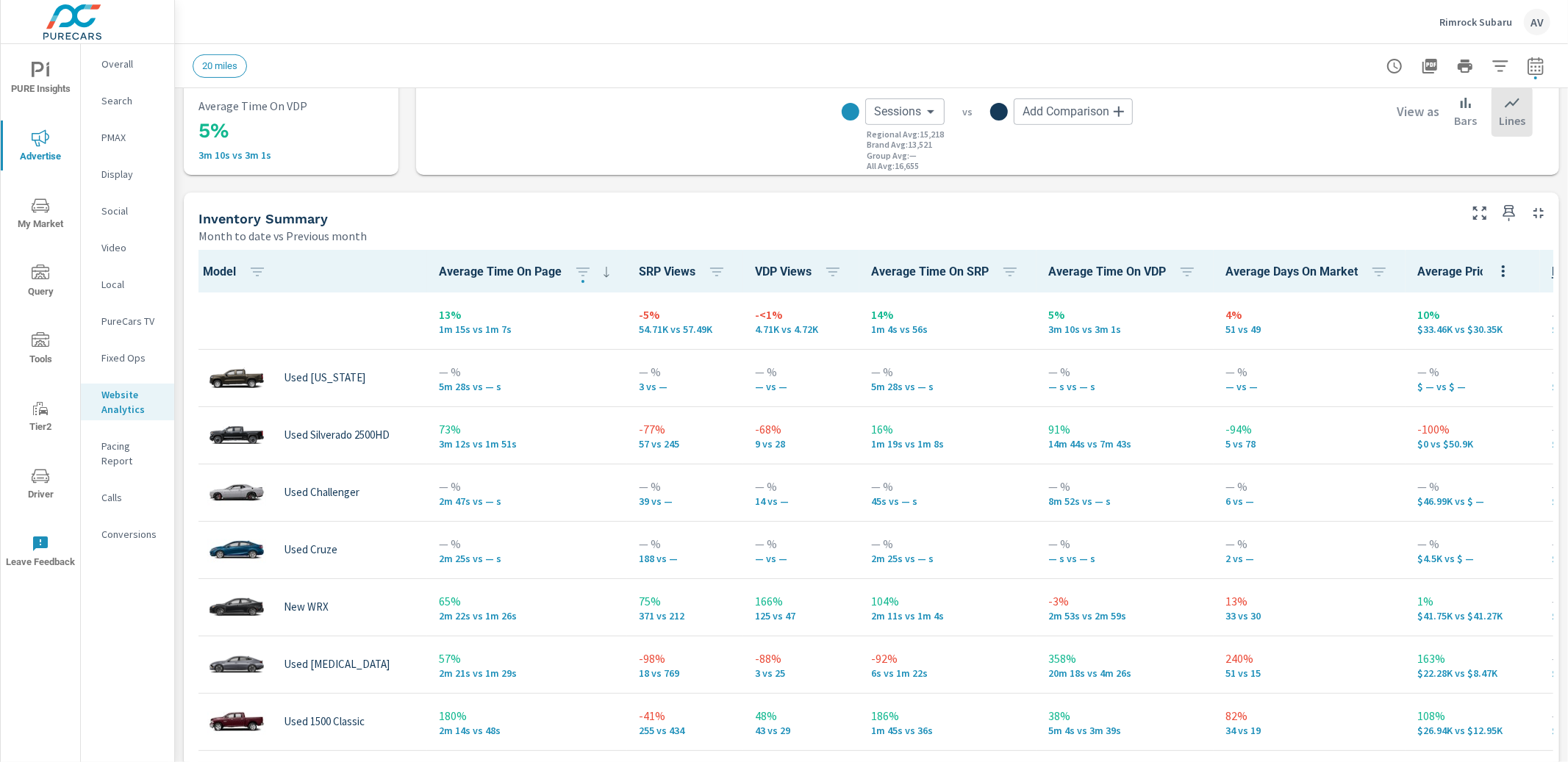
click at [384, 217] on div "Inventory Summary" at bounding box center [827, 218] width 1258 height 17
click at [105, 441] on p "Pacing Report" at bounding box center [132, 453] width 61 height 30
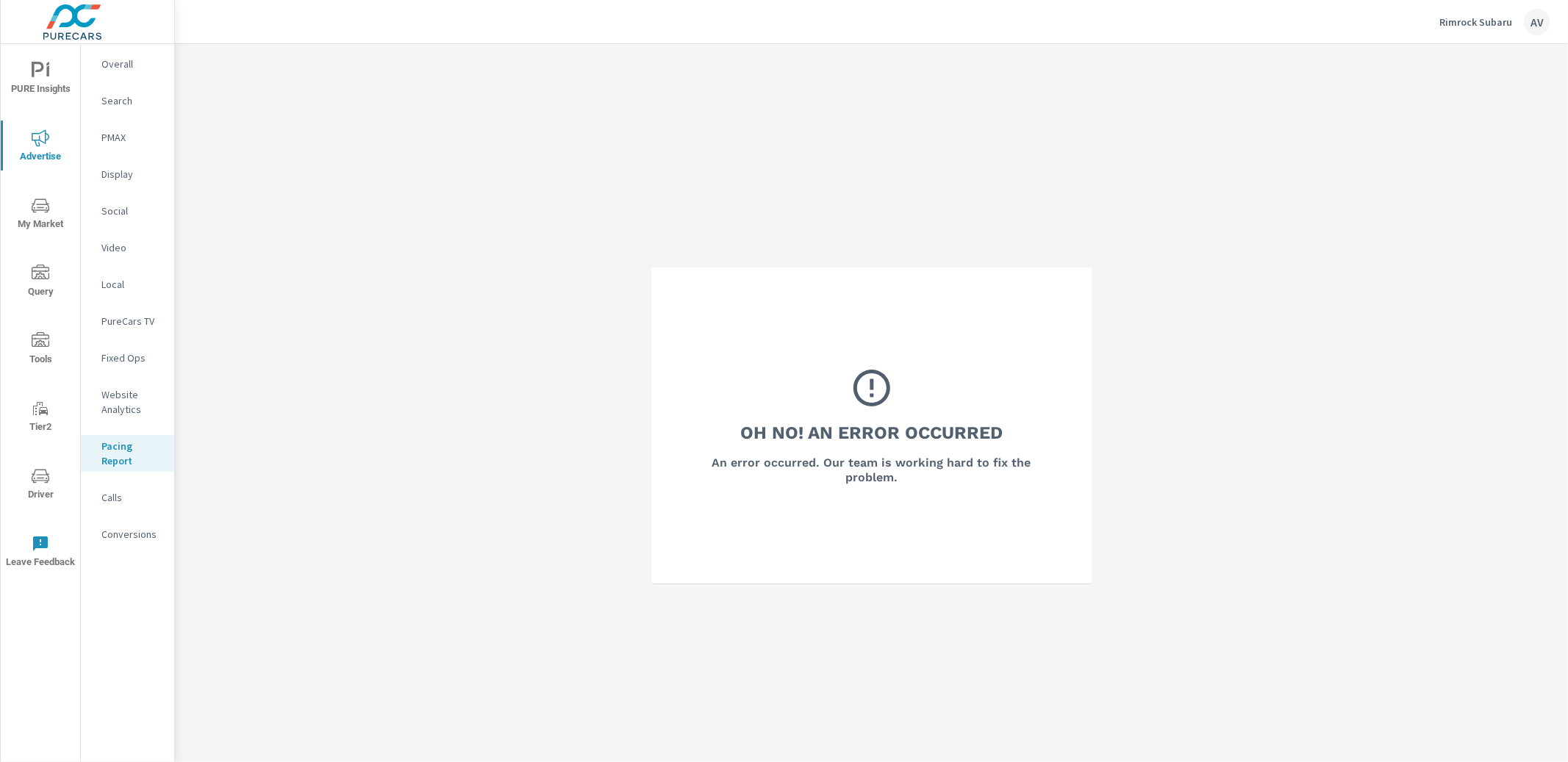
click at [140, 538] on p "Conversions" at bounding box center [132, 534] width 61 height 15
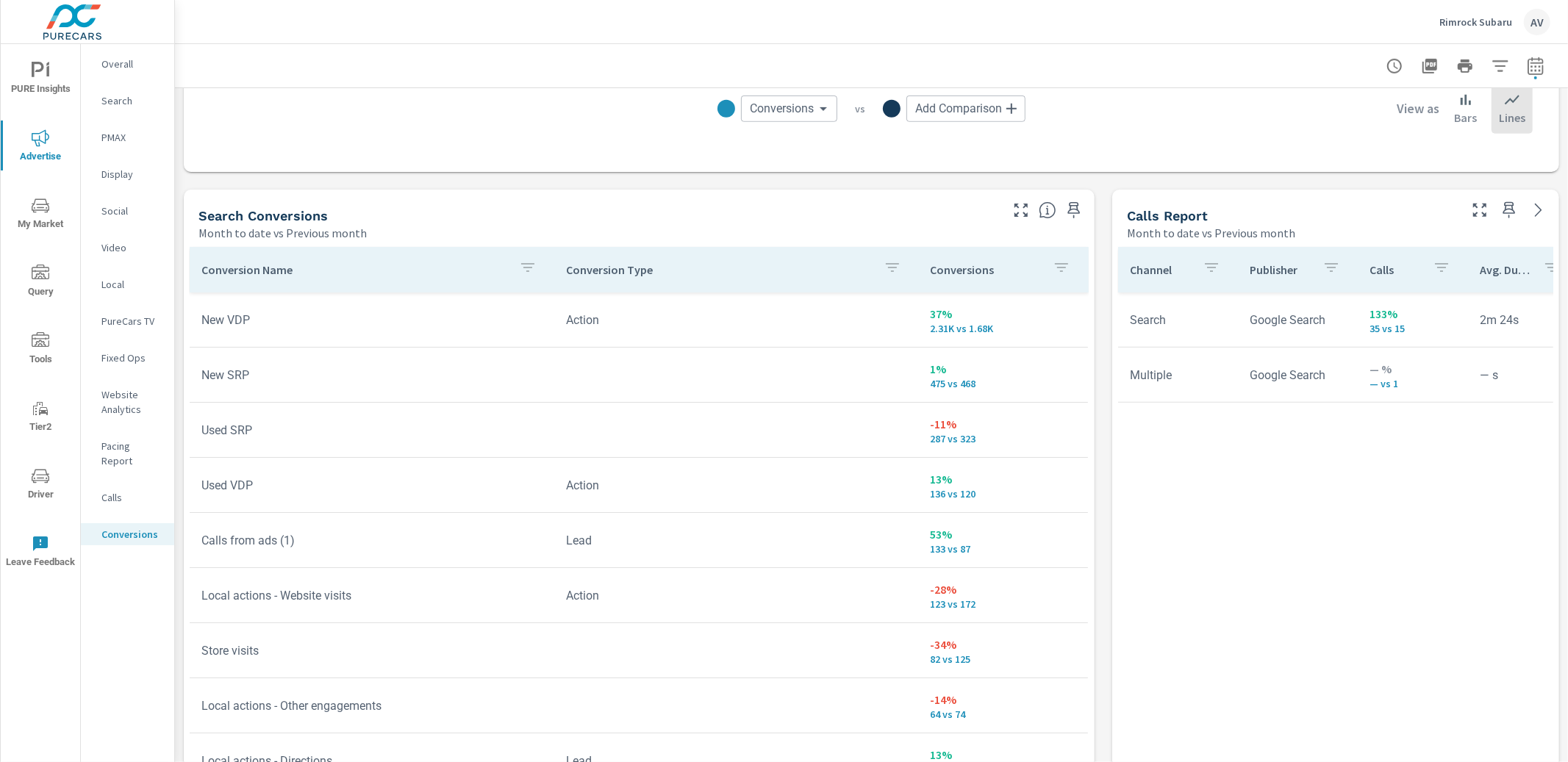
click at [1087, 431] on div "All Conversions Month to date vs Previous month 19% 3.88K vs 3.27K Conversions …" at bounding box center [872, 416] width 1394 height 2044
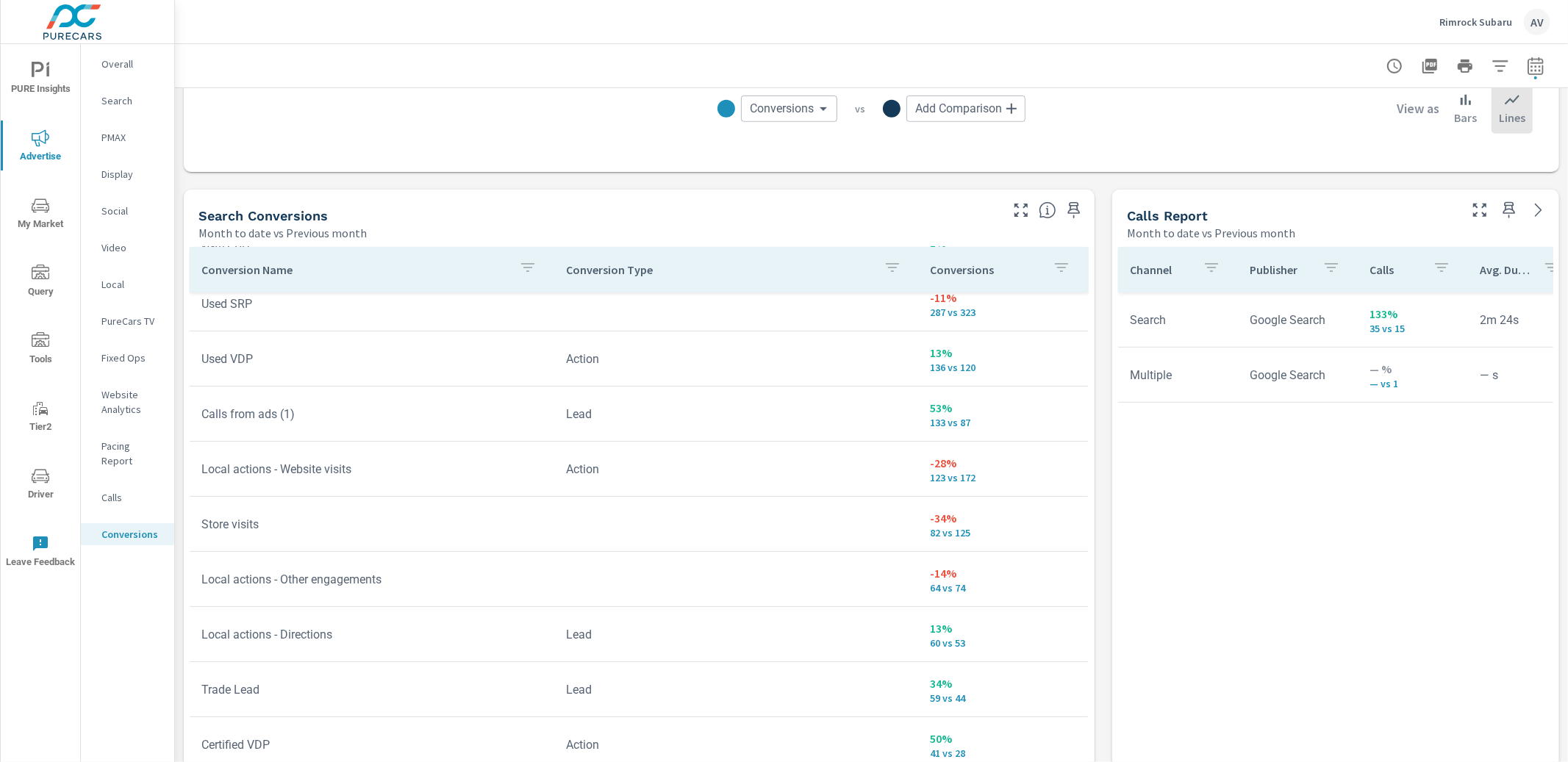
scroll to position [153, 0]
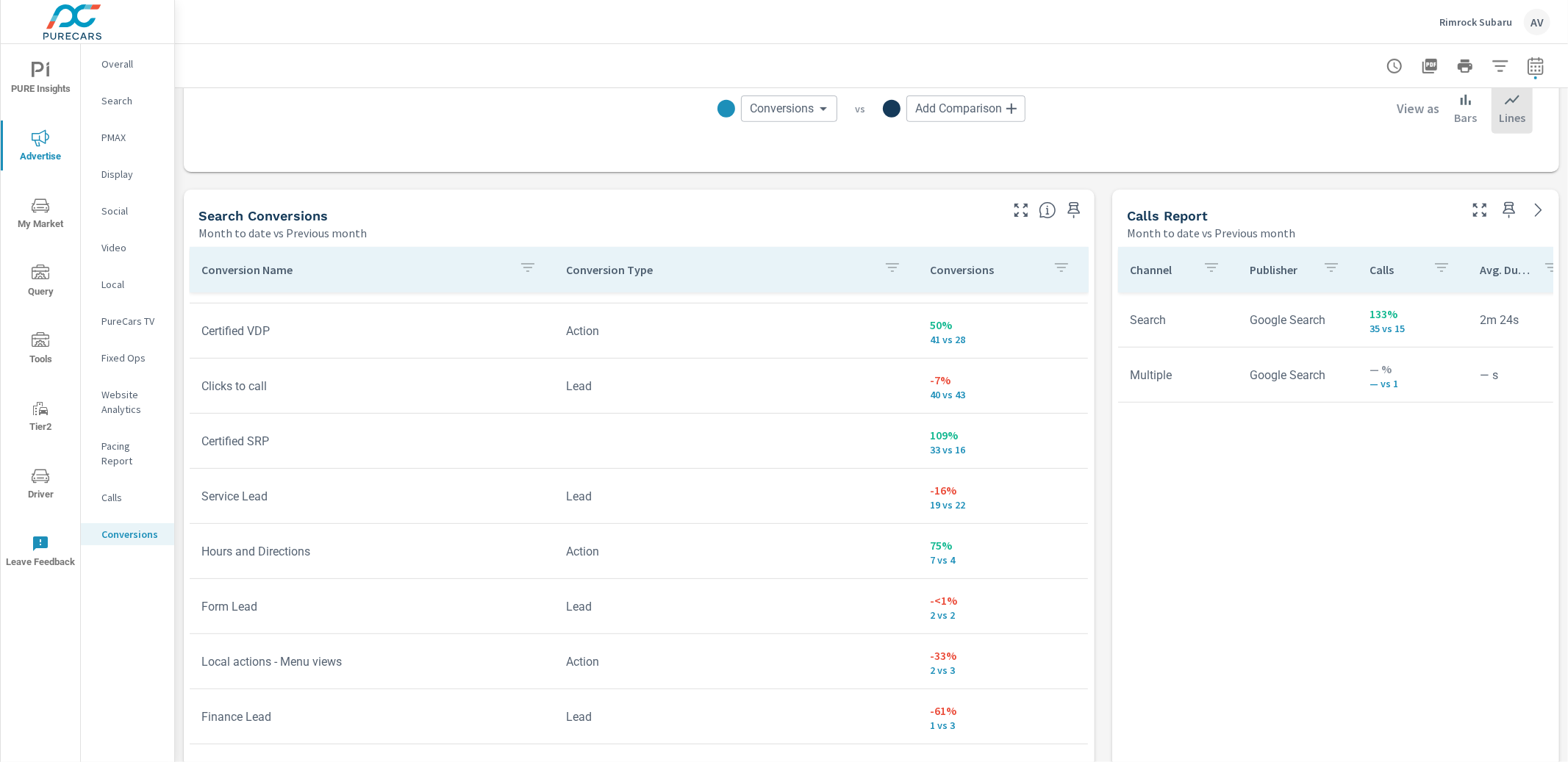
scroll to position [567, 0]
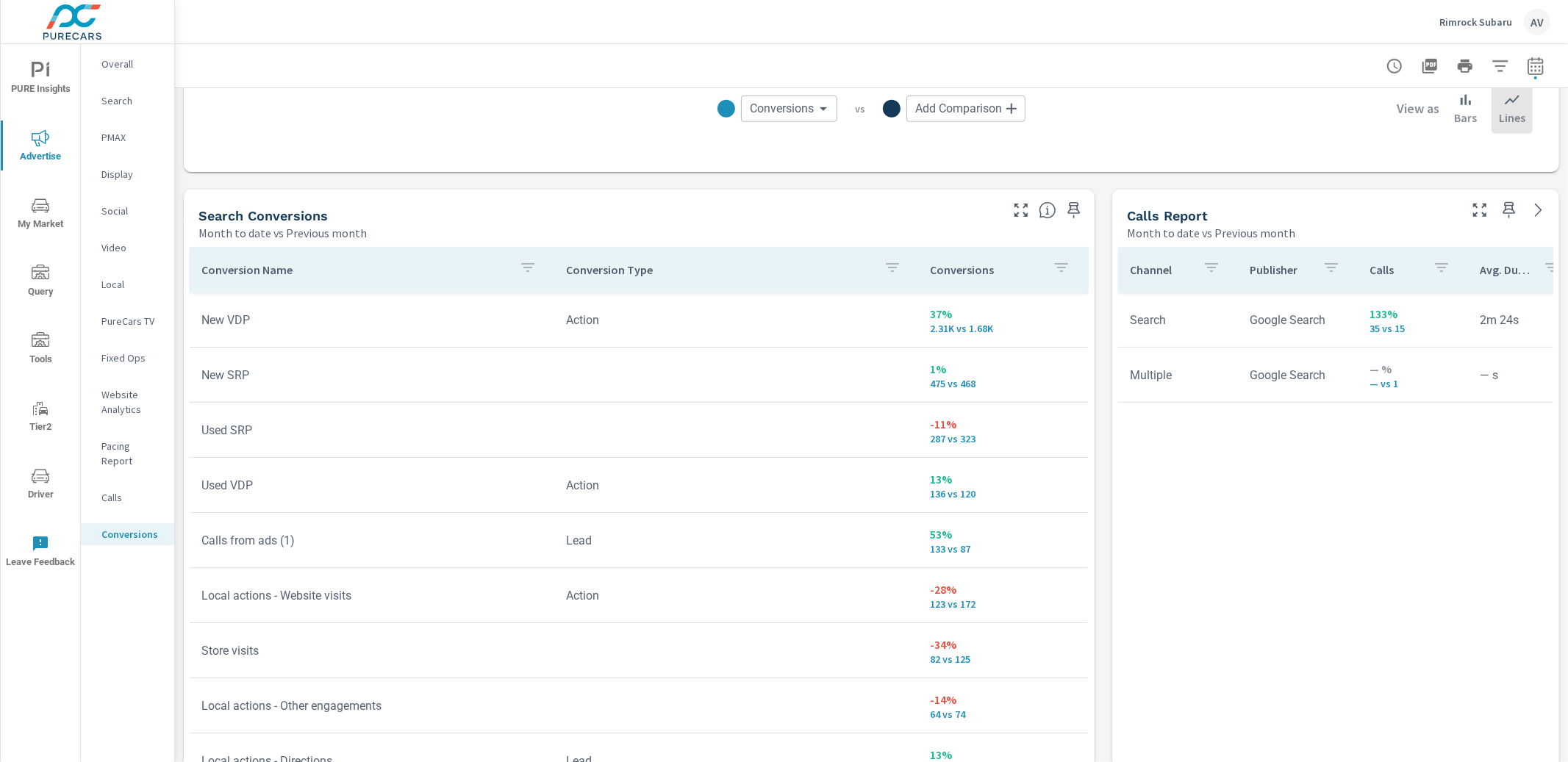
click at [1100, 418] on div "All Conversions Month to date vs Previous month 19% 3.88K vs 3.27K Conversions …" at bounding box center [872, 416] width 1394 height 2044
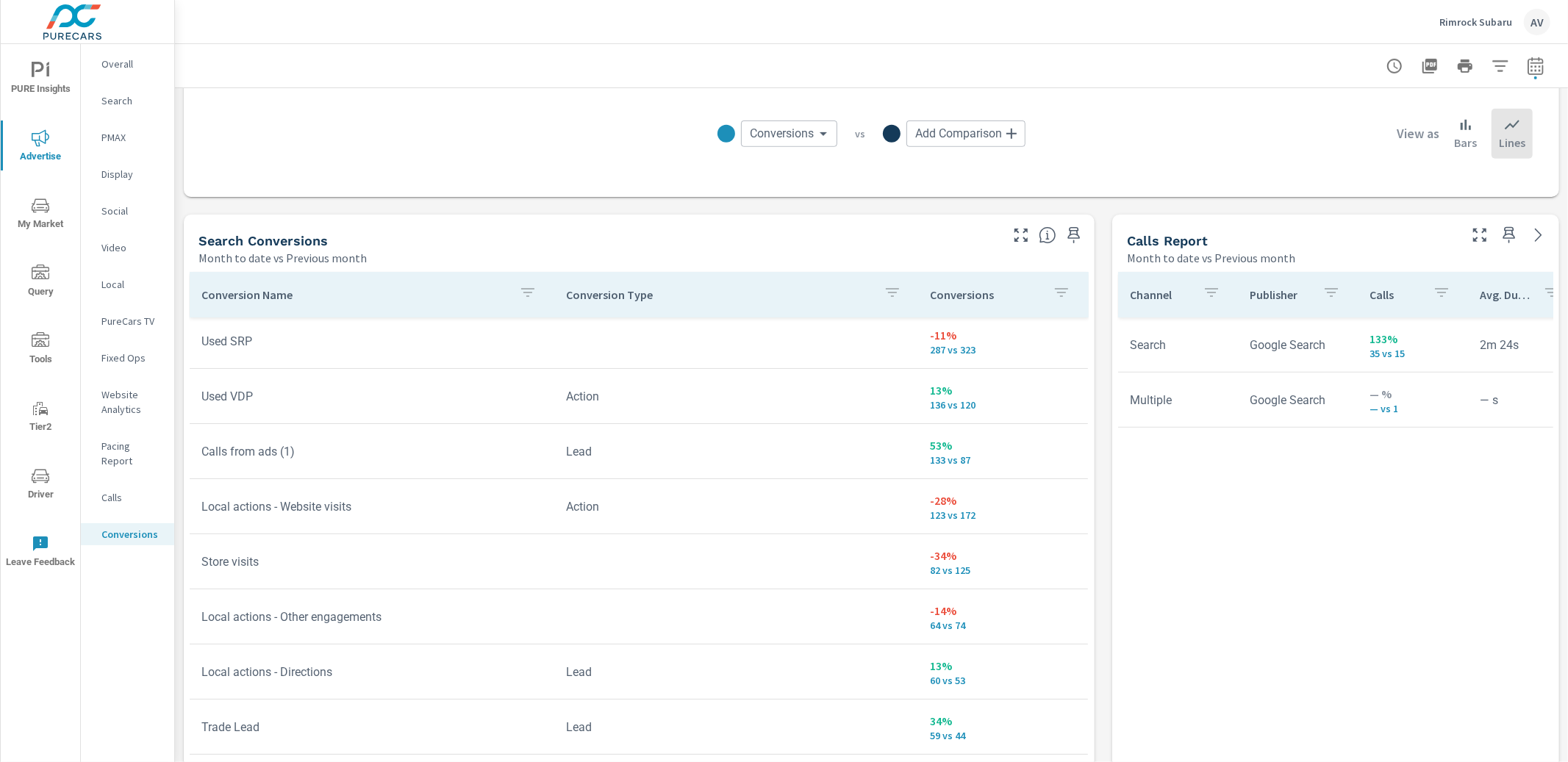
scroll to position [116, 0]
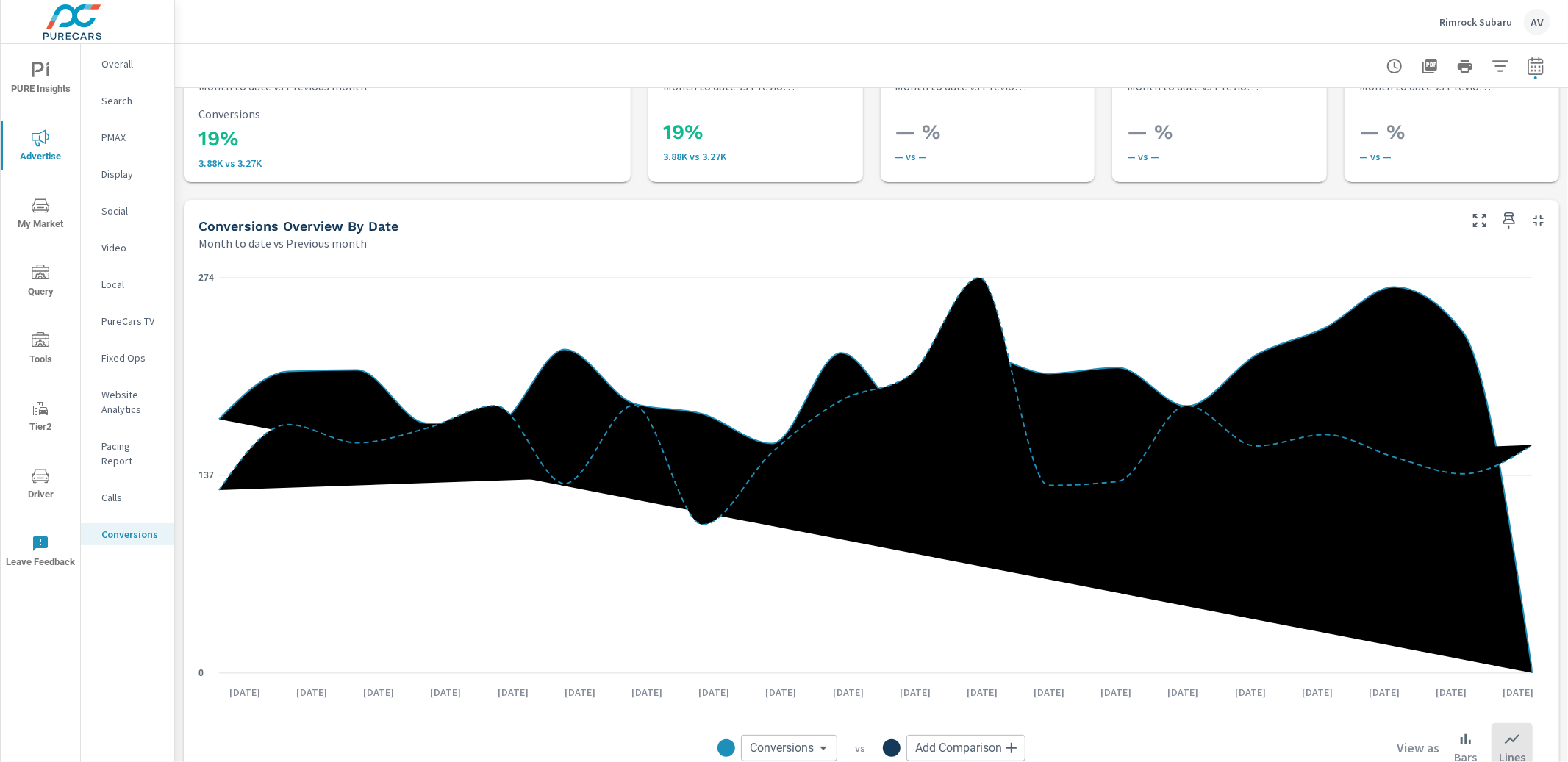
scroll to position [16, 0]
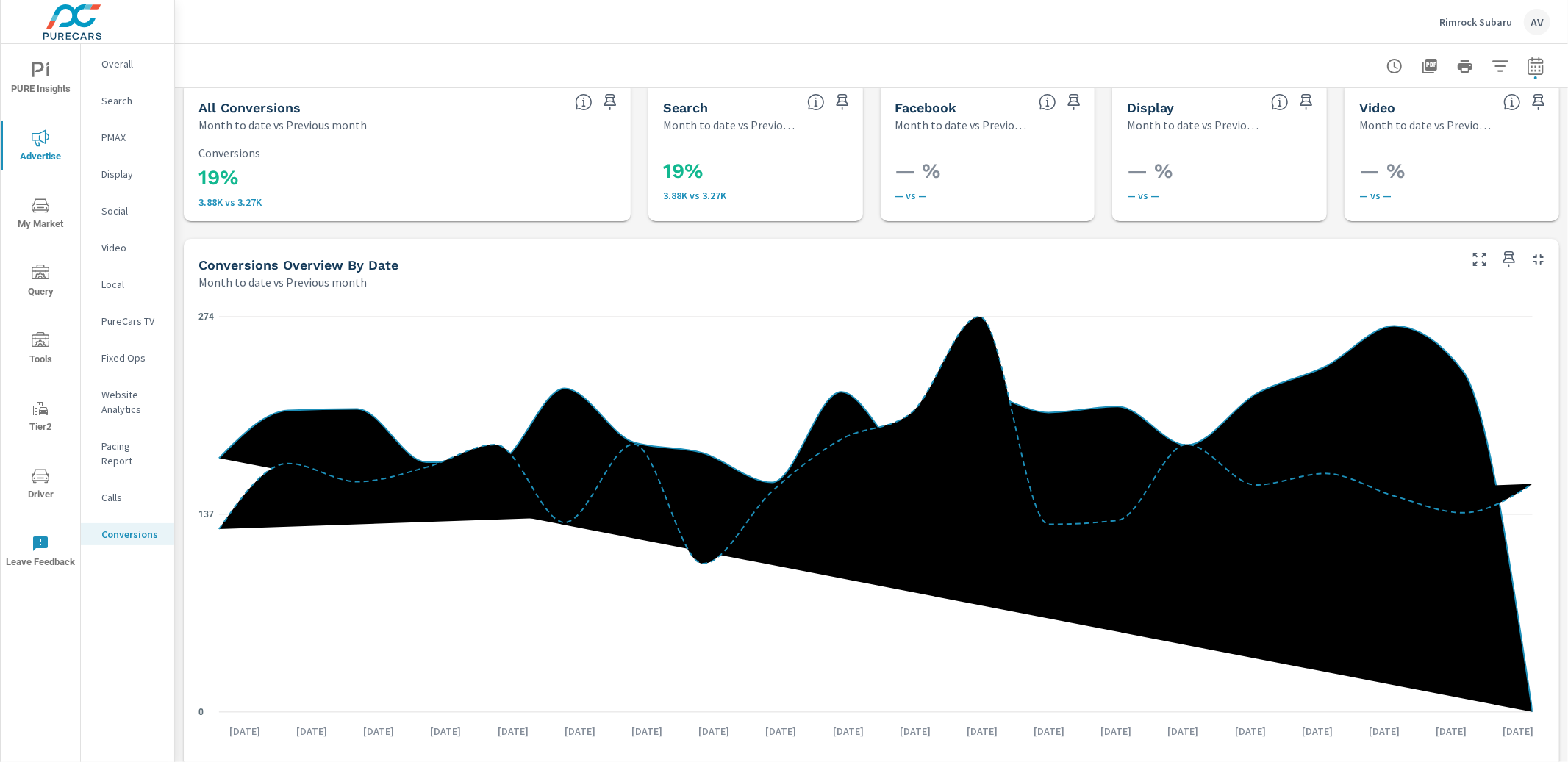
click at [38, 91] on span "PURE Insights" at bounding box center [40, 79] width 71 height 36
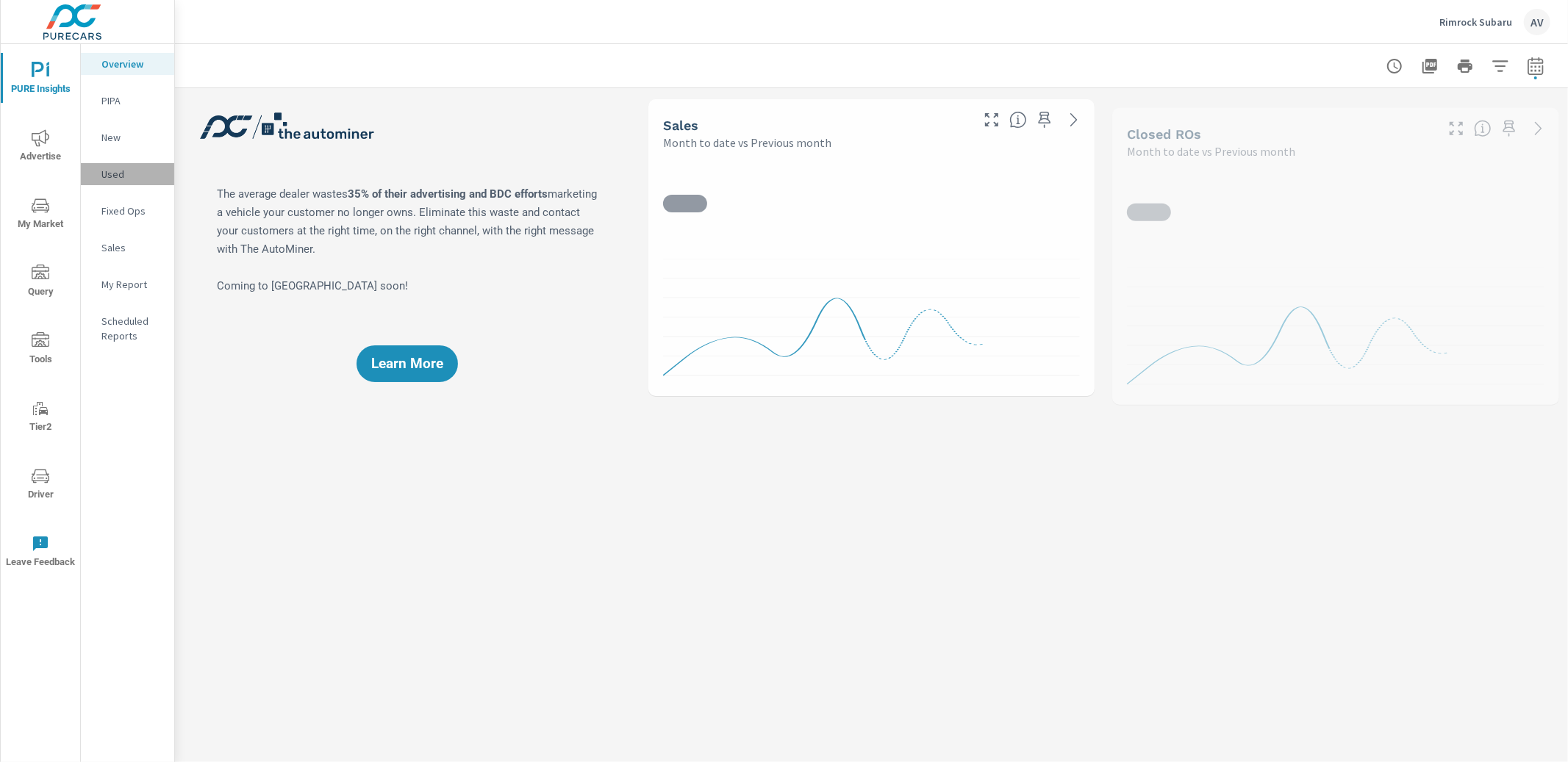
click at [115, 177] on p "Used" at bounding box center [132, 174] width 61 height 15
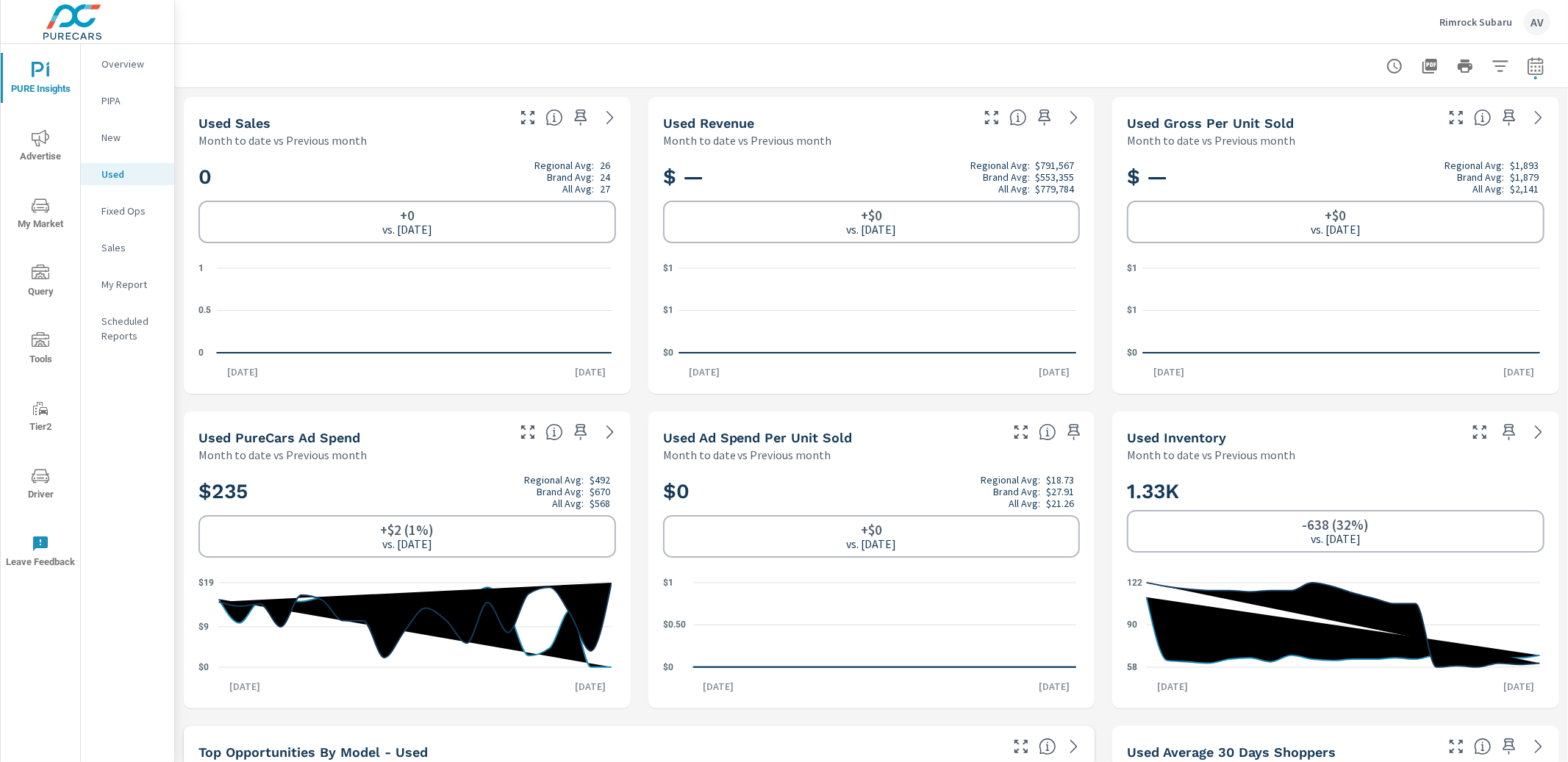
scroll to position [1, 0]
click at [1531, 71] on icon "button" at bounding box center [1535, 65] width 16 height 18
select select "Month to date"
select select "Previous month"
click at [1492, 70] on icon "button" at bounding box center [1500, 66] width 18 height 18
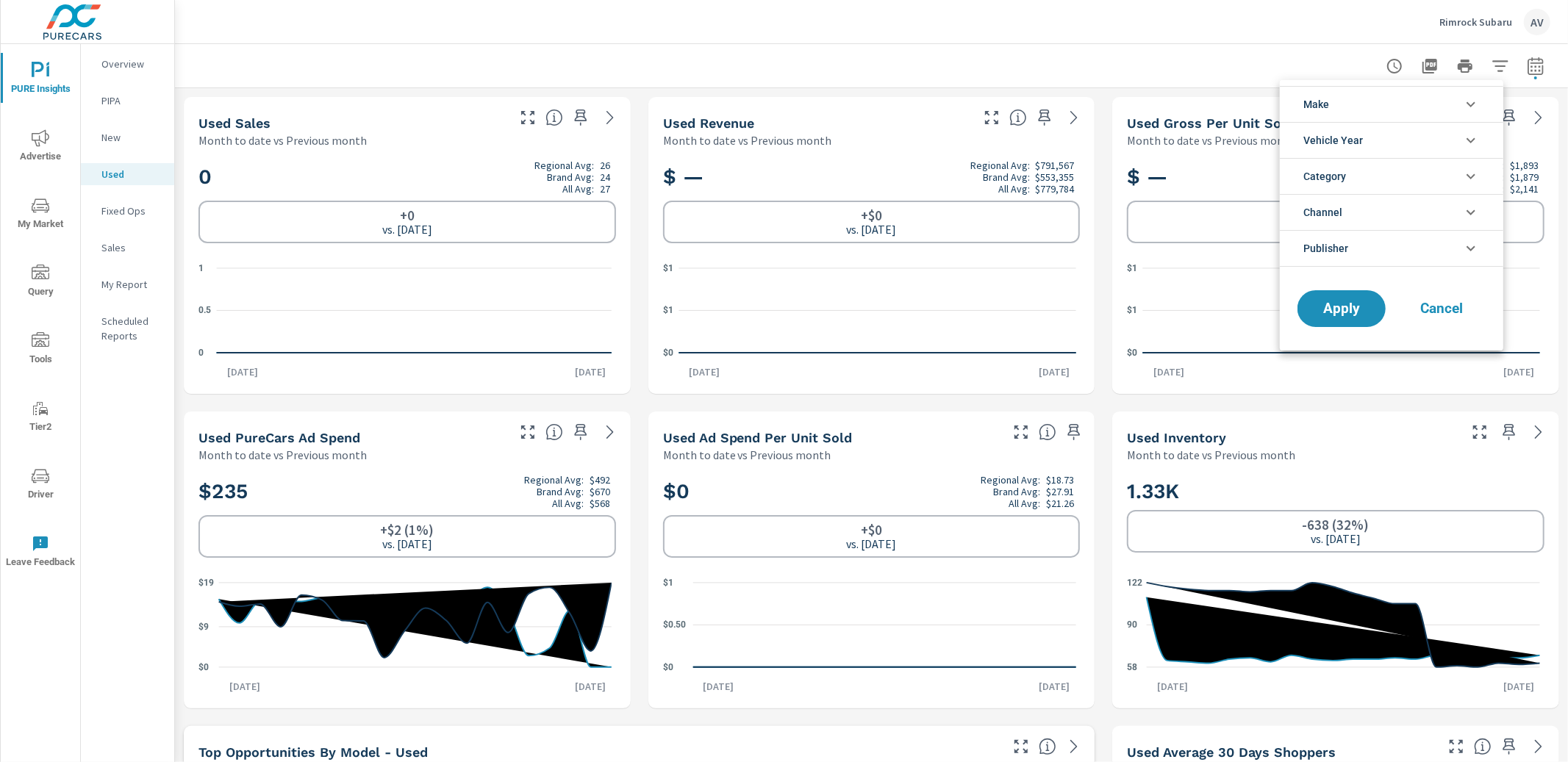
click at [1528, 64] on div at bounding box center [784, 381] width 1568 height 762
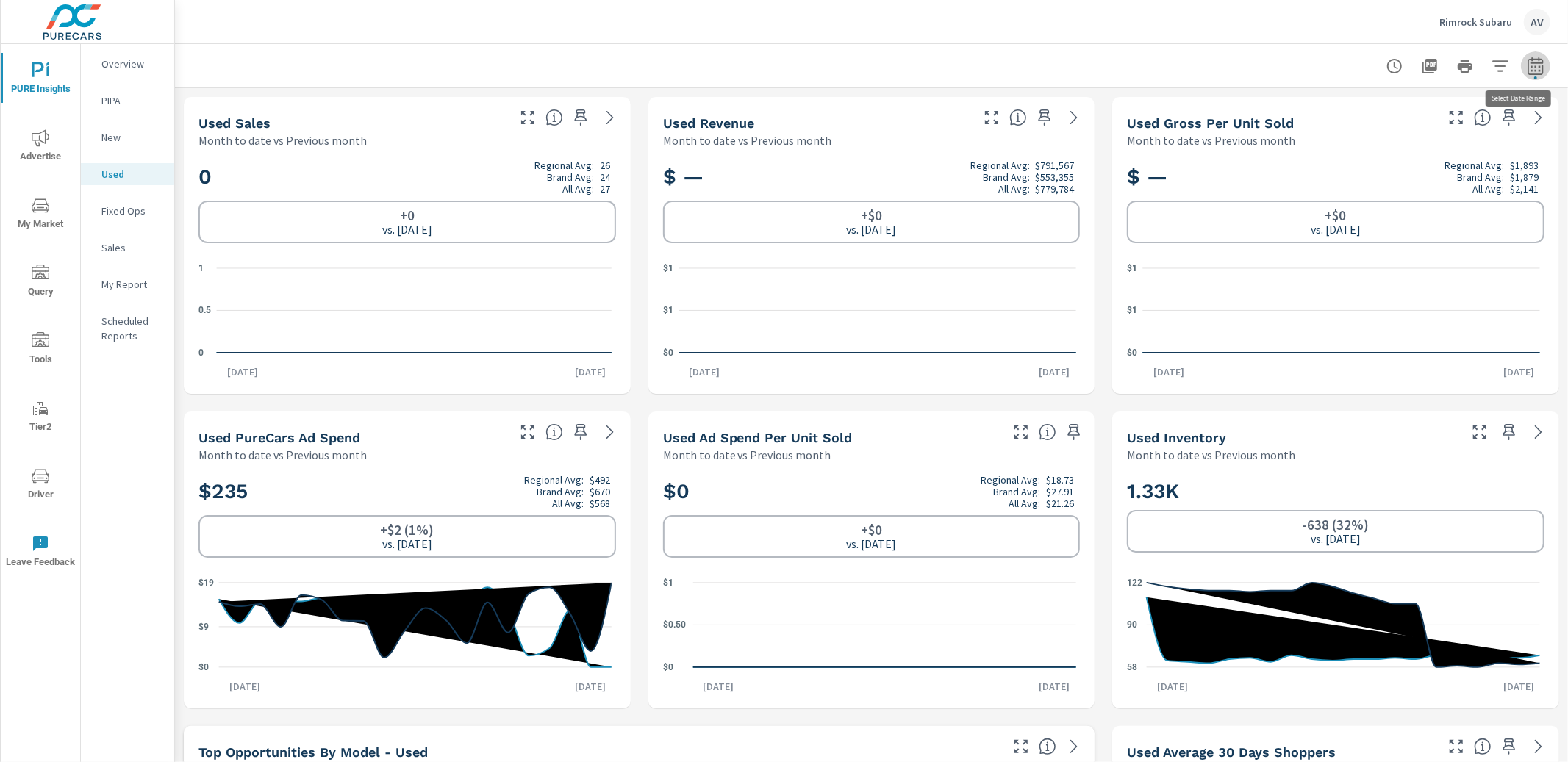
click at [1528, 65] on icon "button" at bounding box center [1536, 66] width 18 height 18
select select "Month to date"
select select "Previous month"
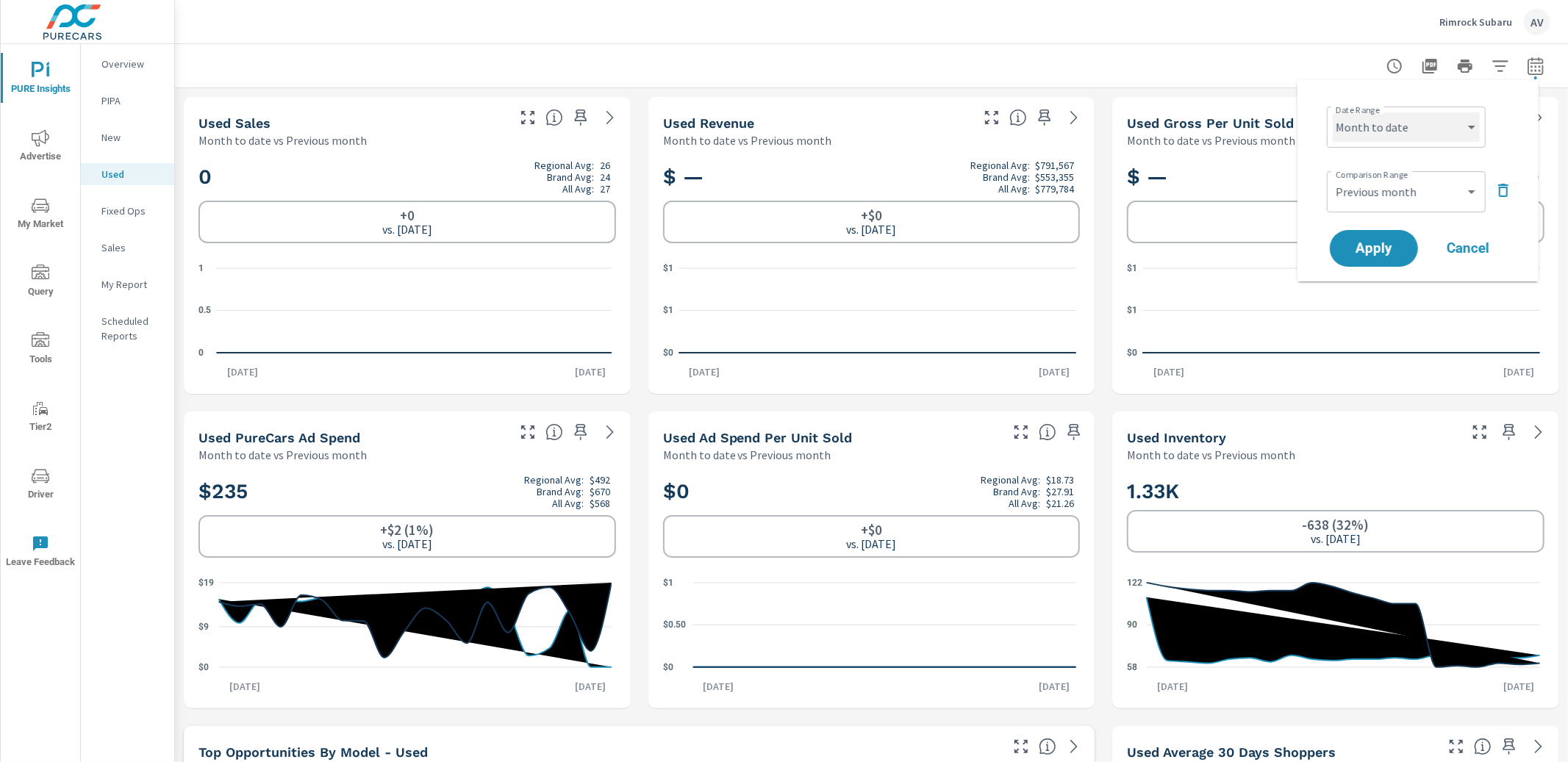
click at [1402, 127] on select "Custom [DATE] Last week Last 7 days Last 14 days Last 30 days Last 45 days Last…" at bounding box center [1406, 128] width 147 height 30
select select "Last 30 days"
click at [1365, 246] on span "Apply" at bounding box center [1373, 249] width 60 height 14
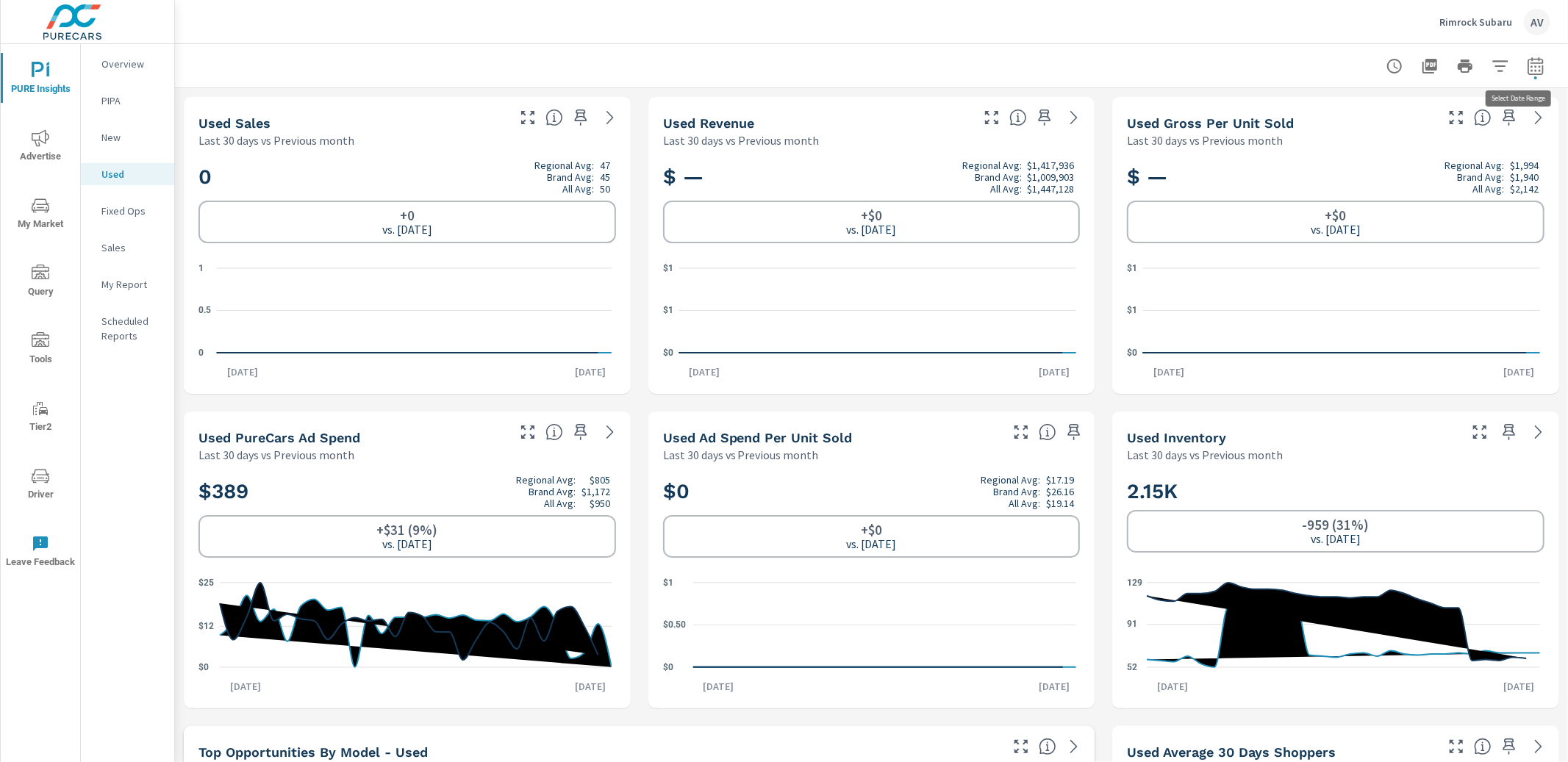
scroll to position [1, 0]
click at [1527, 71] on icon "button" at bounding box center [1536, 66] width 18 height 18
select select "Last 30 days"
select select "Previous month"
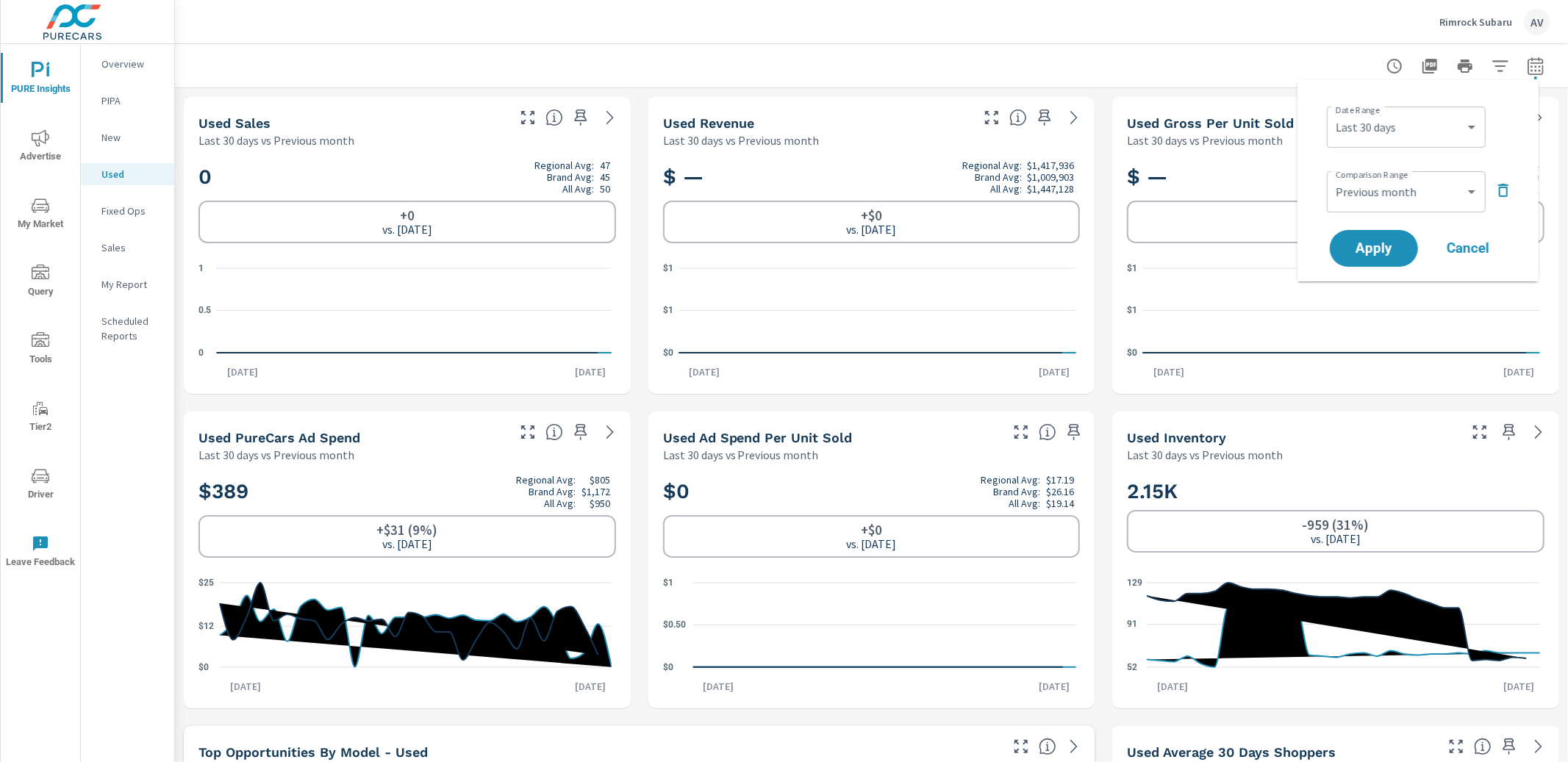
click at [612, 131] on div "Used Sales Last 30 days vs Previous month" at bounding box center [408, 122] width 447 height 51
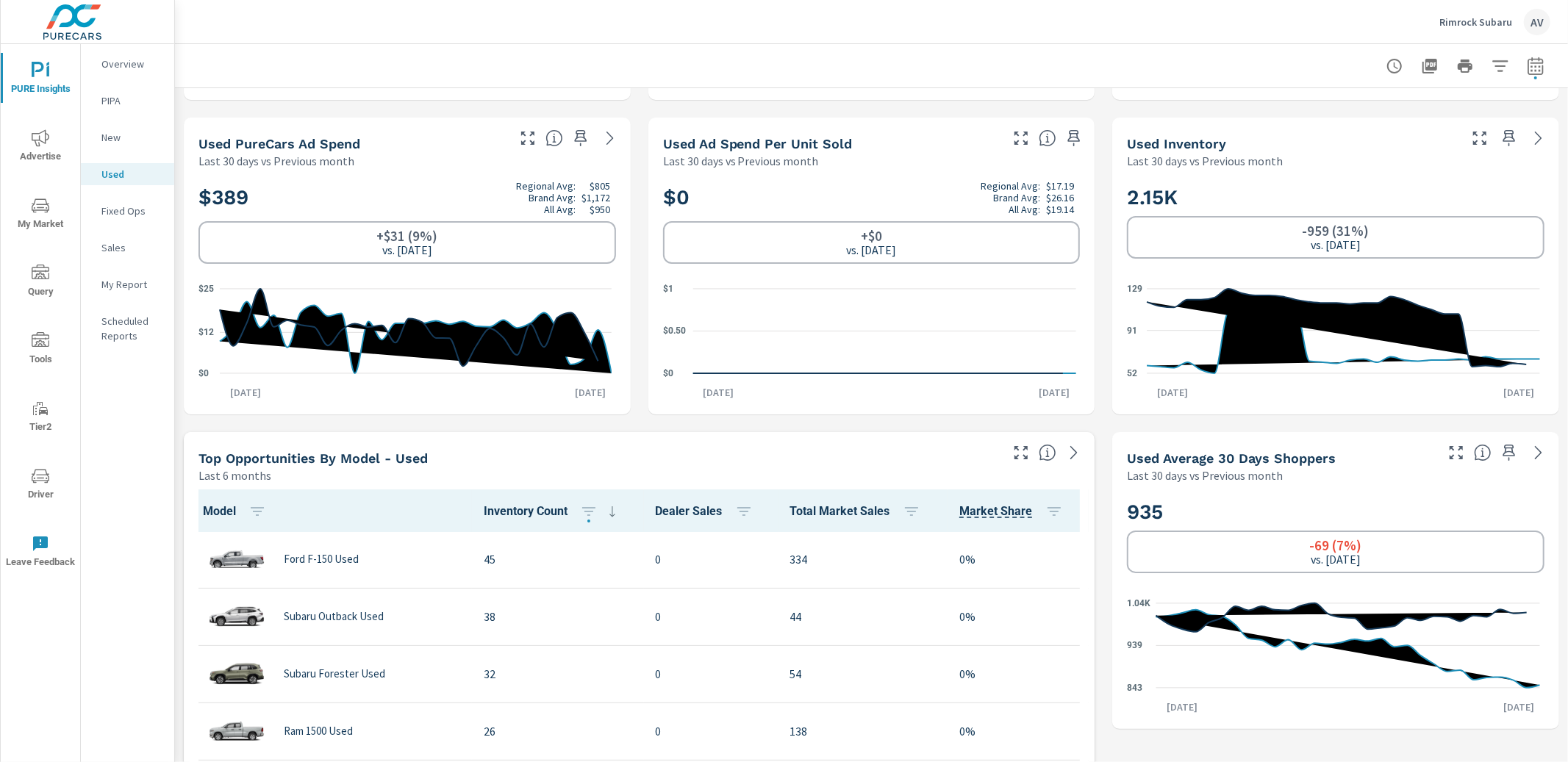
scroll to position [196, 0]
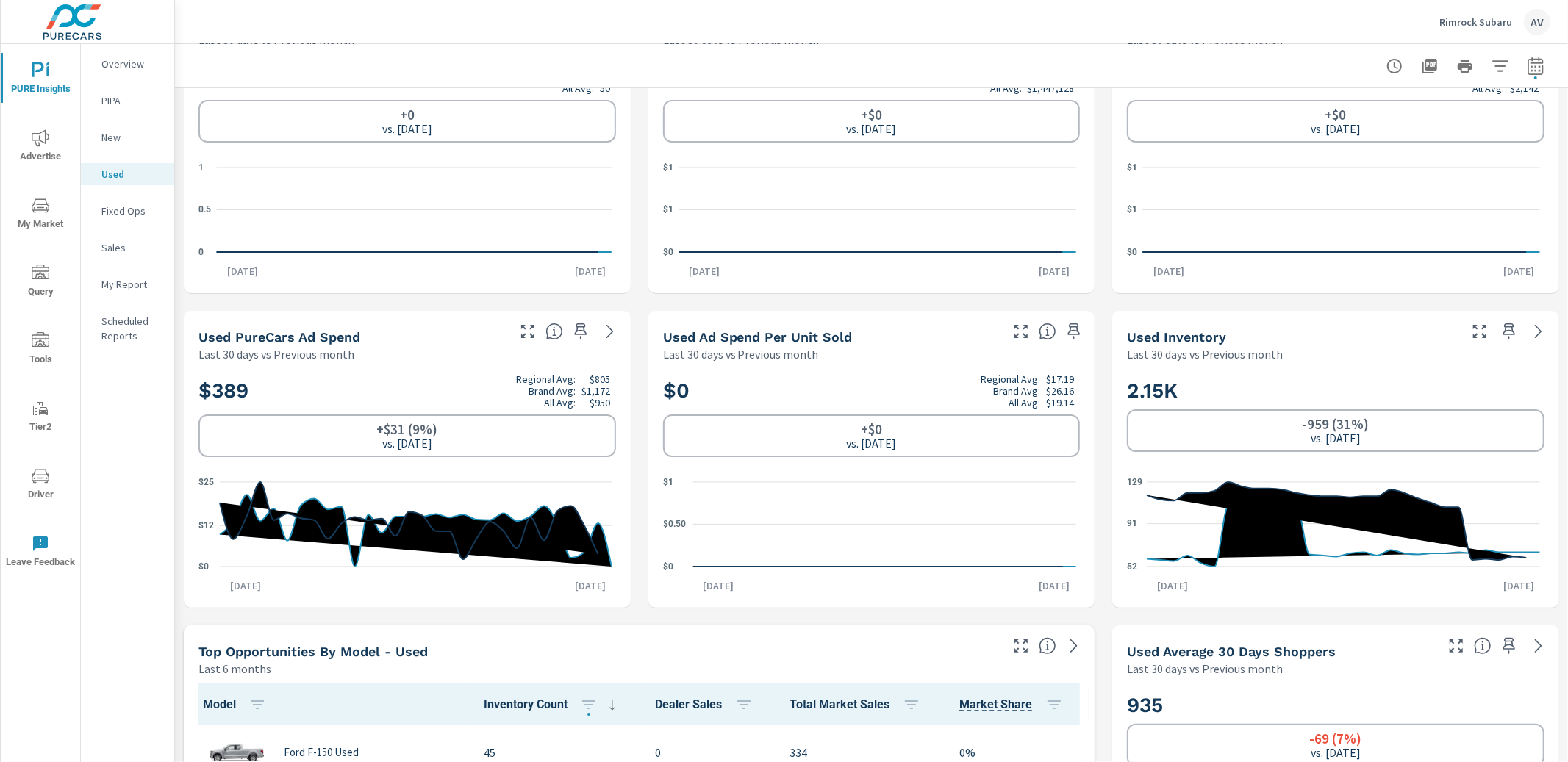
scroll to position [0, 0]
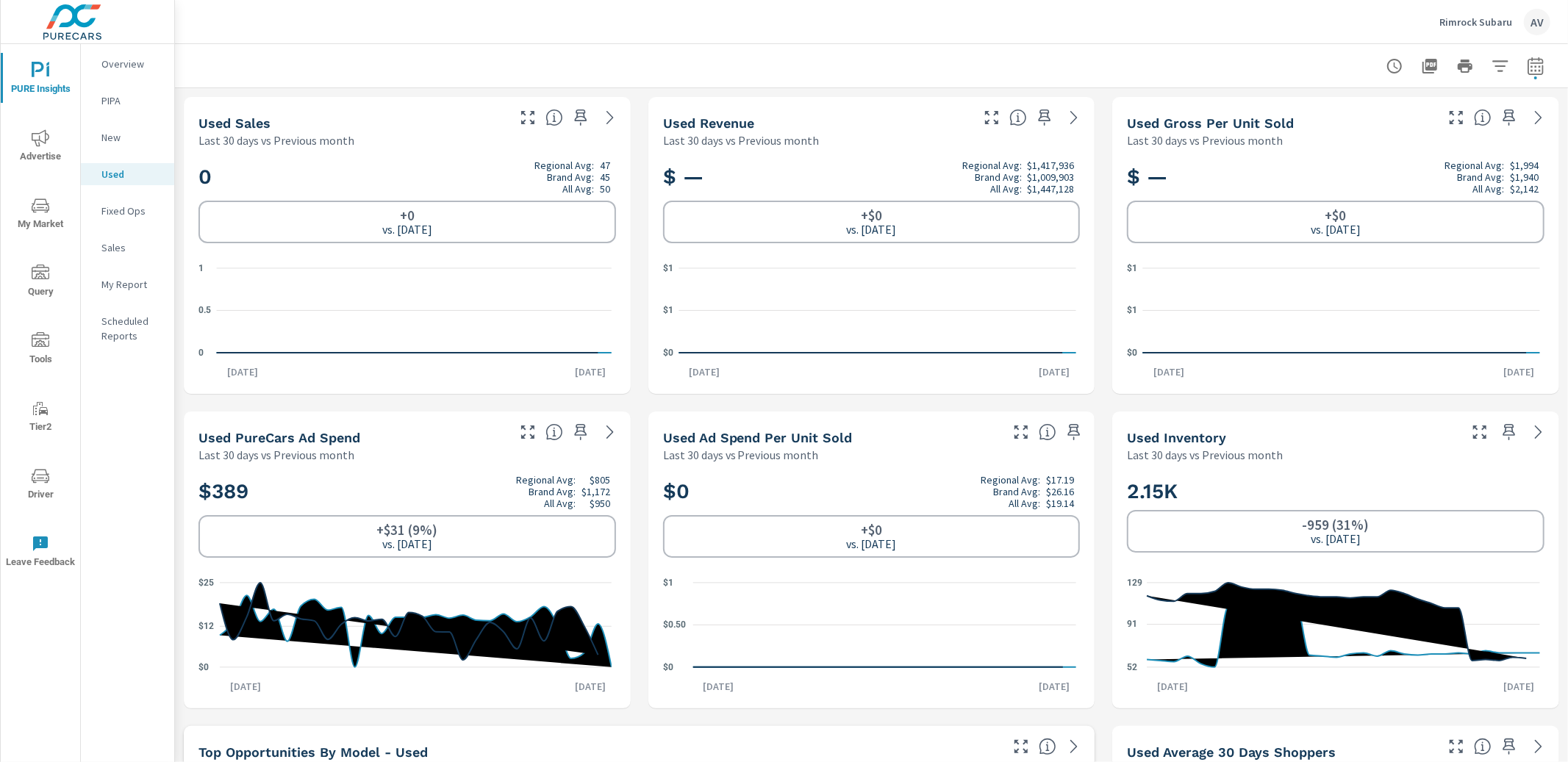
click at [131, 252] on p "Sales" at bounding box center [132, 248] width 61 height 15
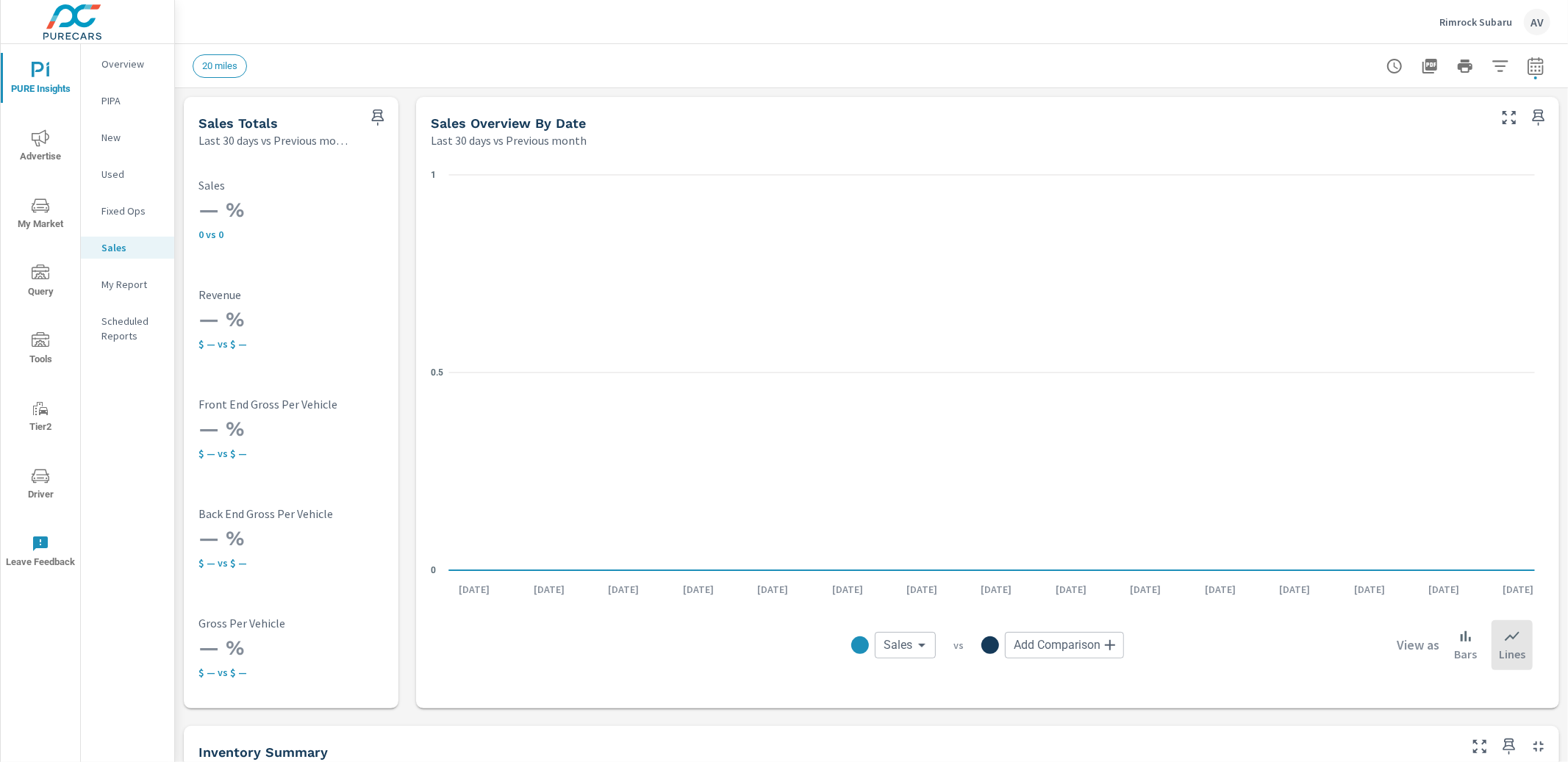
scroll to position [1, 0]
click at [119, 64] on p "Overview" at bounding box center [132, 64] width 61 height 15
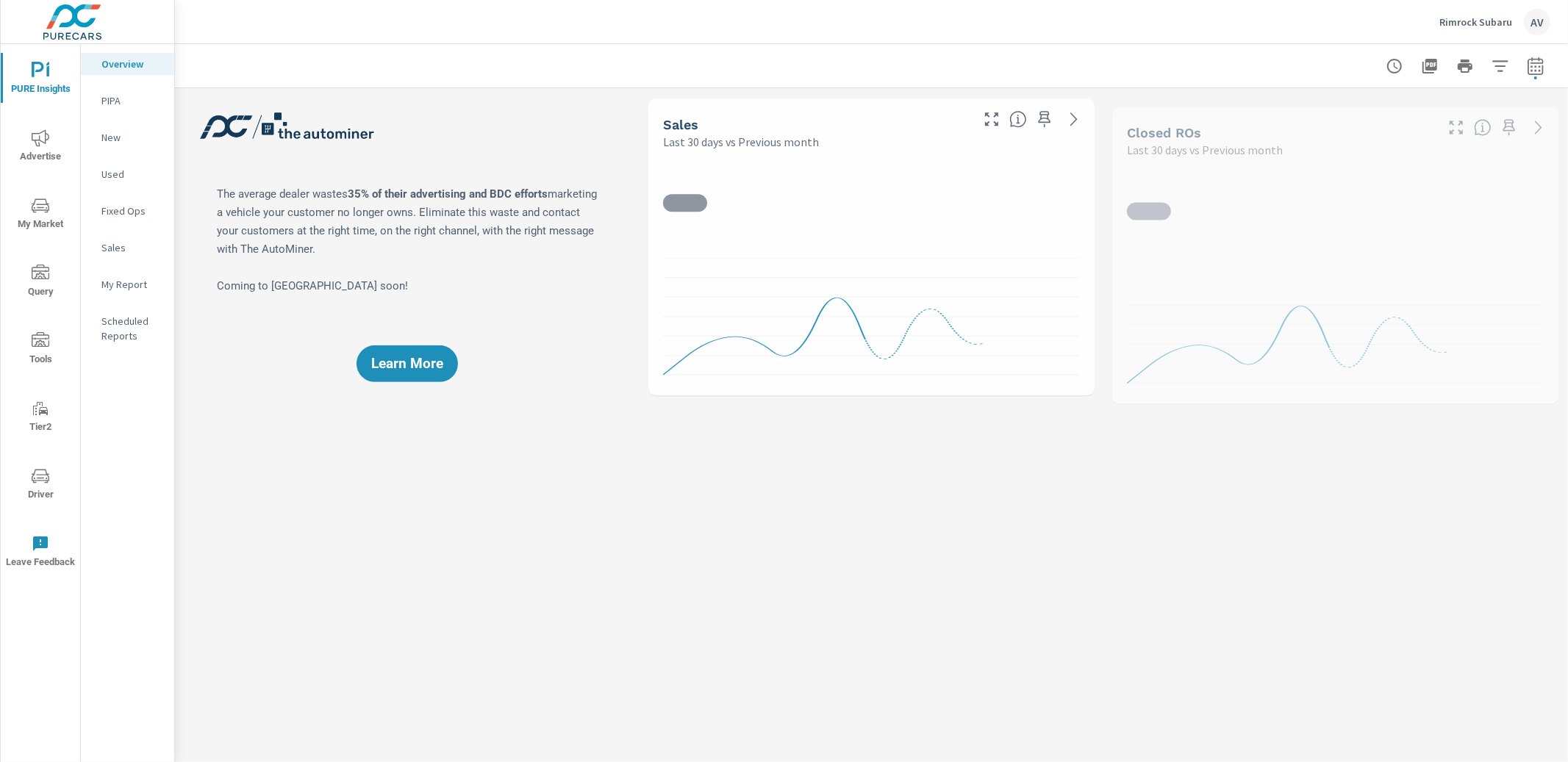
scroll to position [1, 0]
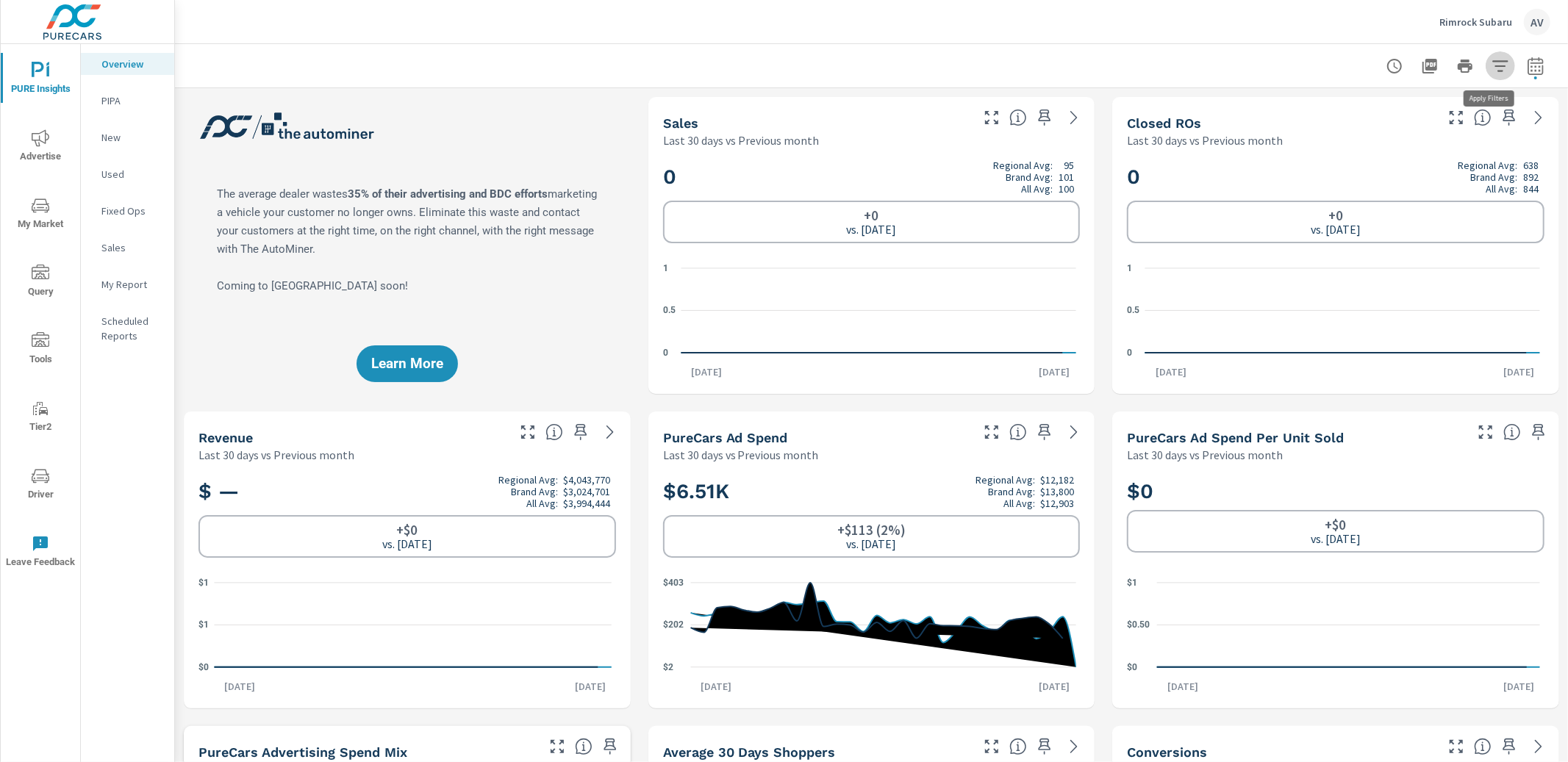
click at [1498, 69] on button "button" at bounding box center [1500, 66] width 30 height 30
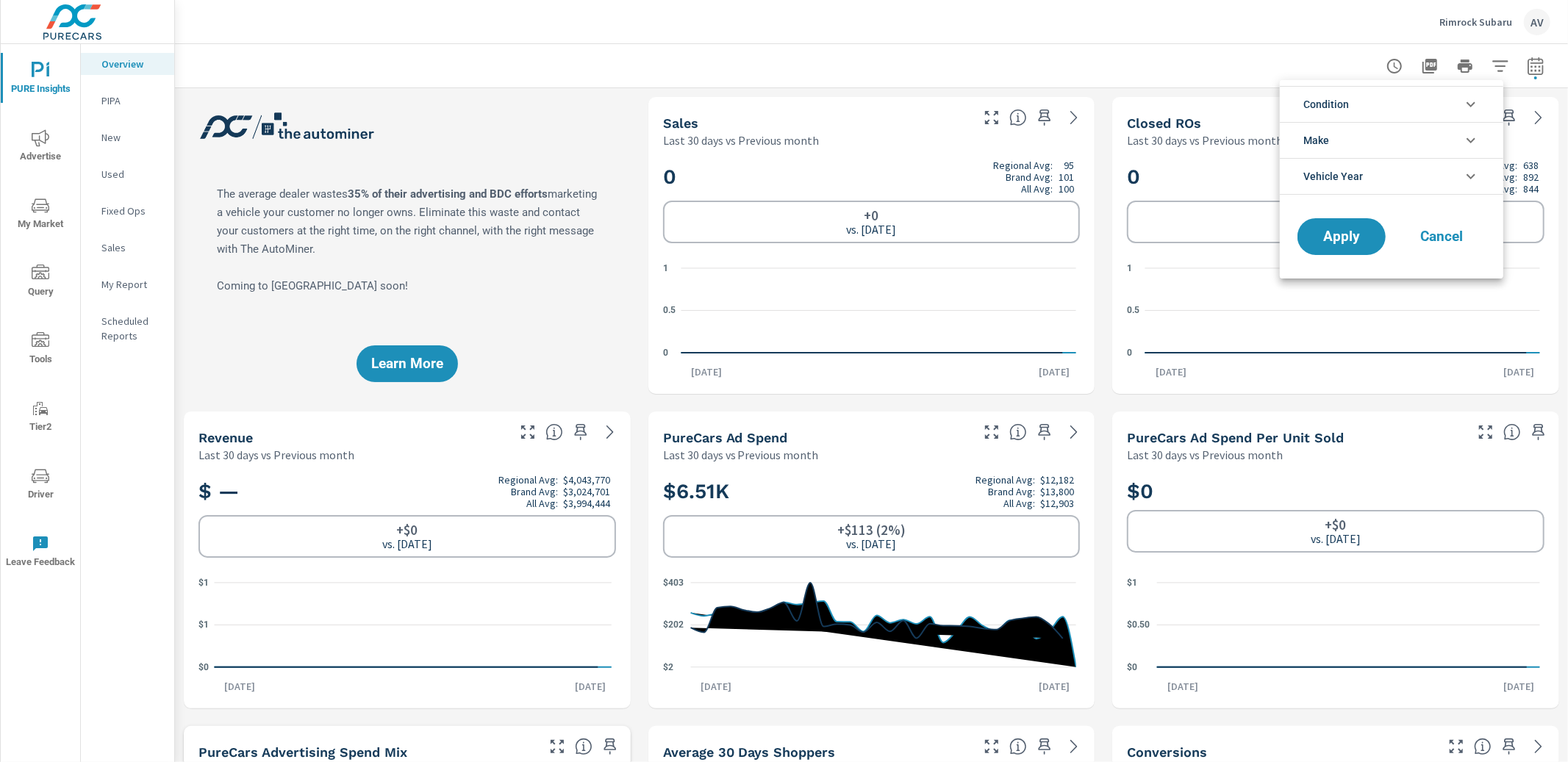
click at [1368, 107] on li "Condition" at bounding box center [1391, 104] width 223 height 36
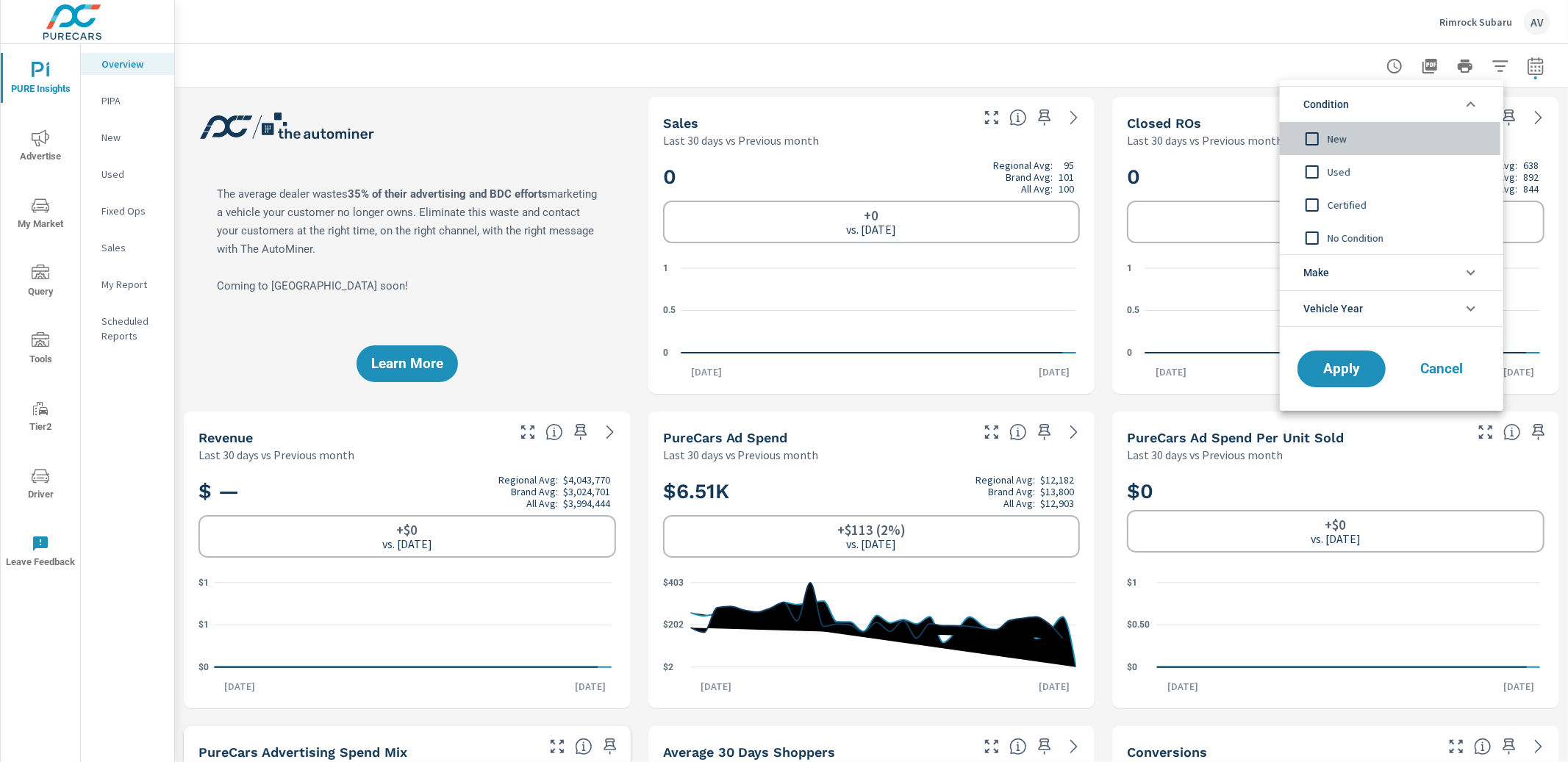
click at [1316, 138] on input "filter options" at bounding box center [1313, 139] width 31 height 31
click at [1316, 171] on input "filter options" at bounding box center [1313, 172] width 31 height 31
click at [1311, 136] on input "filter options" at bounding box center [1313, 139] width 31 height 31
click at [1316, 203] on input "filter options" at bounding box center [1313, 205] width 31 height 31
click at [1361, 381] on button "Apply" at bounding box center [1342, 368] width 91 height 38
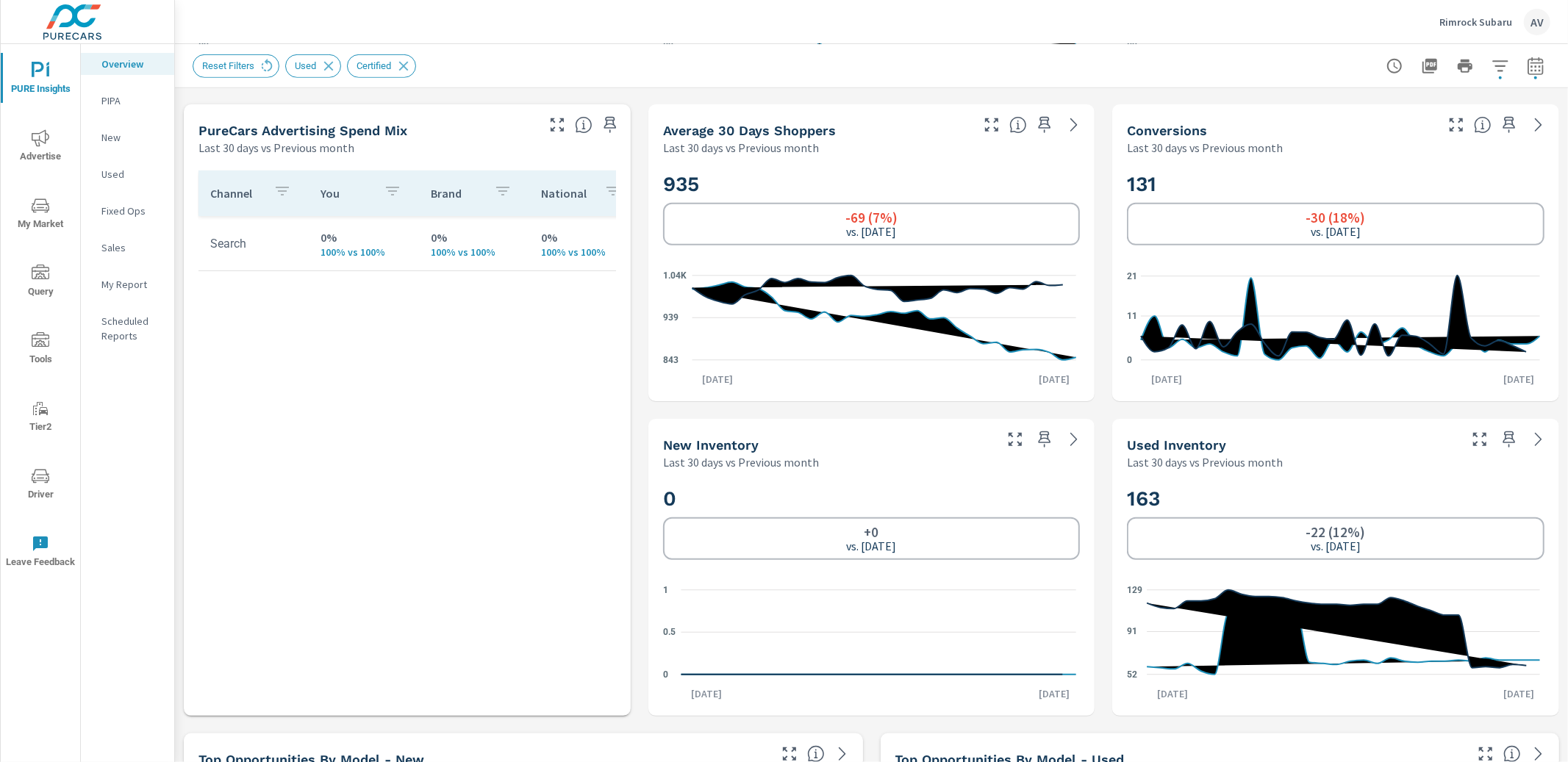
scroll to position [1, 0]
click at [45, 155] on span "Advertise" at bounding box center [40, 147] width 71 height 36
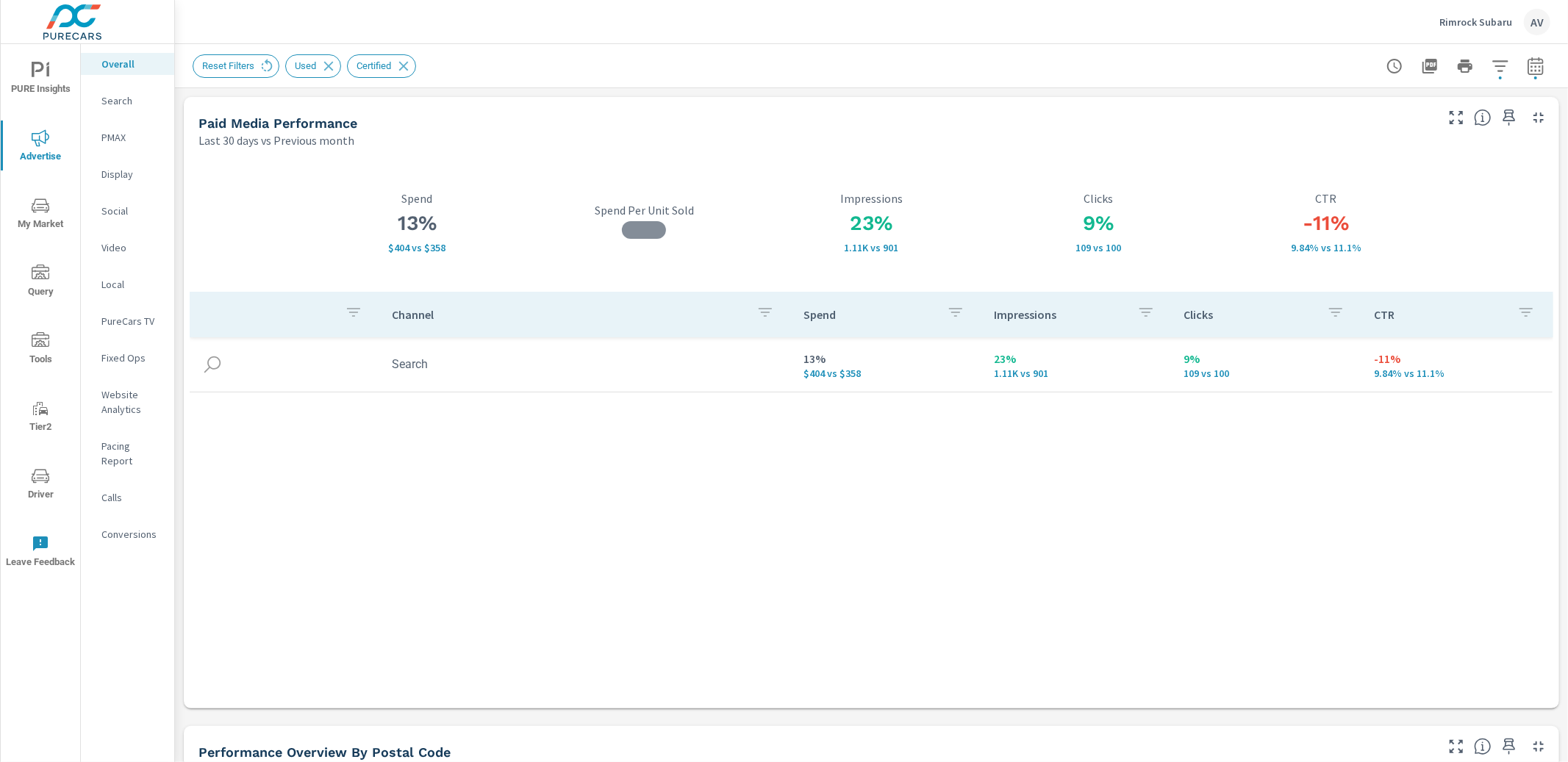
click at [43, 220] on span "My Market" at bounding box center [40, 214] width 71 height 36
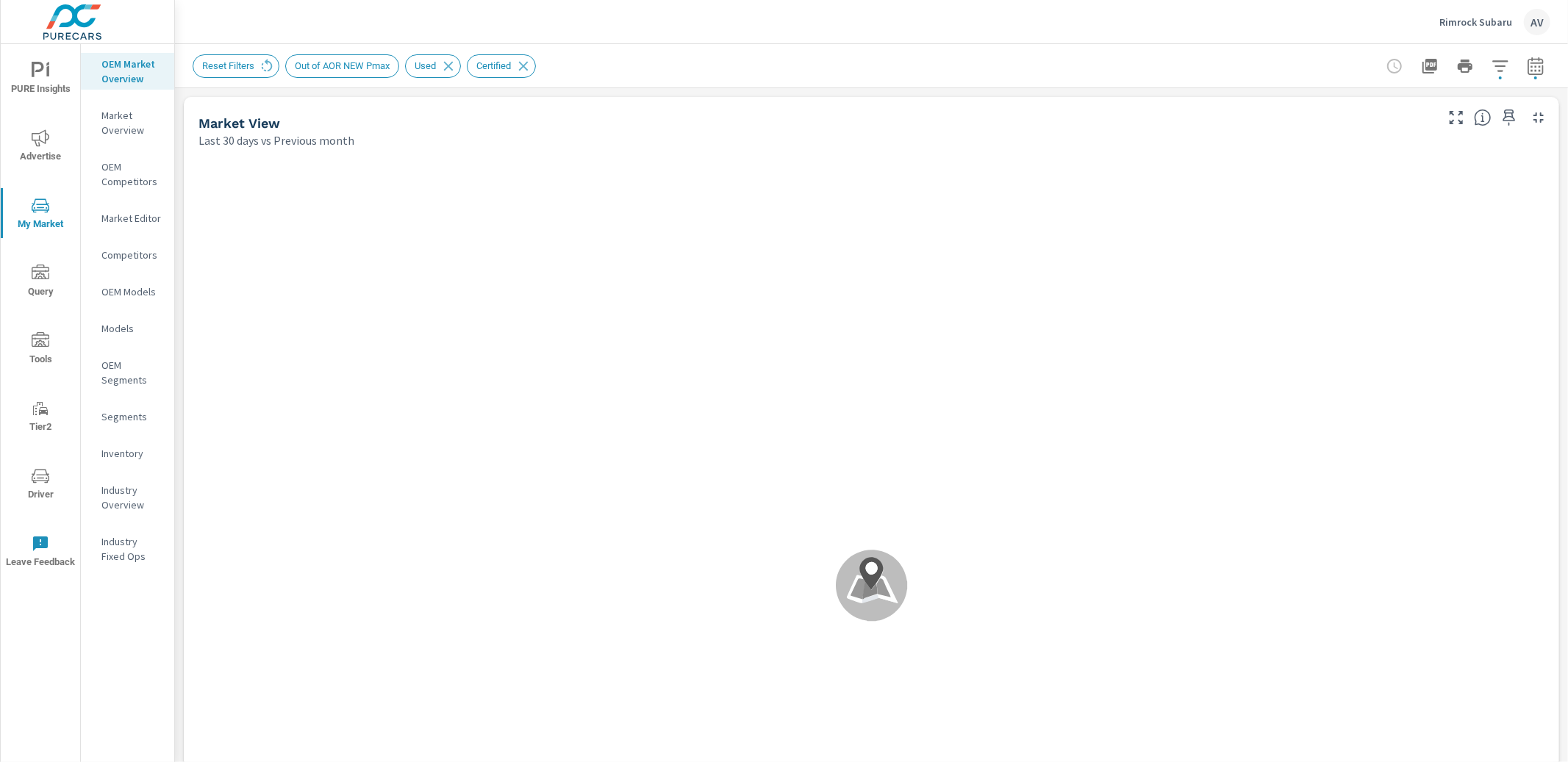
scroll to position [744, 0]
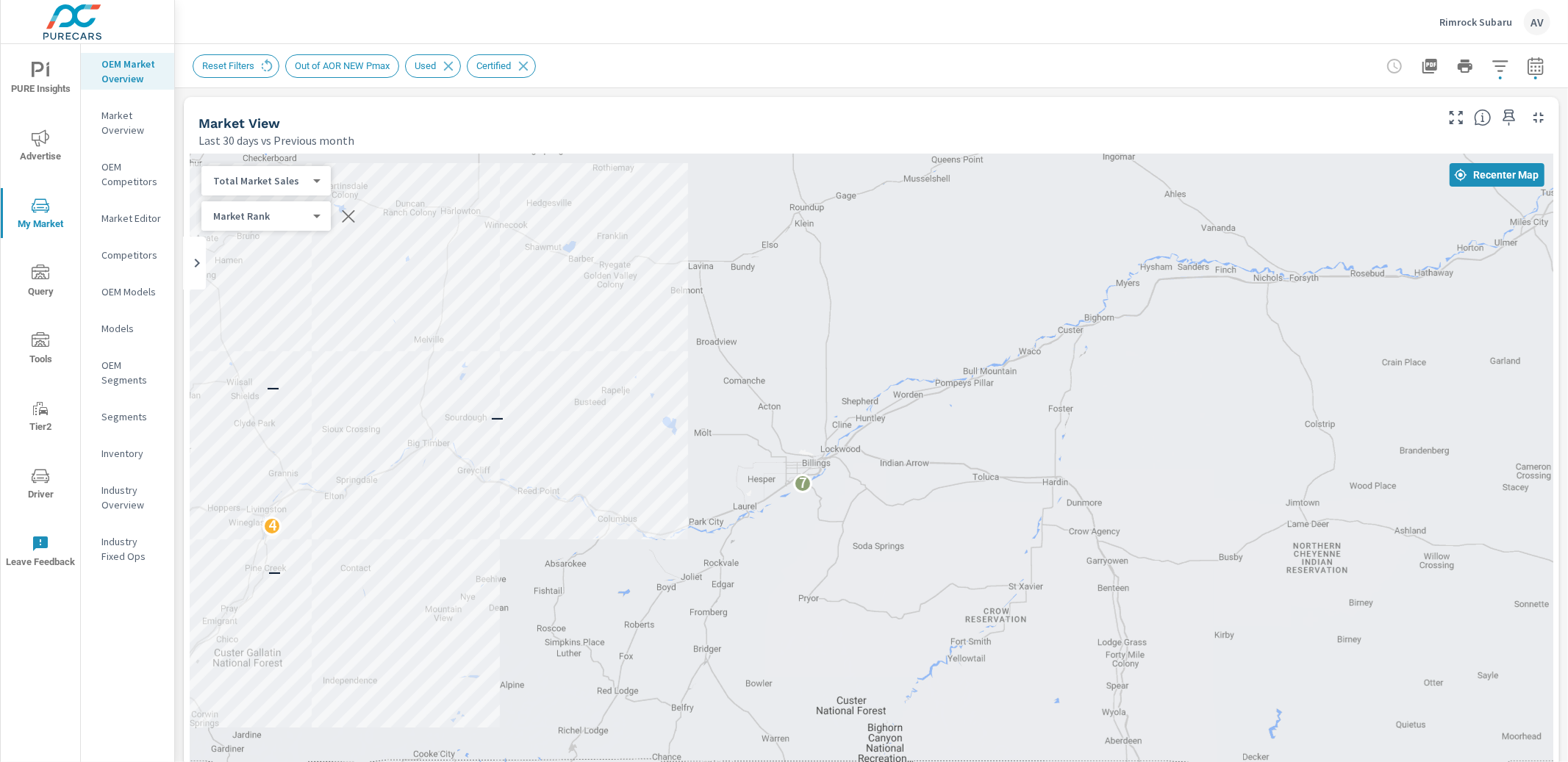
click at [1492, 65] on icon "button" at bounding box center [1500, 65] width 16 height 11
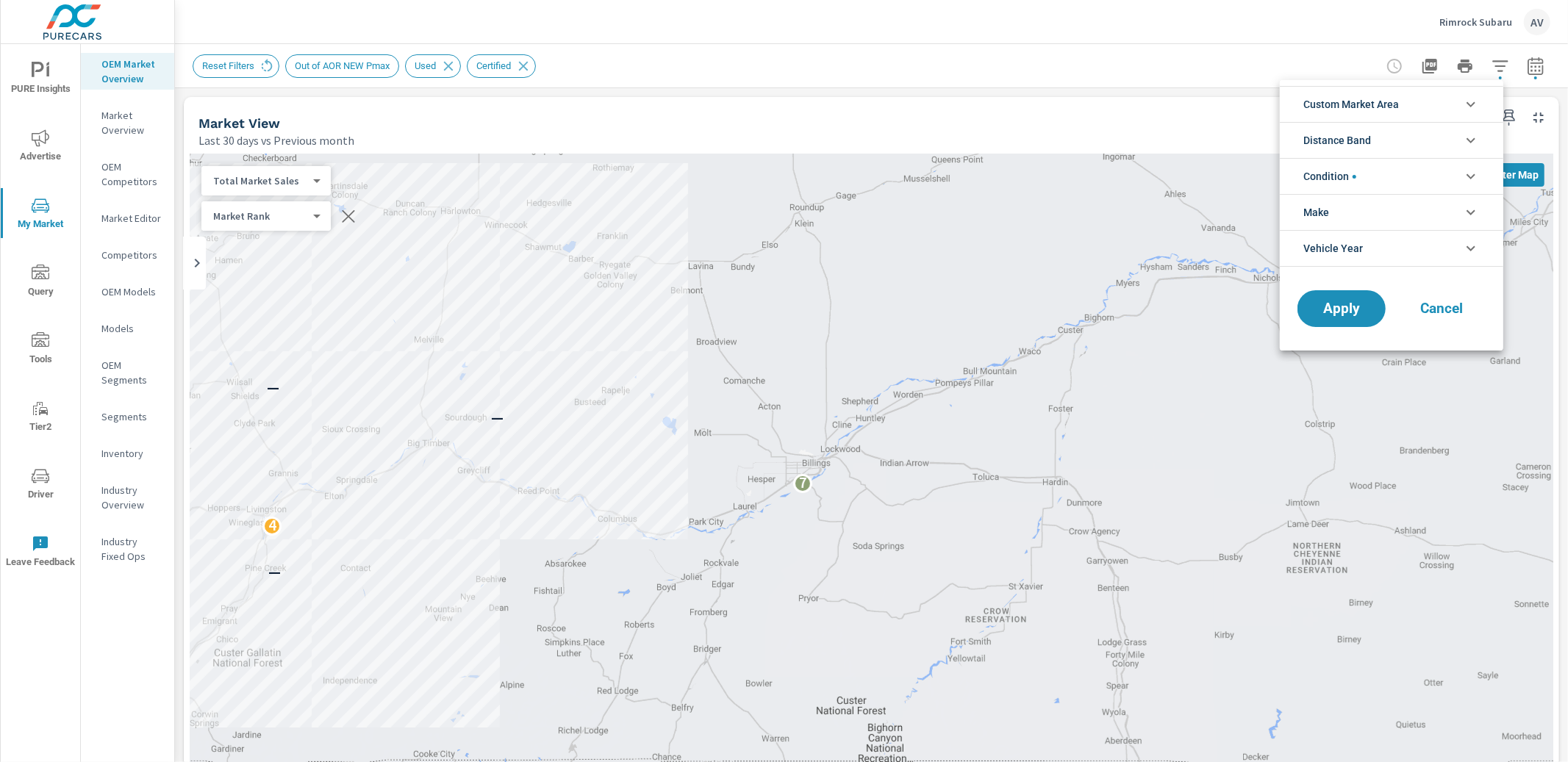
scroll to position [66, 0]
click at [1428, 111] on li "Custom Market Area" at bounding box center [1391, 104] width 223 height 36
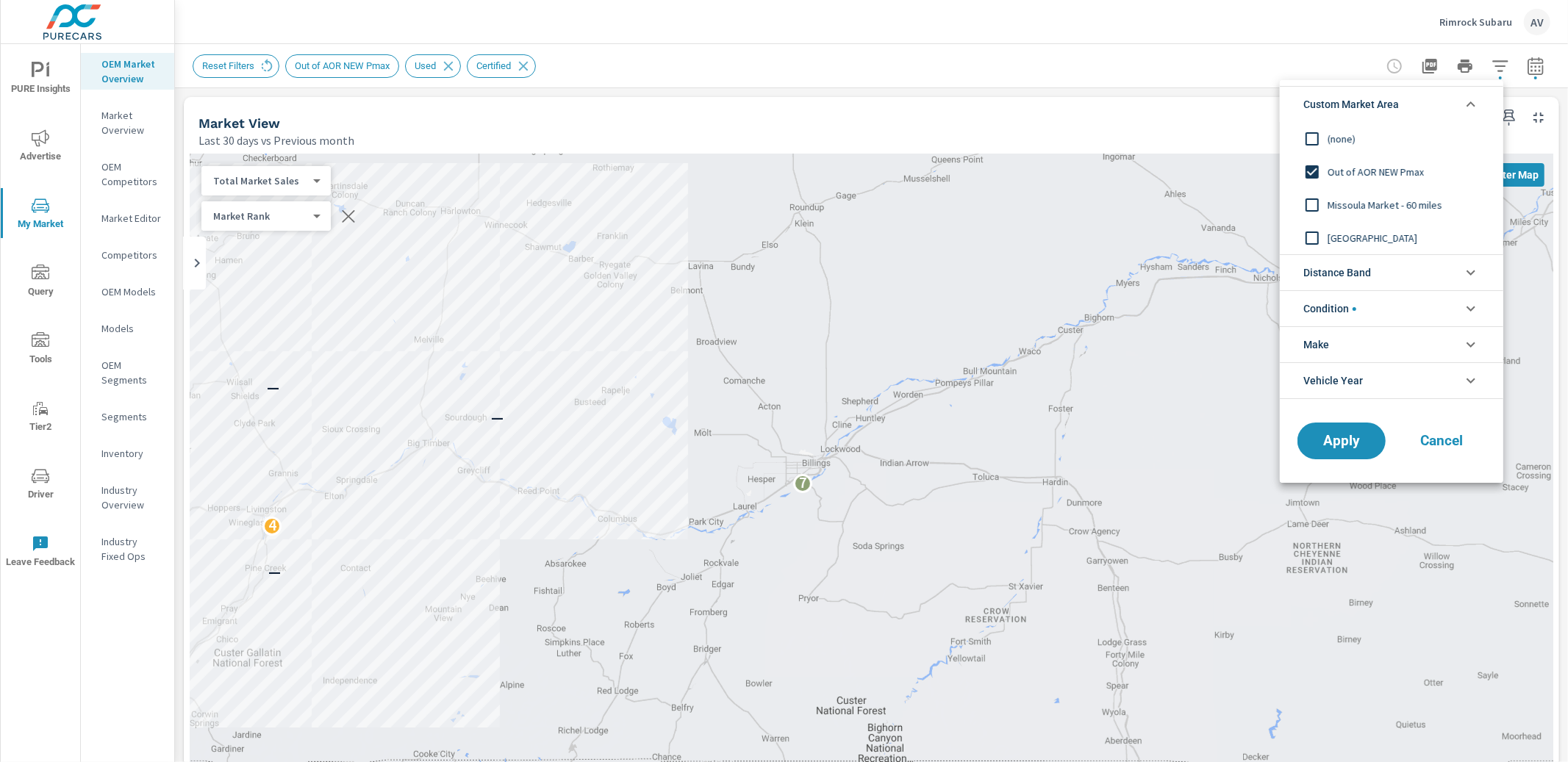
click at [1318, 232] on input "filter options" at bounding box center [1313, 238] width 31 height 31
click at [1355, 456] on button "Apply" at bounding box center [1342, 440] width 91 height 38
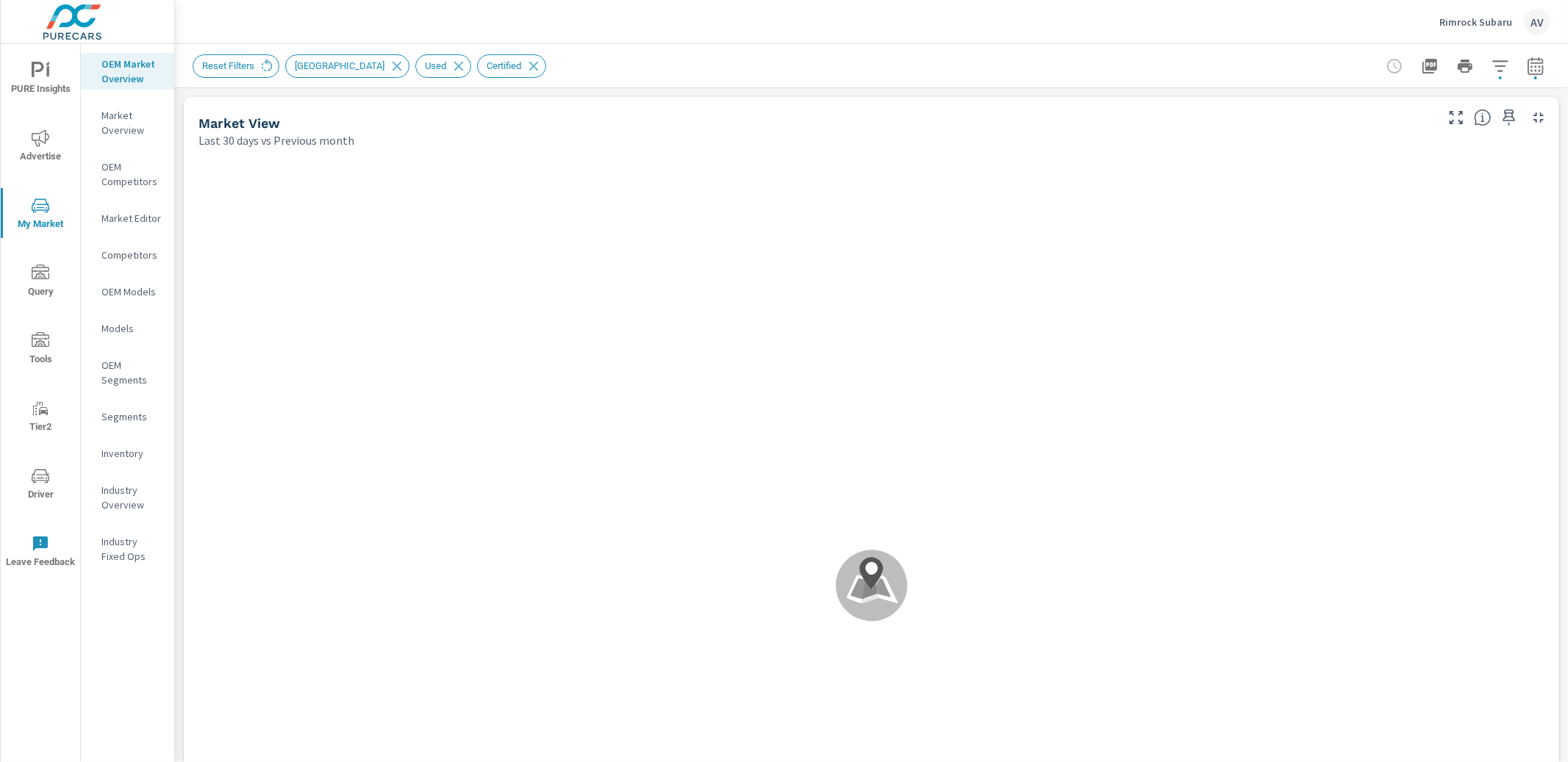
click at [1528, 72] on icon "button" at bounding box center [1536, 66] width 18 height 18
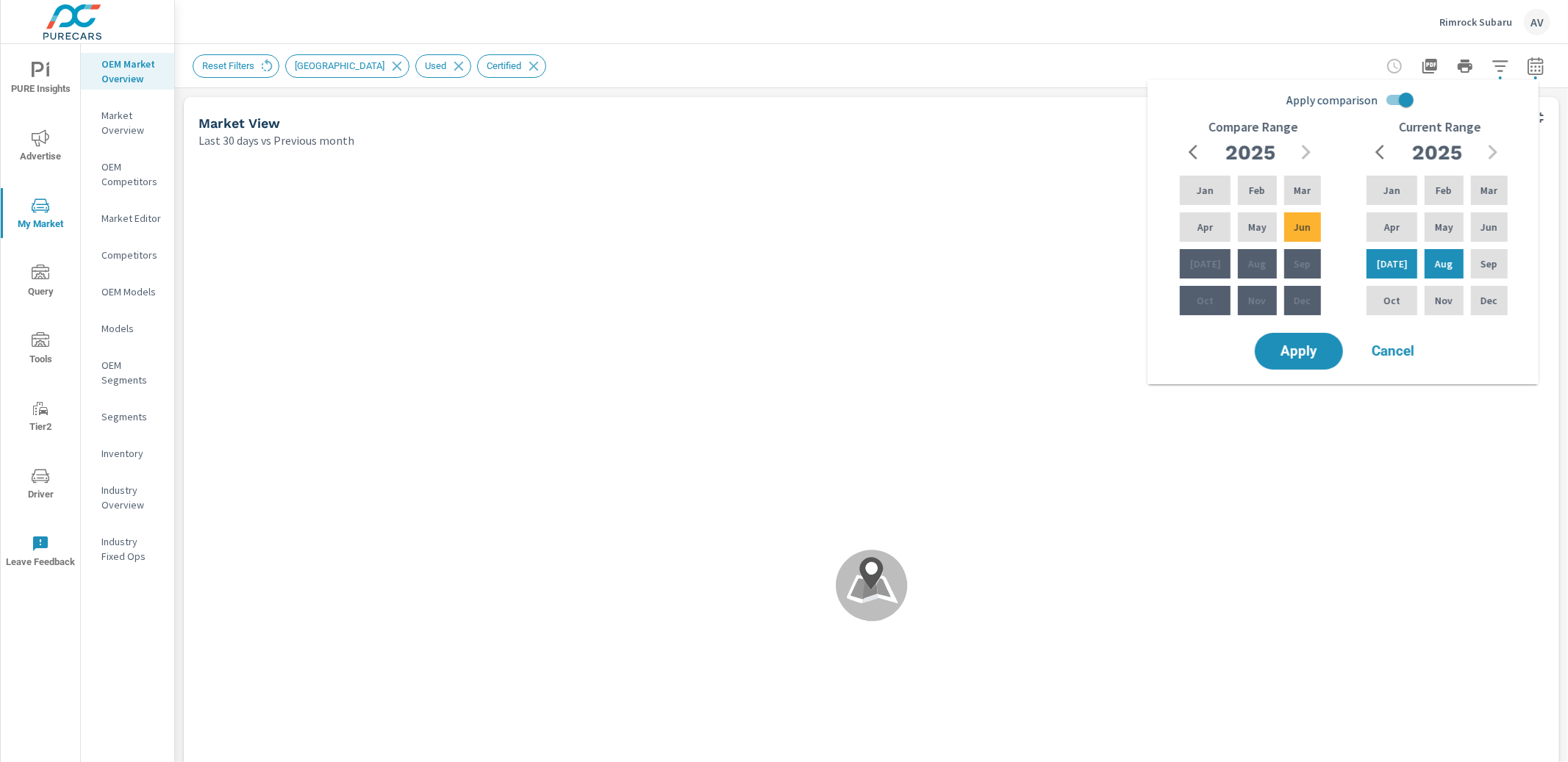
scroll to position [746, 0]
click at [1391, 348] on span "Cancel" at bounding box center [1393, 351] width 59 height 13
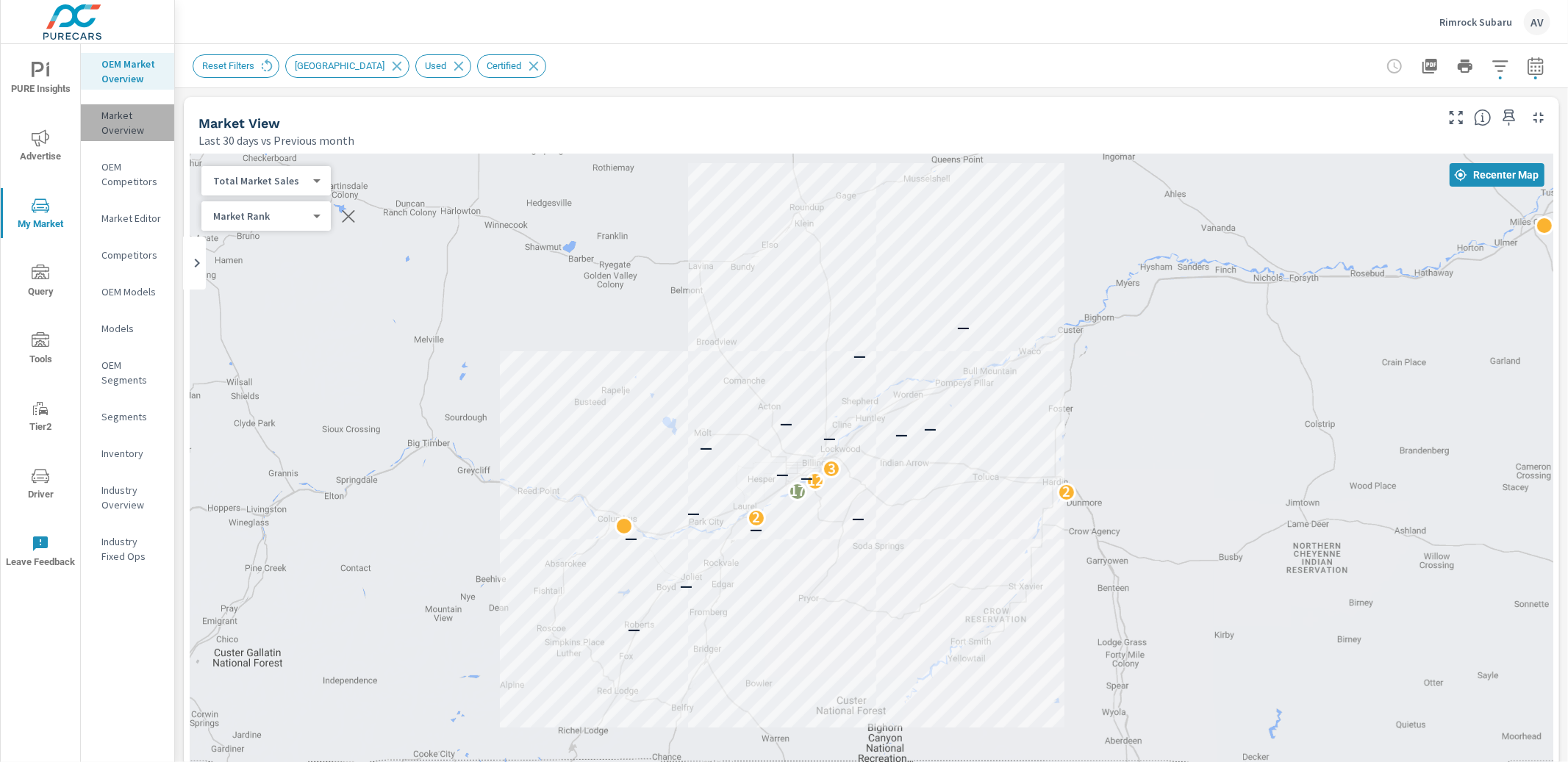
click at [174, 136] on div "Market Overview" at bounding box center [128, 123] width 94 height 37
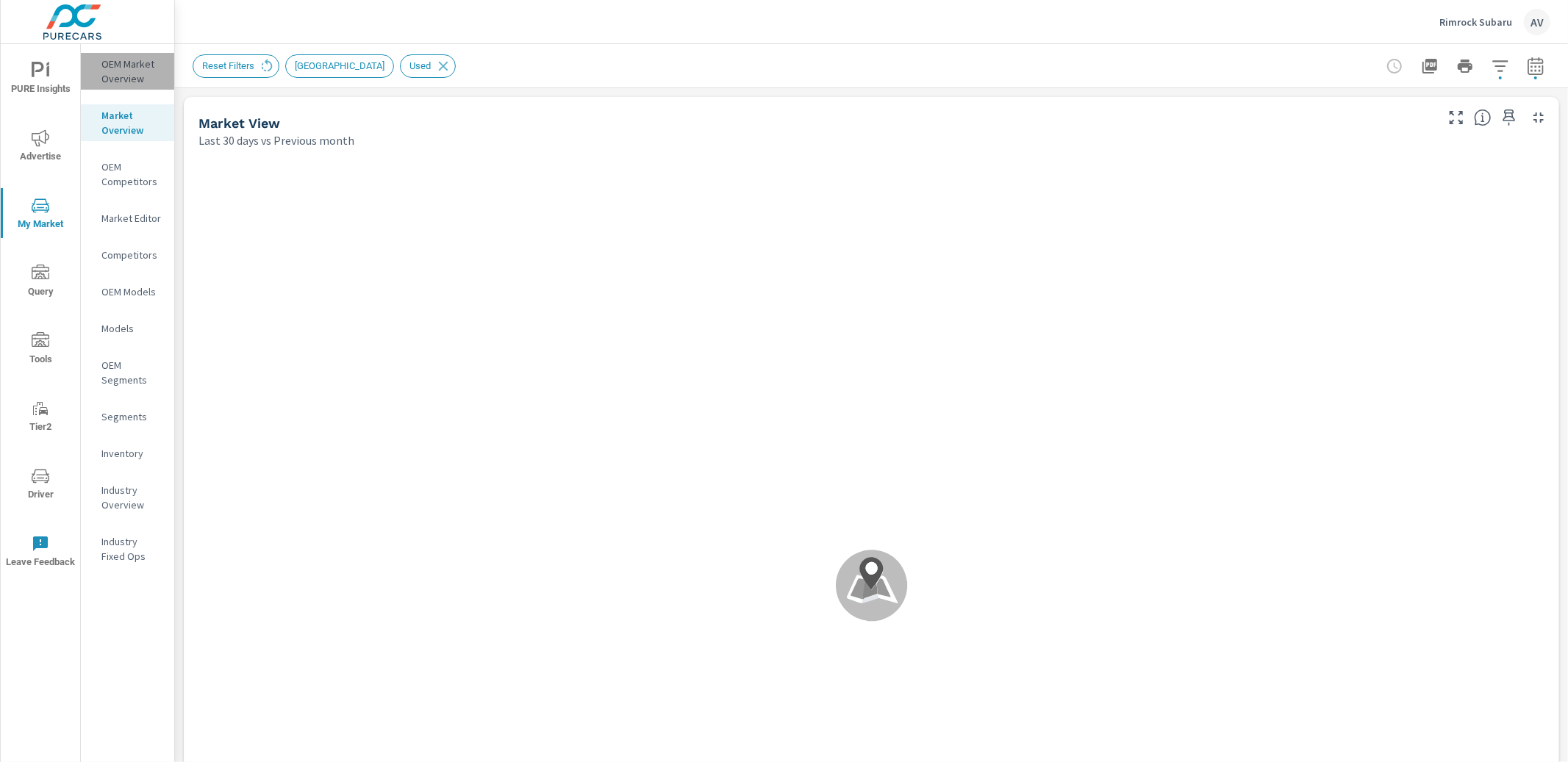
click at [117, 73] on p "OEM Market Overview" at bounding box center [132, 71] width 61 height 30
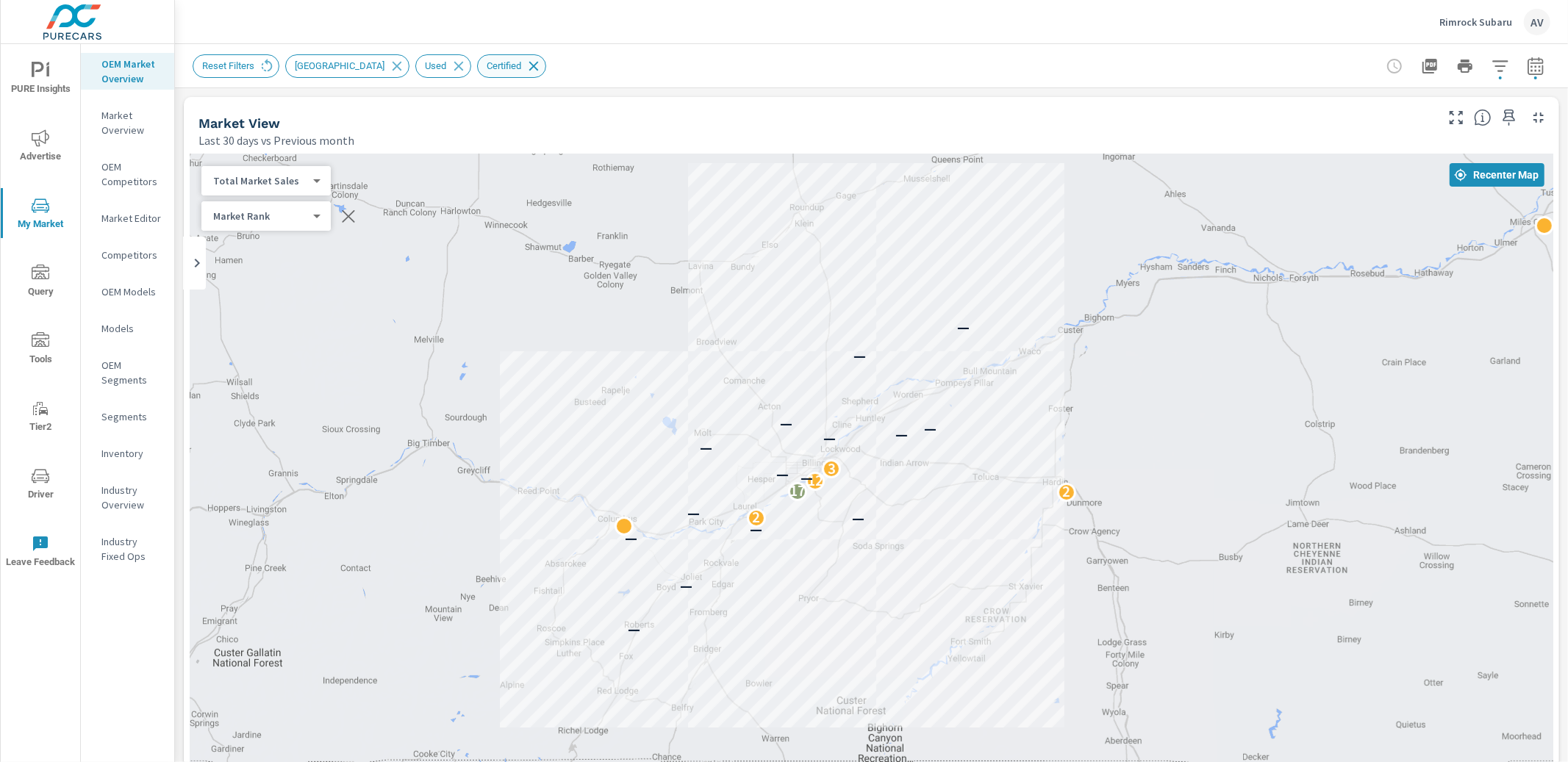
click at [530, 65] on icon at bounding box center [534, 65] width 10 height 10
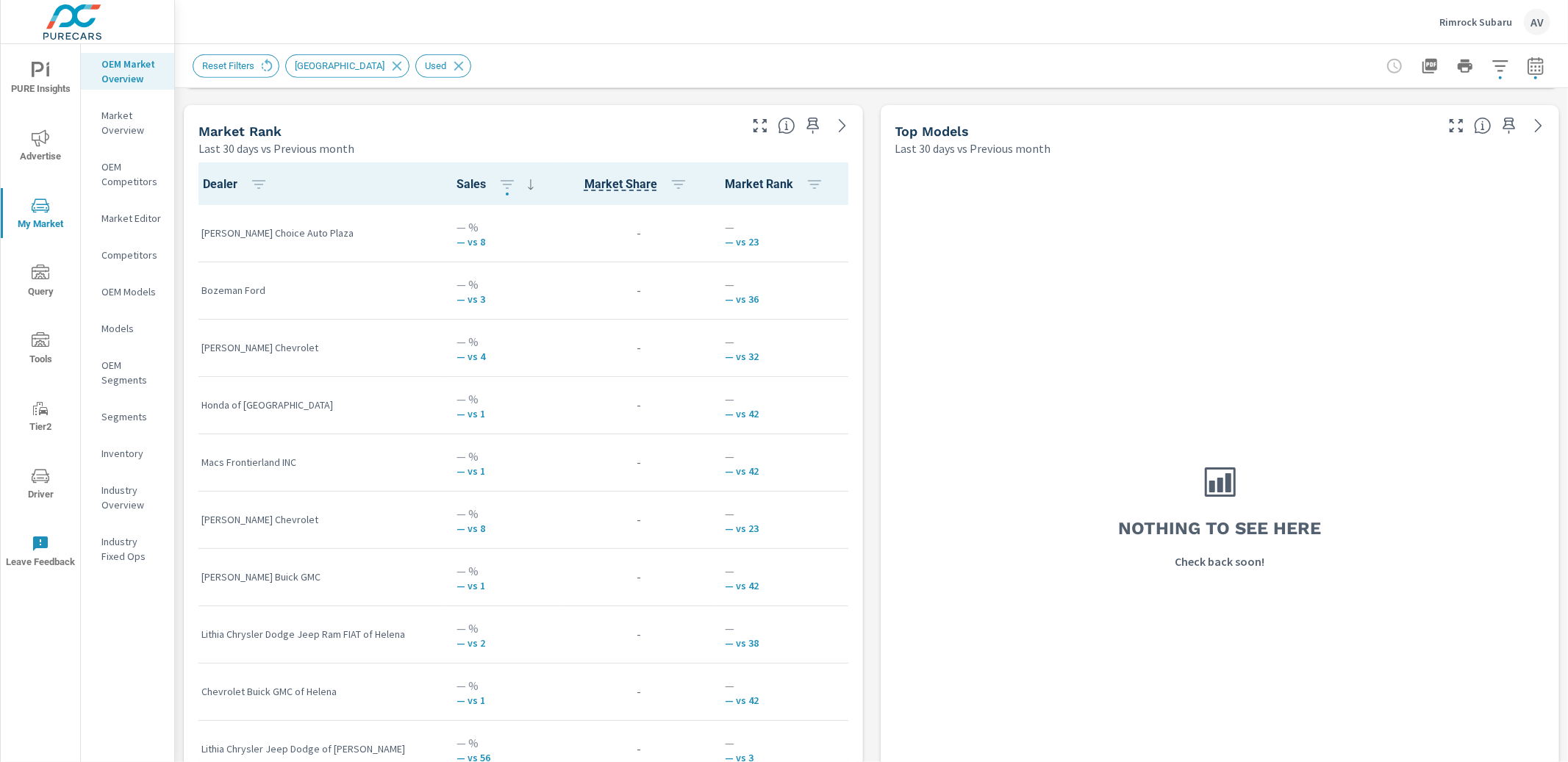
scroll to position [746, 0]
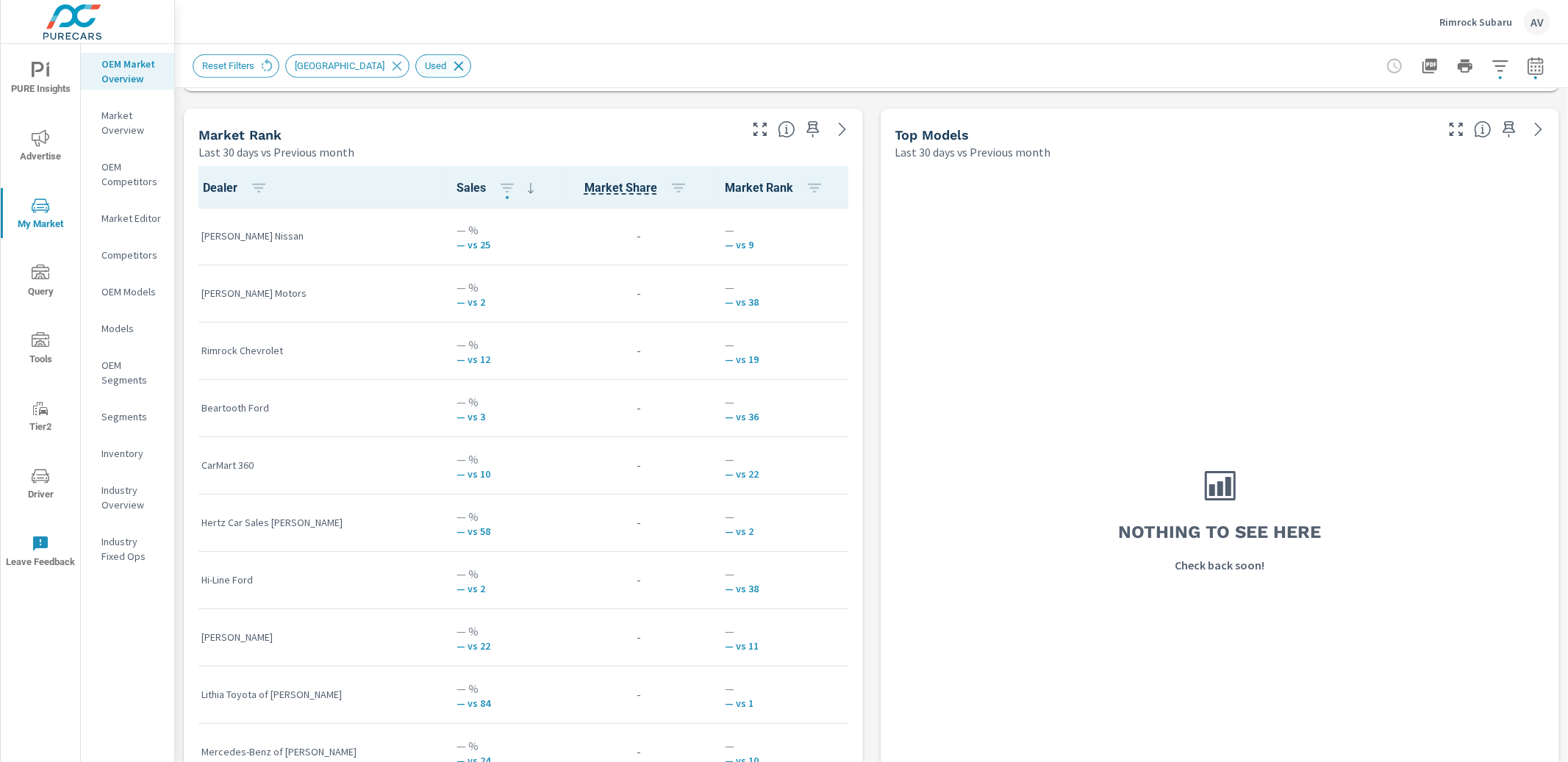
click at [457, 66] on icon at bounding box center [459, 66] width 16 height 16
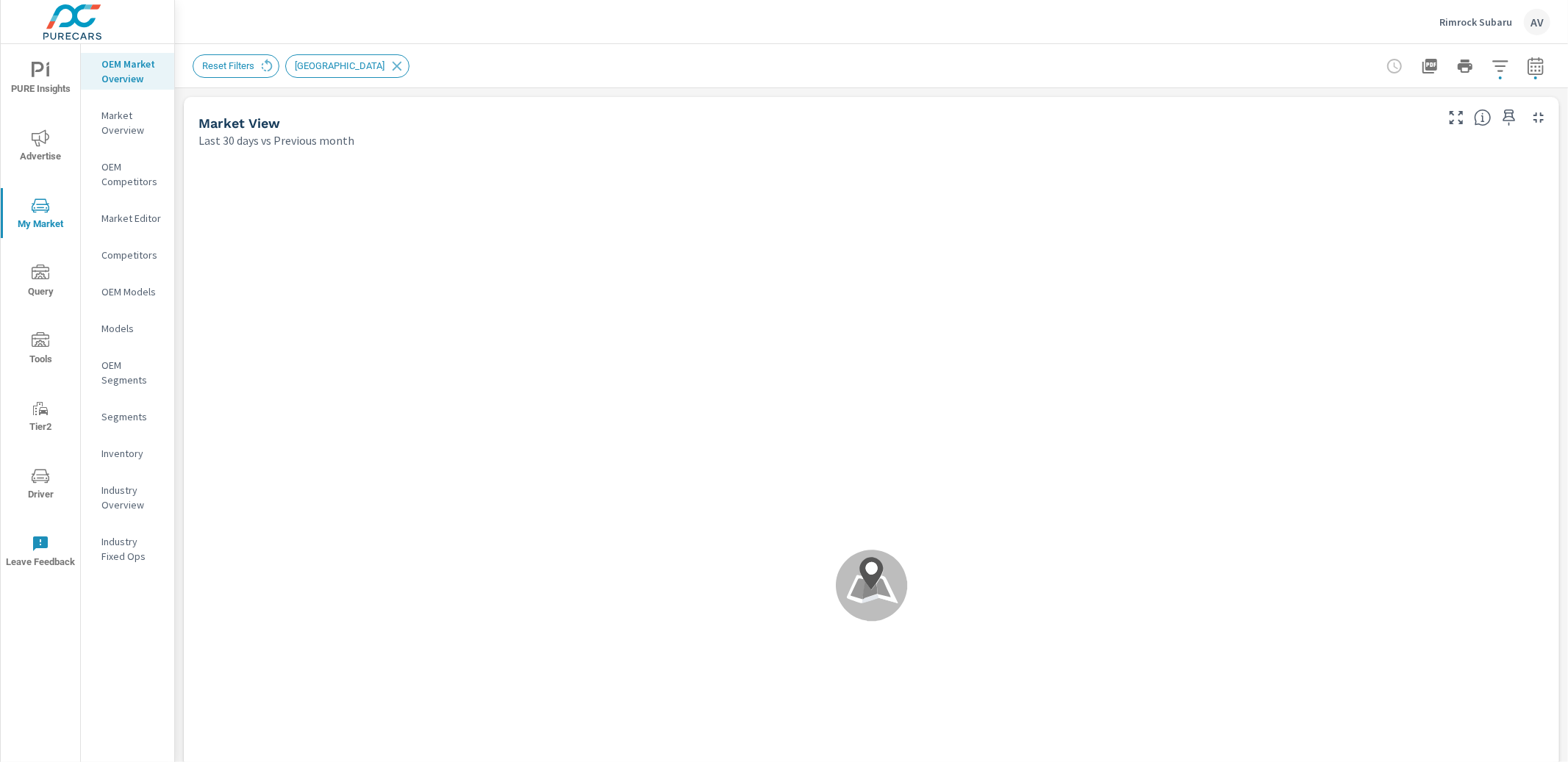
scroll to position [746, 0]
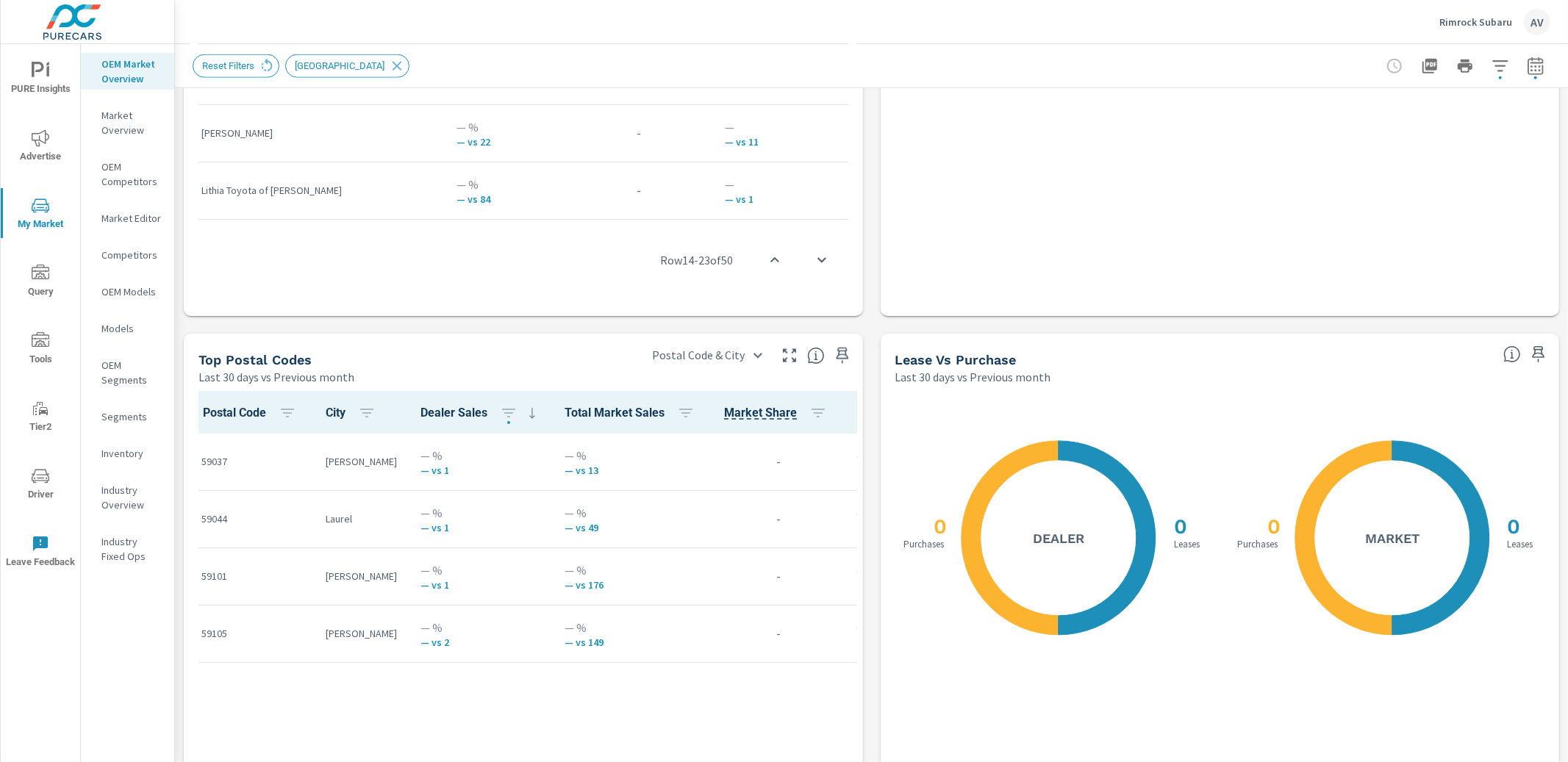
scroll to position [1624, 0]
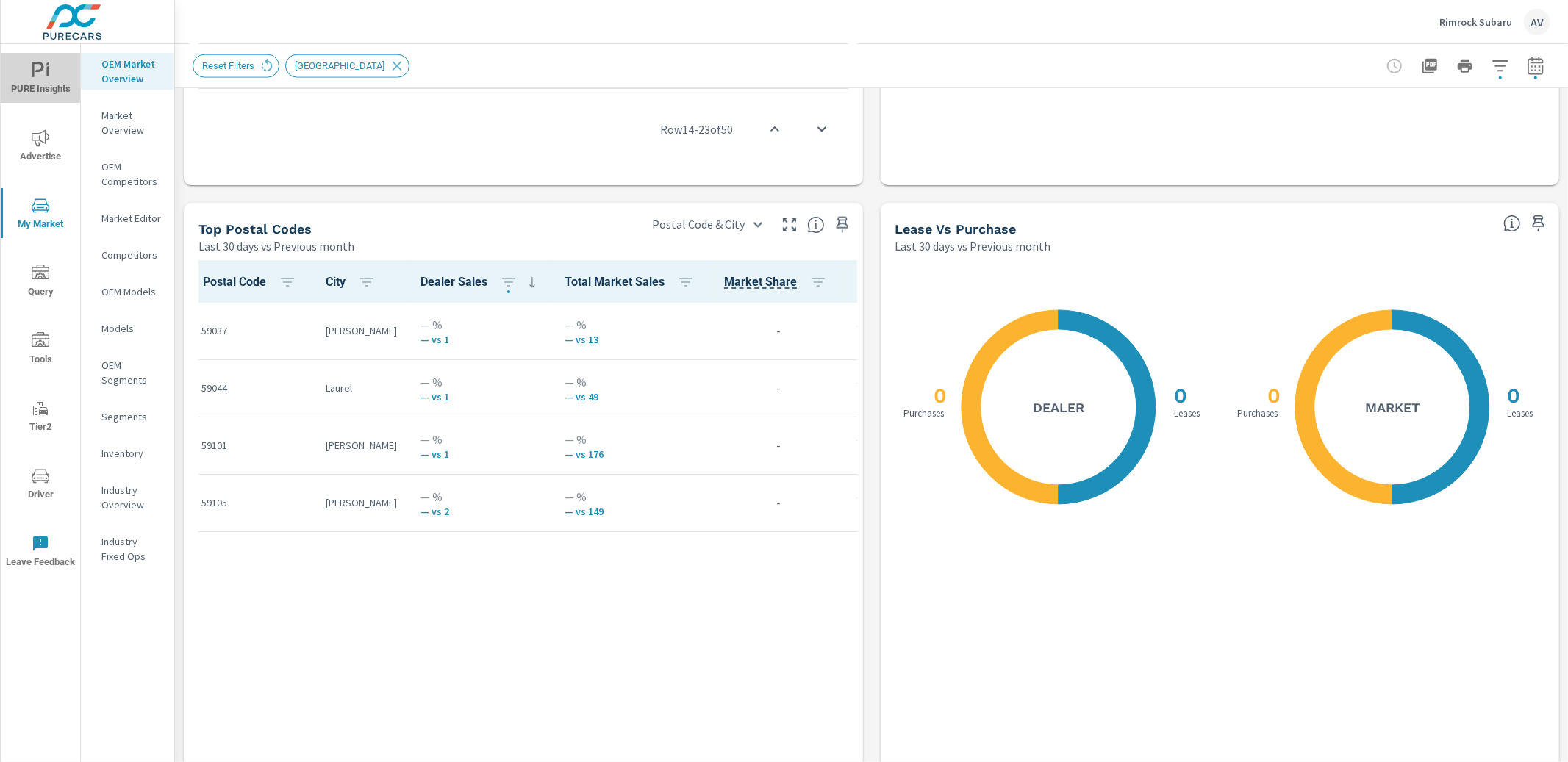
click at [45, 82] on span "PURE Insights" at bounding box center [40, 79] width 71 height 36
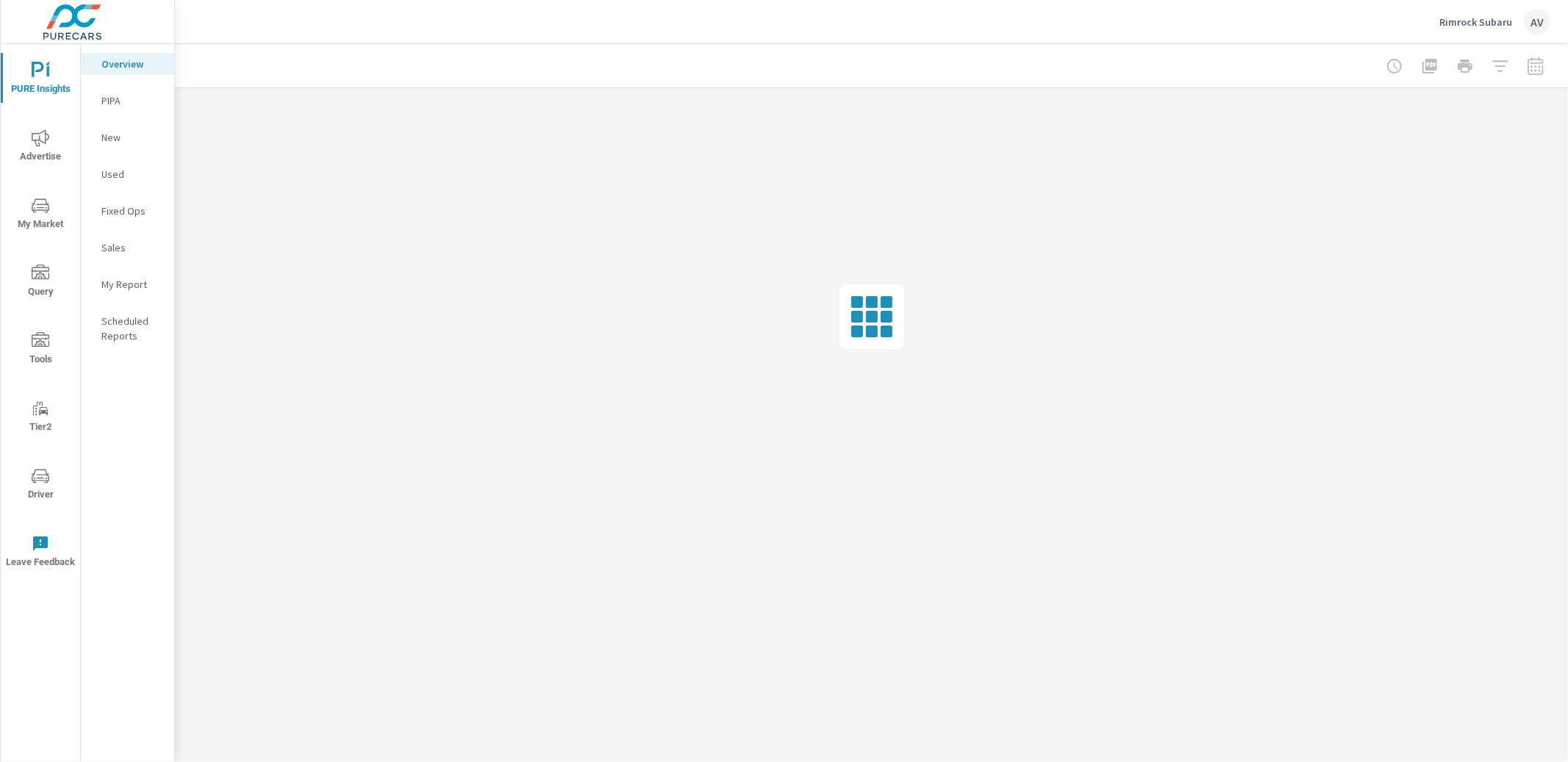
click at [133, 283] on p "My Report" at bounding box center [132, 284] width 61 height 15
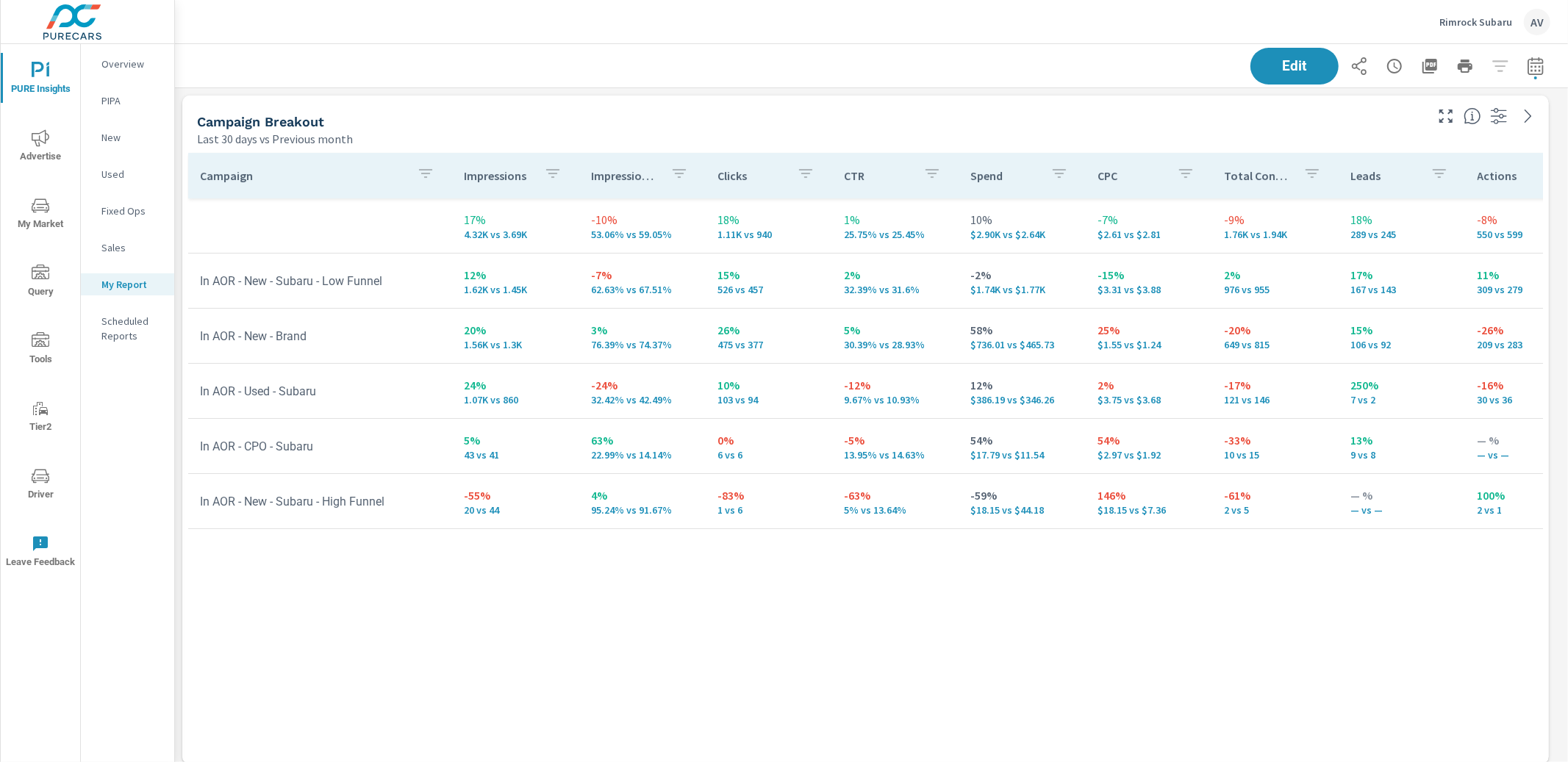
scroll to position [496, 0]
click at [1509, 73] on div "Edit" at bounding box center [1400, 66] width 300 height 37
click at [1527, 69] on icon "button" at bounding box center [1536, 66] width 18 height 18
select select "Last 30 days"
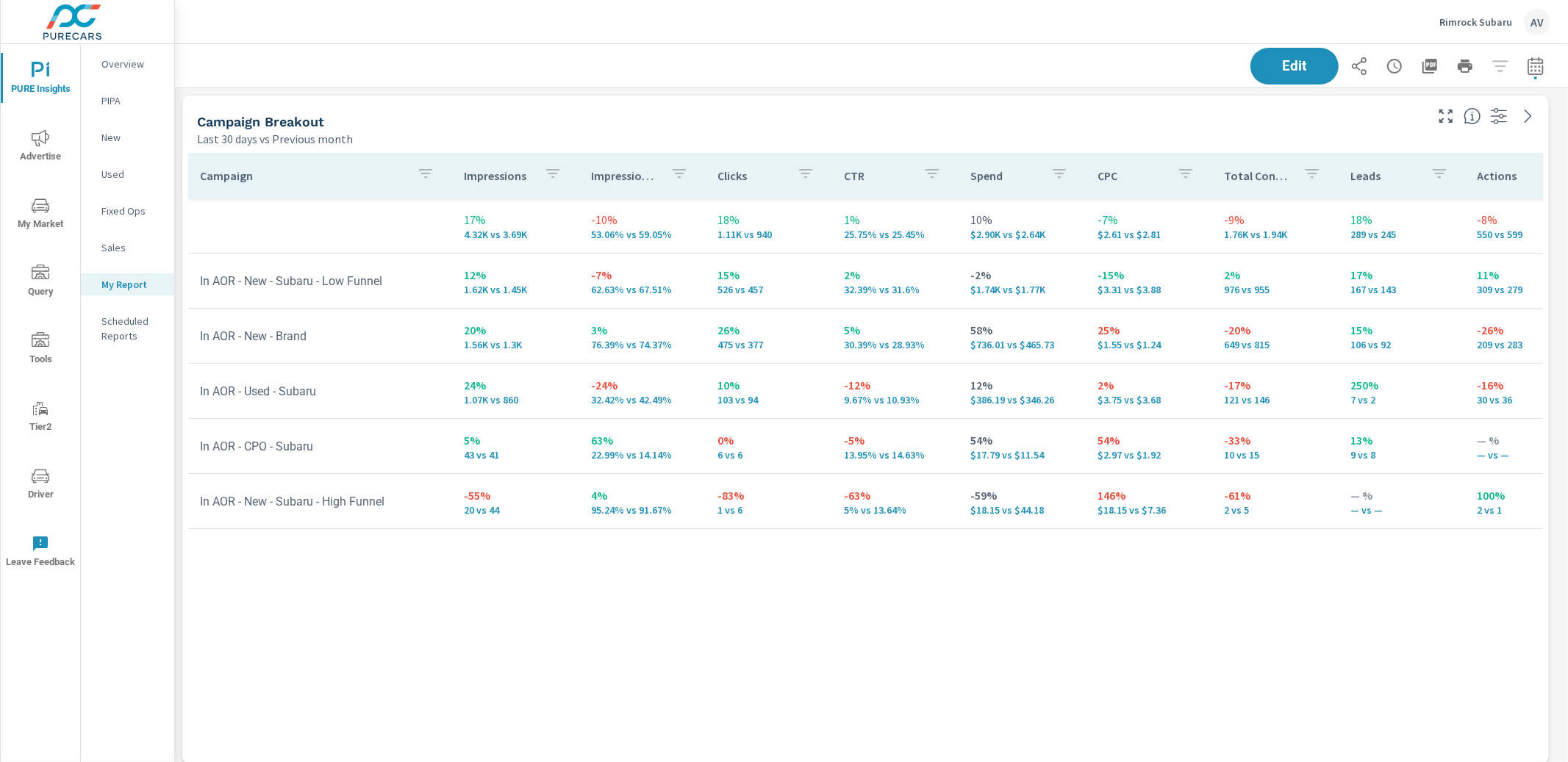
select select "Previous month"
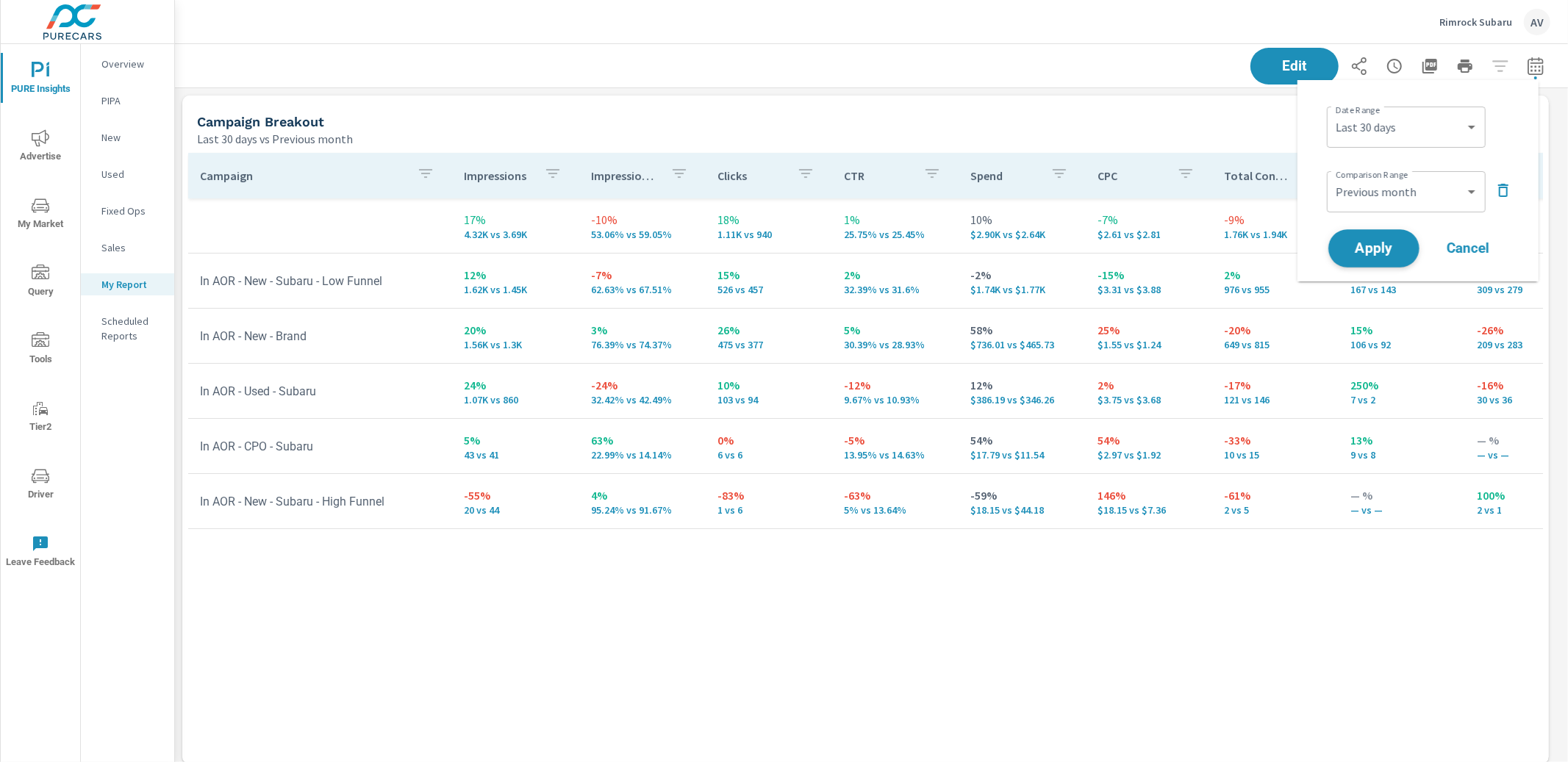
scroll to position [2399, 1407]
click at [1376, 135] on select "Custom [DATE] Last week Last 7 days Last 14 days Last 30 days Last 45 days Last…" at bounding box center [1406, 128] width 147 height 30
select select "Month to date"
click at [1392, 243] on span "Apply" at bounding box center [1373, 249] width 60 height 14
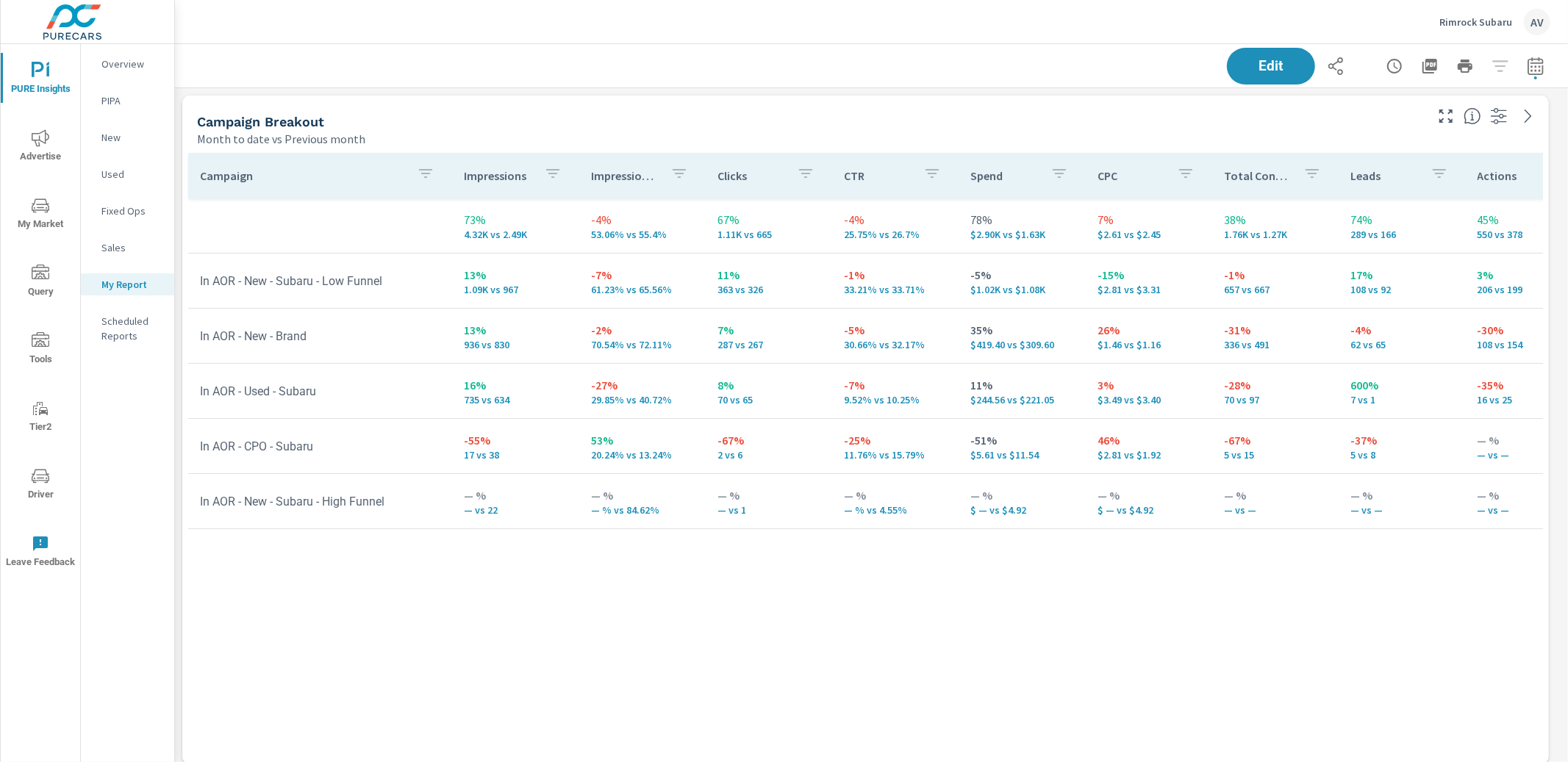
scroll to position [2399, 1407]
click at [824, 130] on div "Month to date vs Previous month" at bounding box center [809, 139] width 1226 height 18
click at [564, 140] on div "Month to date vs Previous month" at bounding box center [809, 139] width 1226 height 18
drag, startPoint x: 1379, startPoint y: 293, endPoint x: 1335, endPoint y: 272, distance: 48.8
click at [1339, 272] on td "17% 108 vs 92" at bounding box center [1402, 280] width 126 height 53
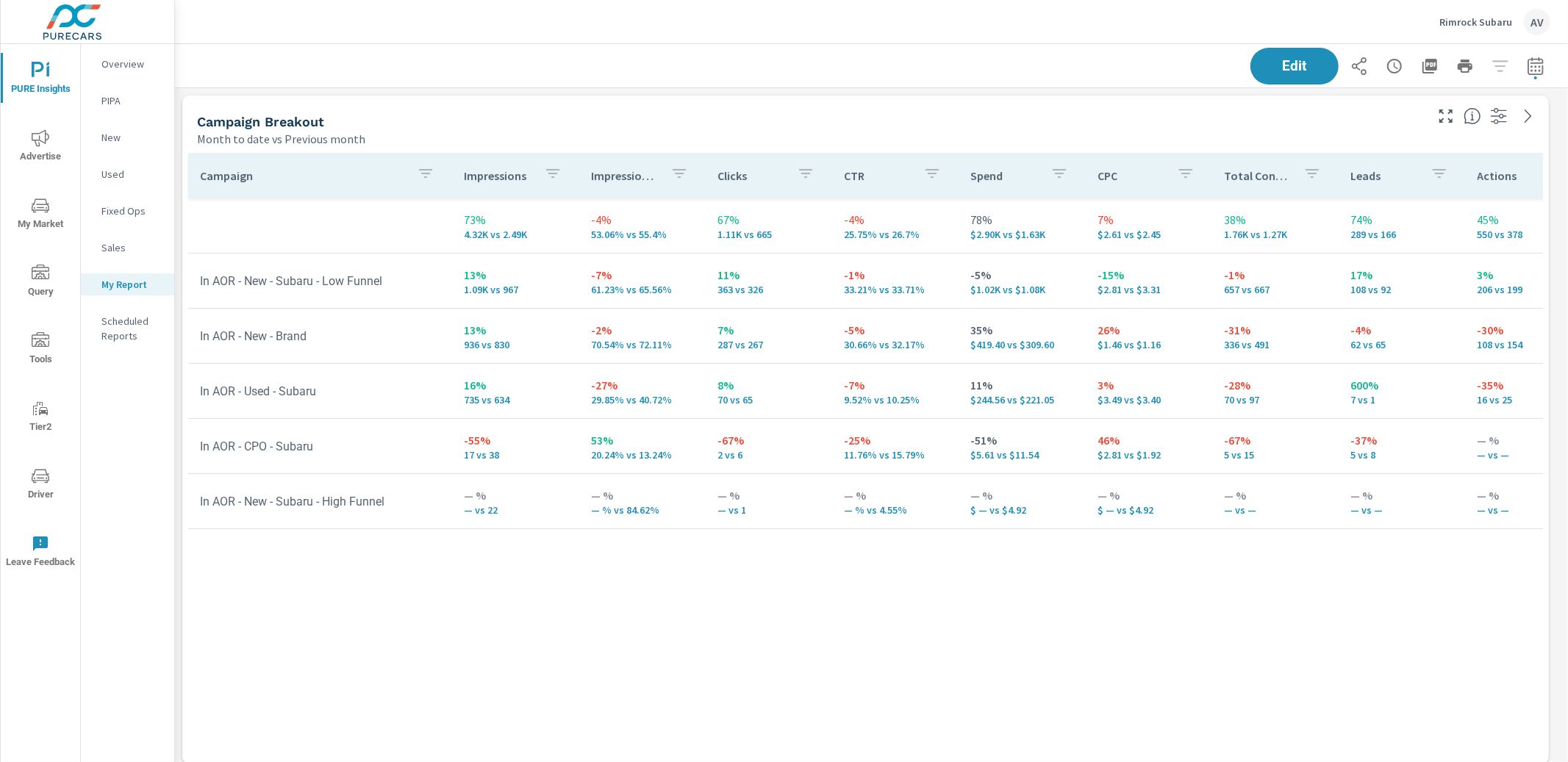
click at [1318, 278] on td "-1% 657 vs 667" at bounding box center [1275, 280] width 126 height 53
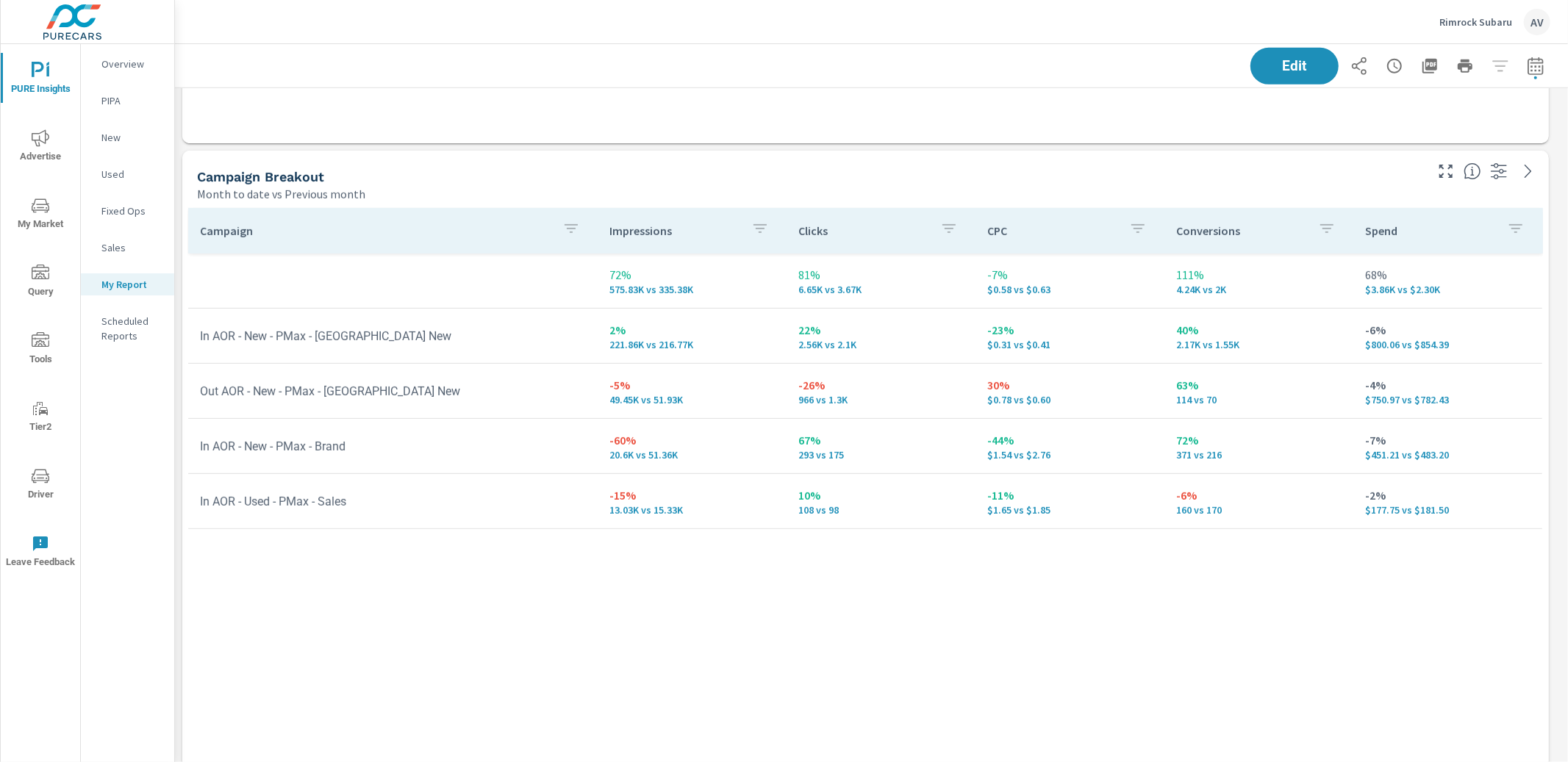
scroll to position [620, 0]
click at [414, 341] on td "In AOR - New - PMax - [GEOGRAPHIC_DATA] New" at bounding box center [393, 337] width 410 height 38
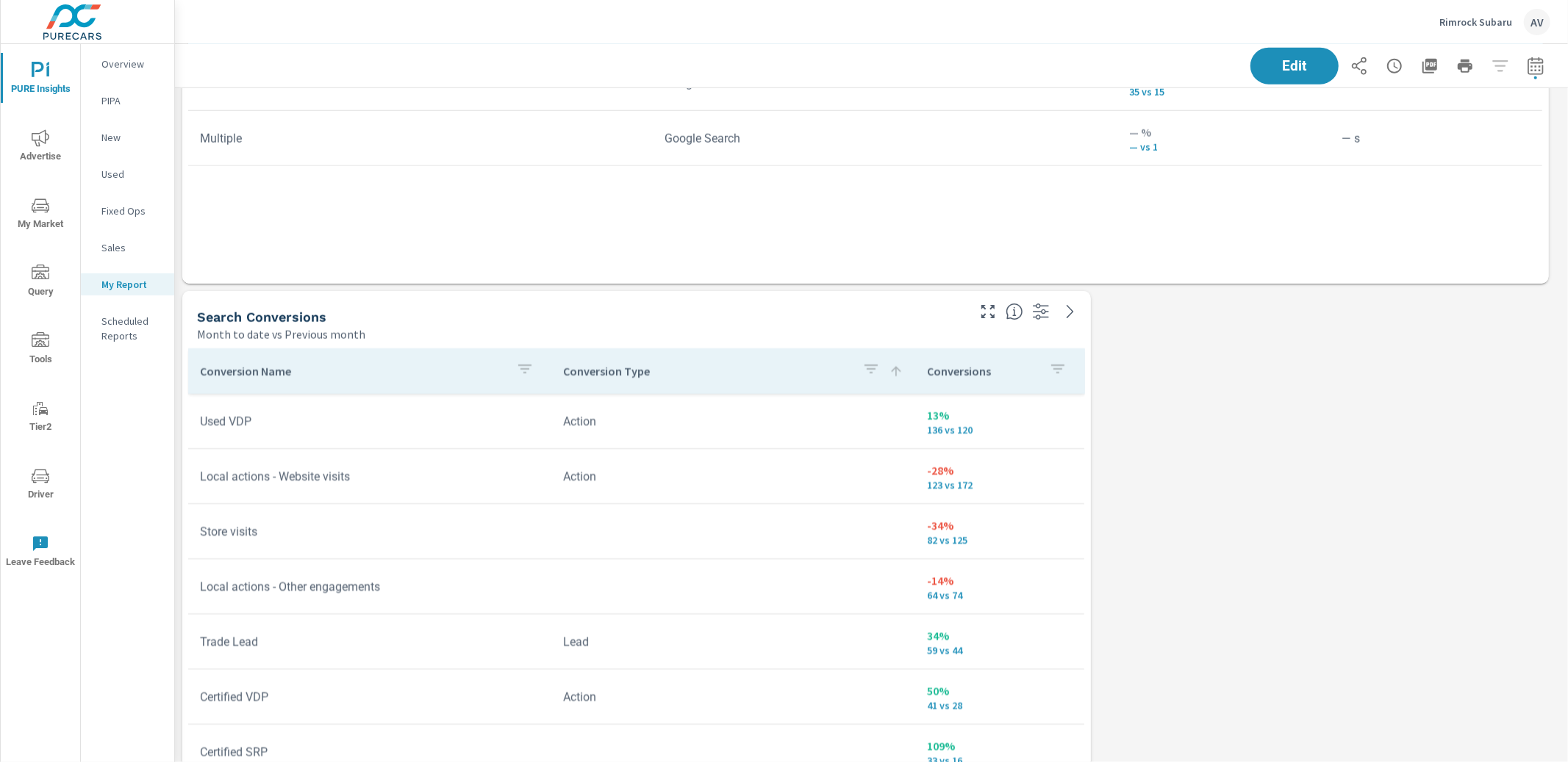
scroll to position [1514, 0]
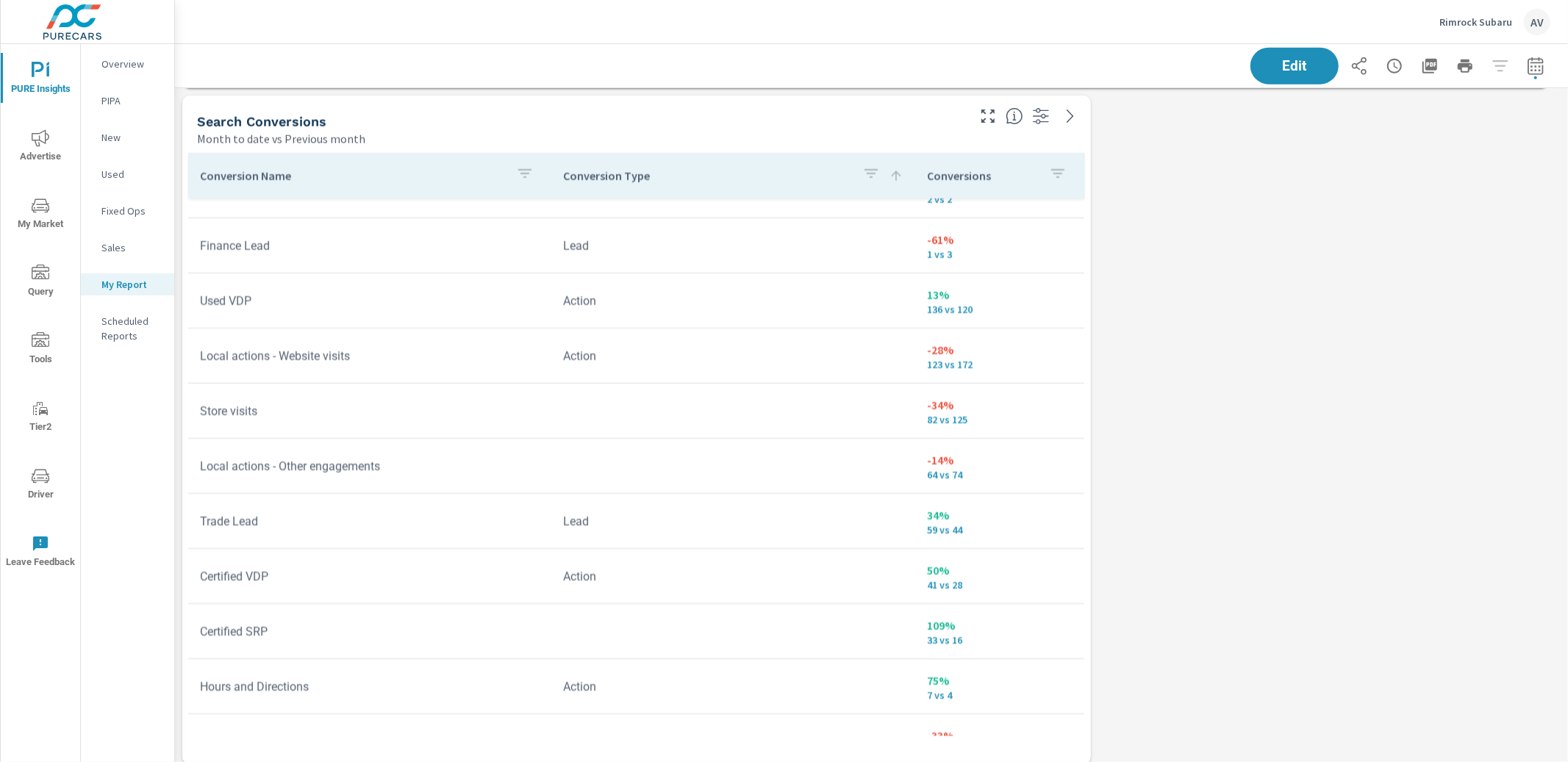
scroll to position [1699, 0]
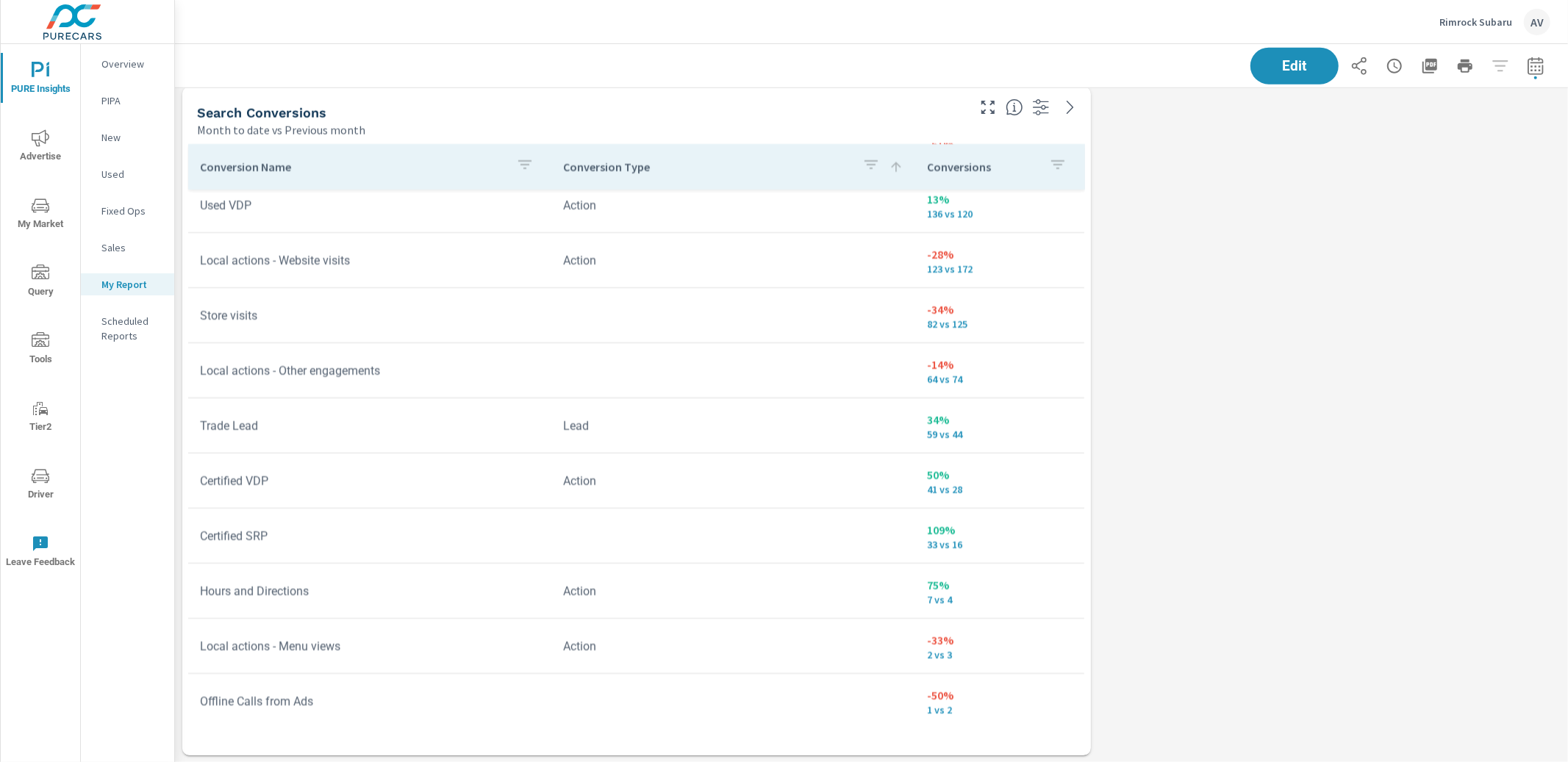
scroll to position [508, 0]
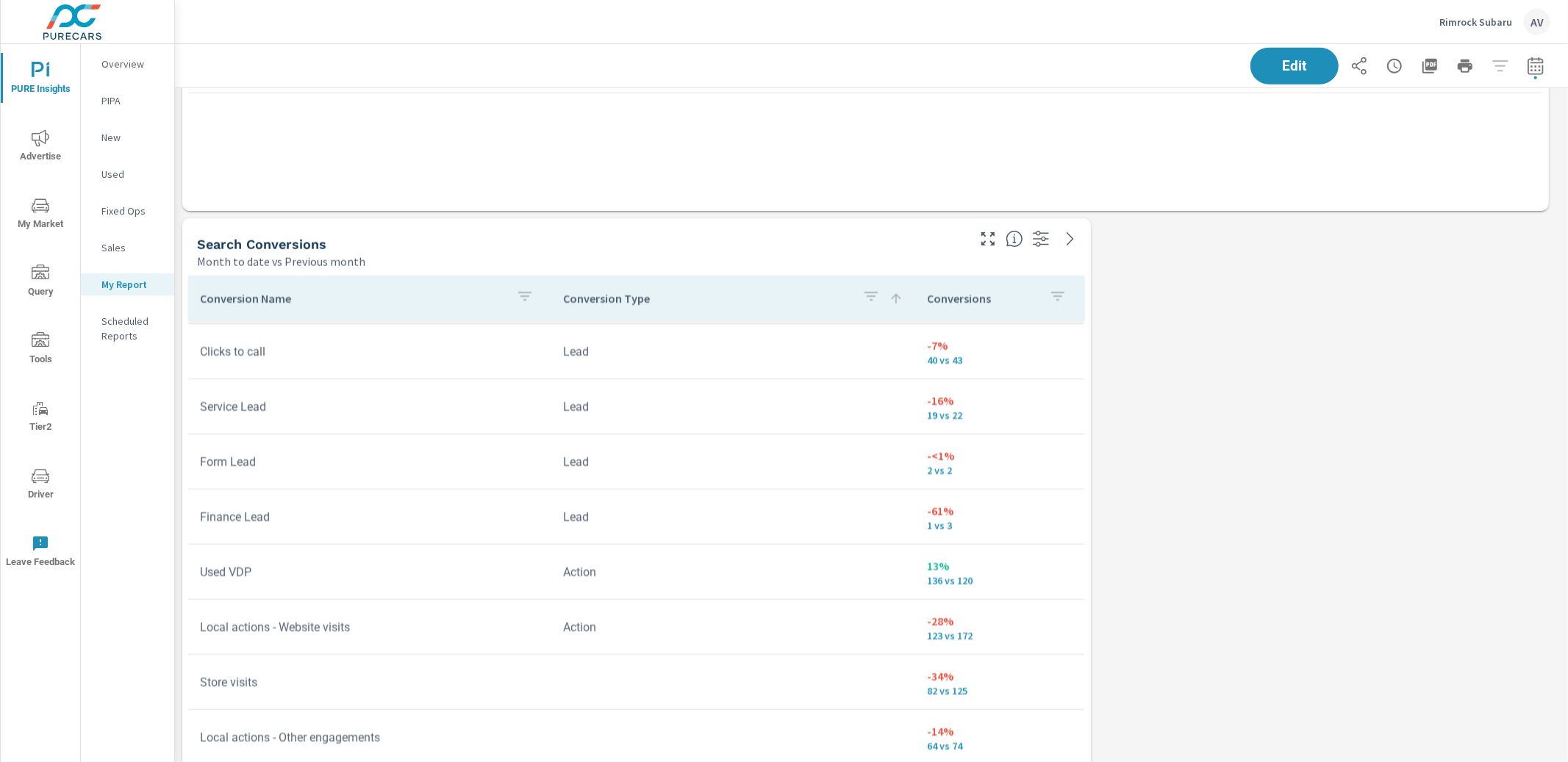
scroll to position [273, 0]
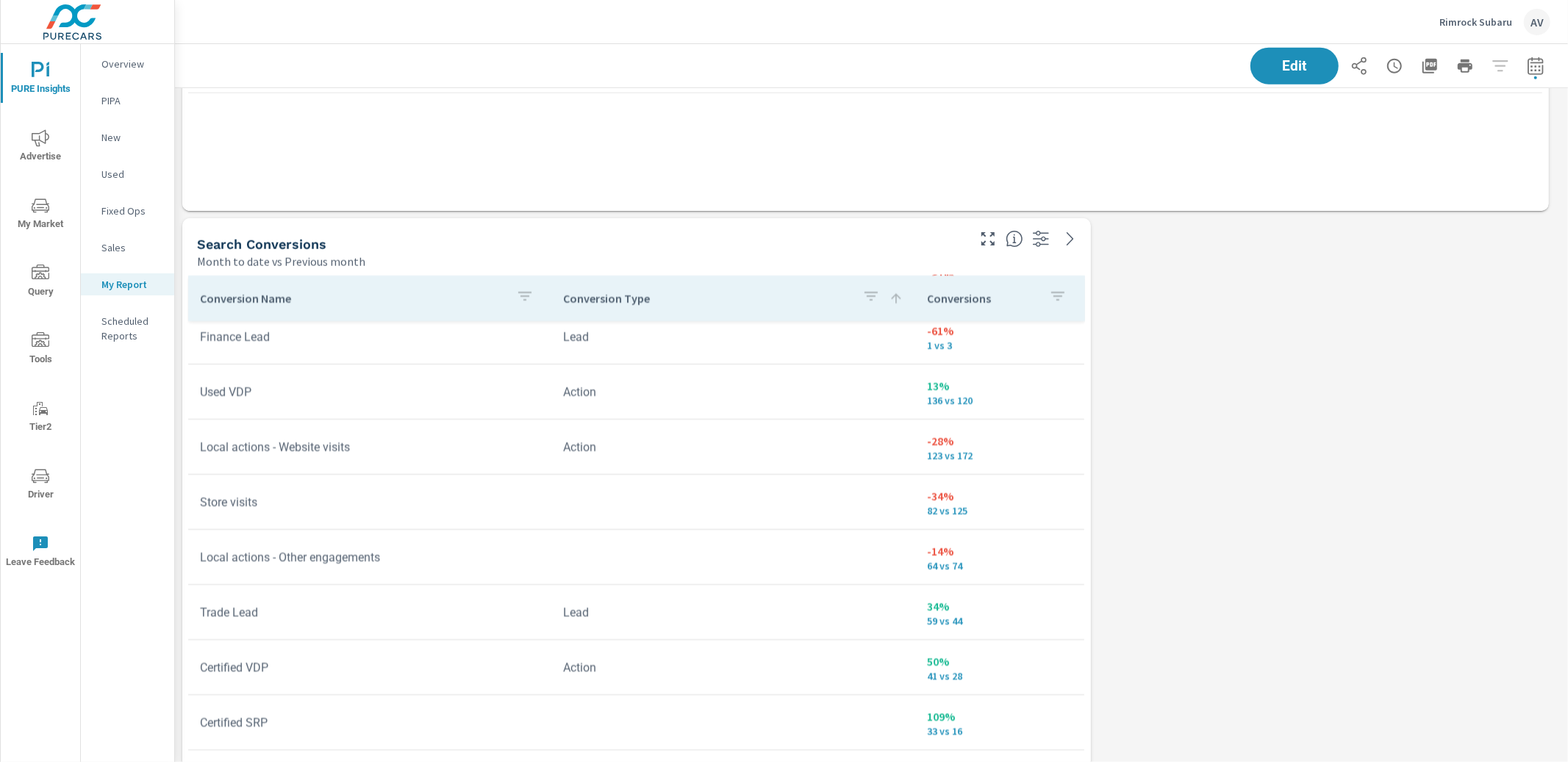
scroll to position [460, 0]
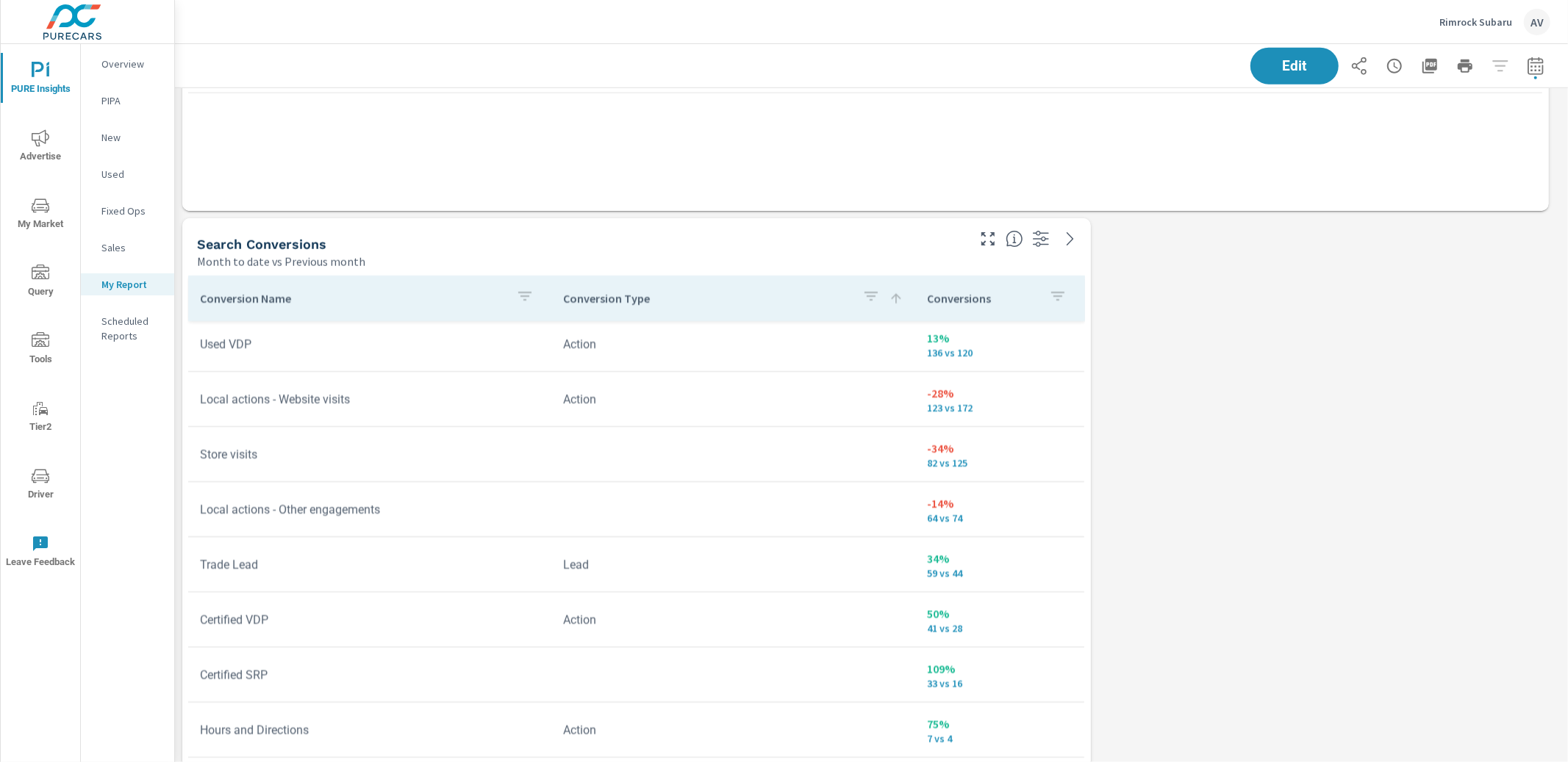
scroll to position [508, 0]
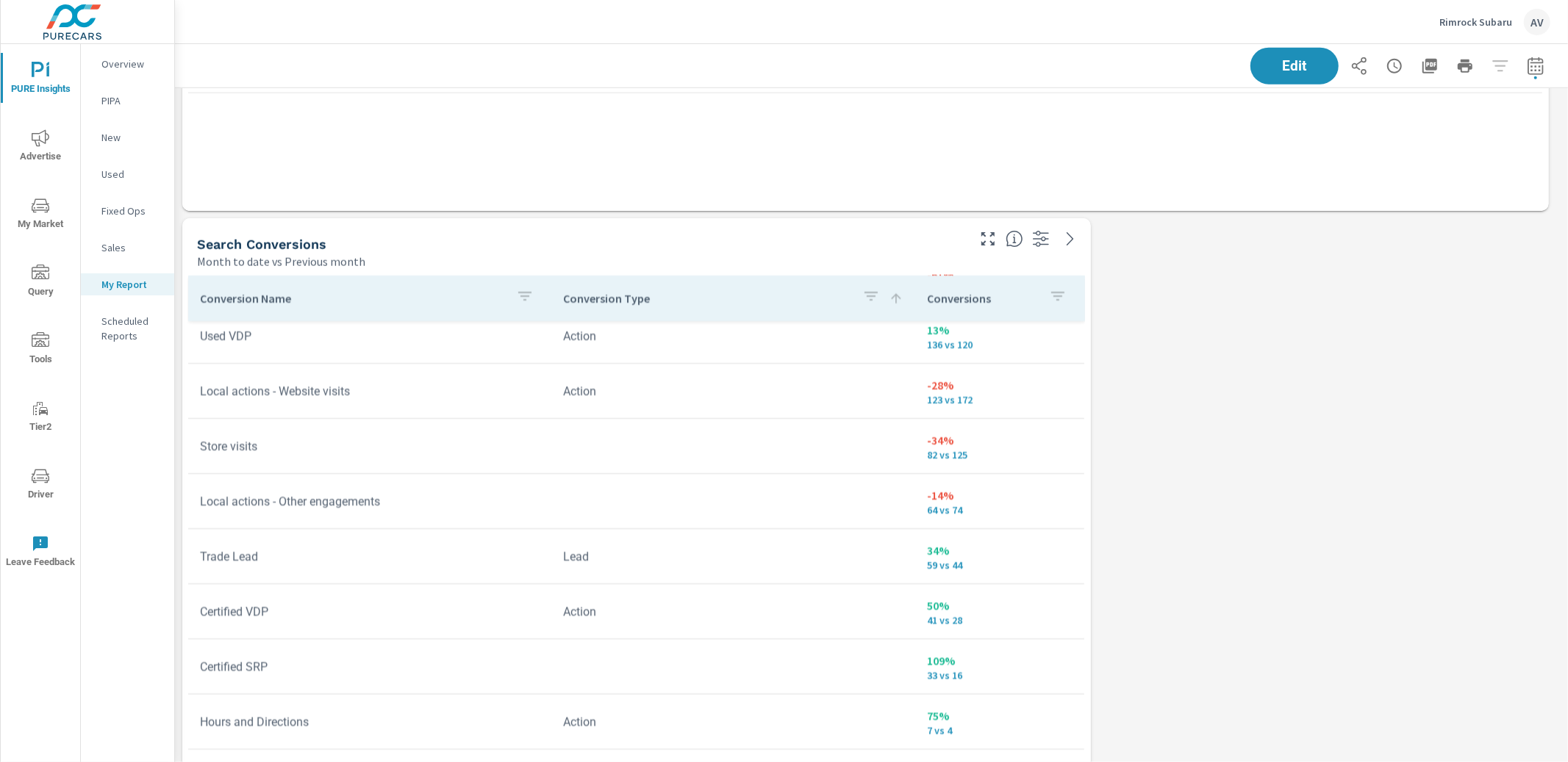
scroll to position [68, 0]
